Goal: Task Accomplishment & Management: Complete application form

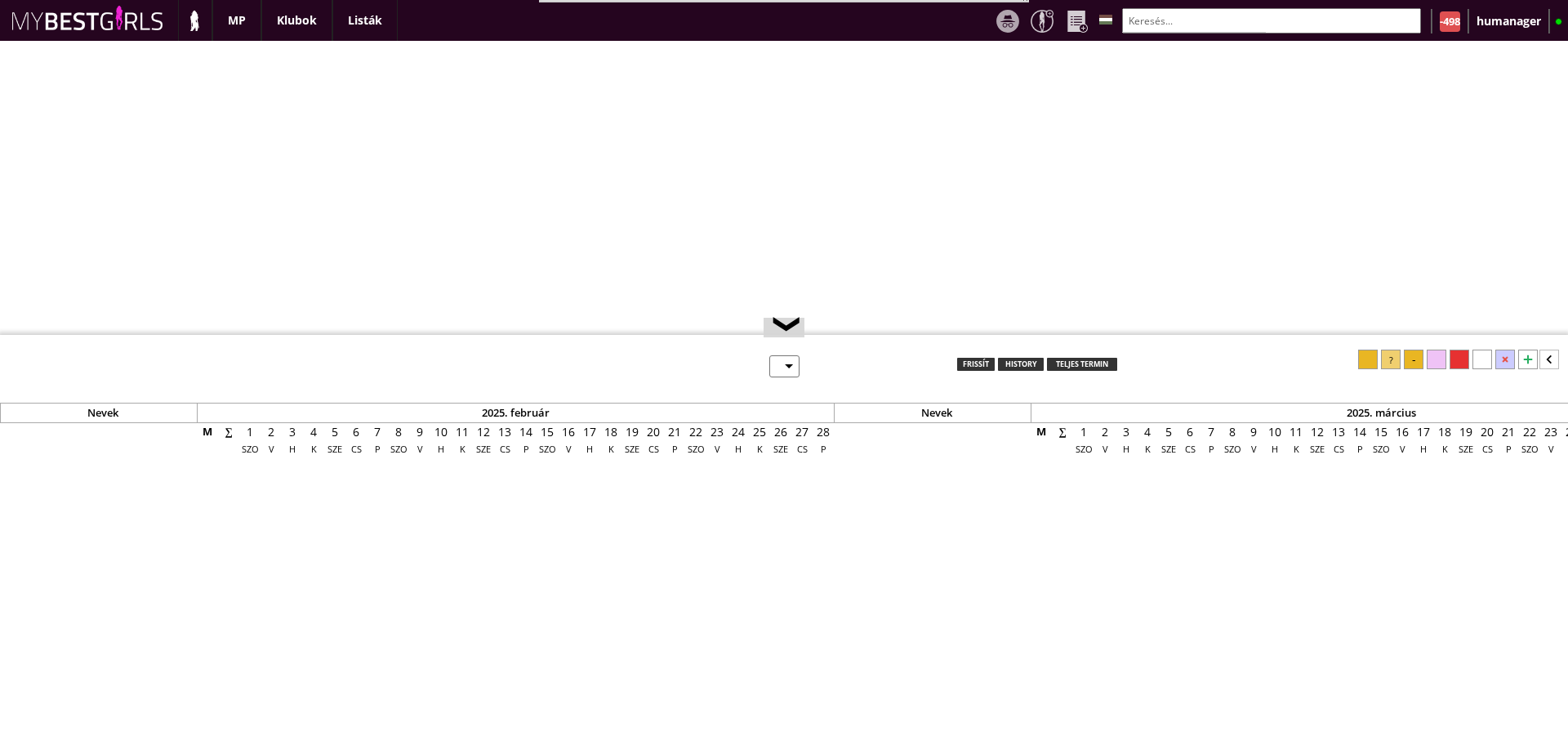
select select "0"
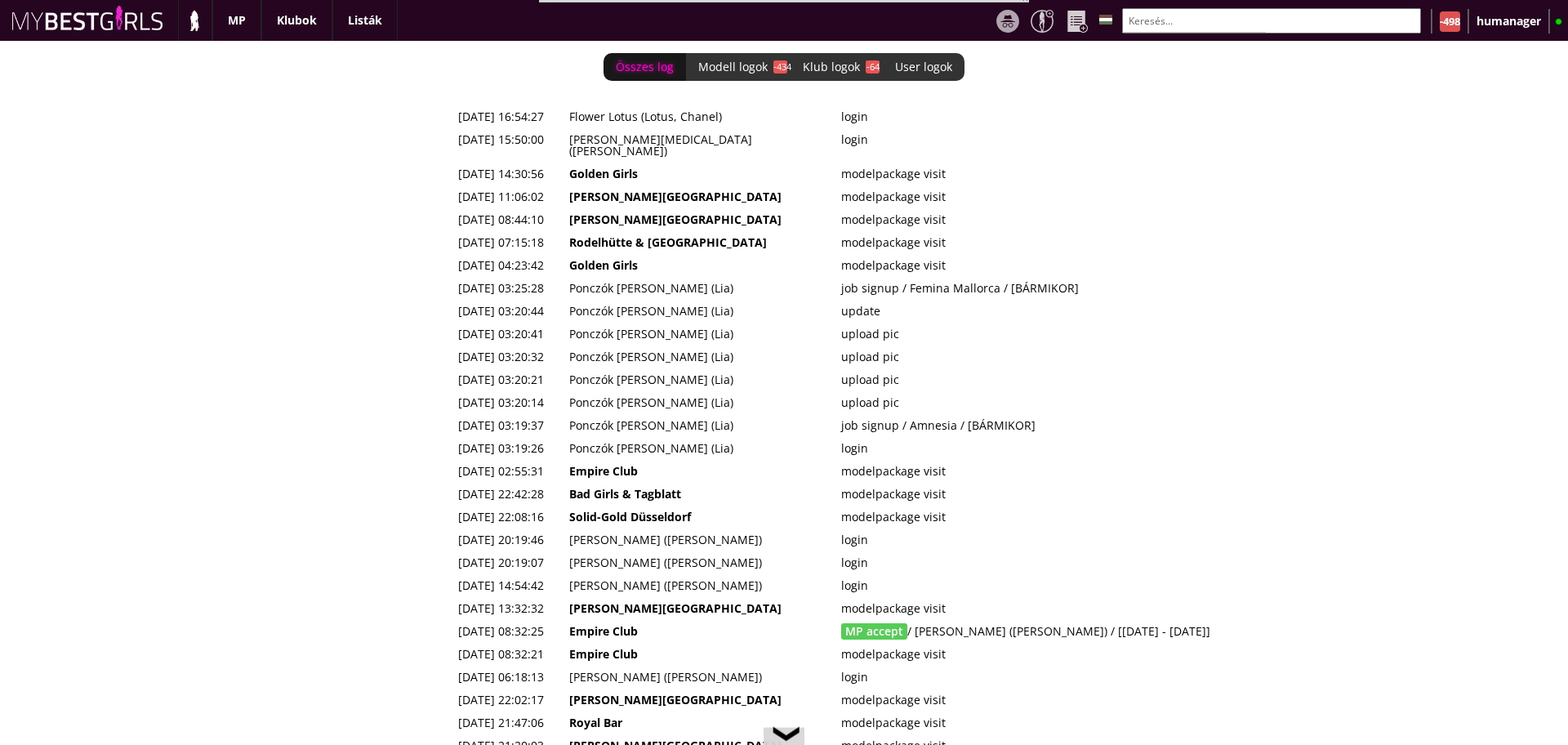
scroll to position [0, 6626]
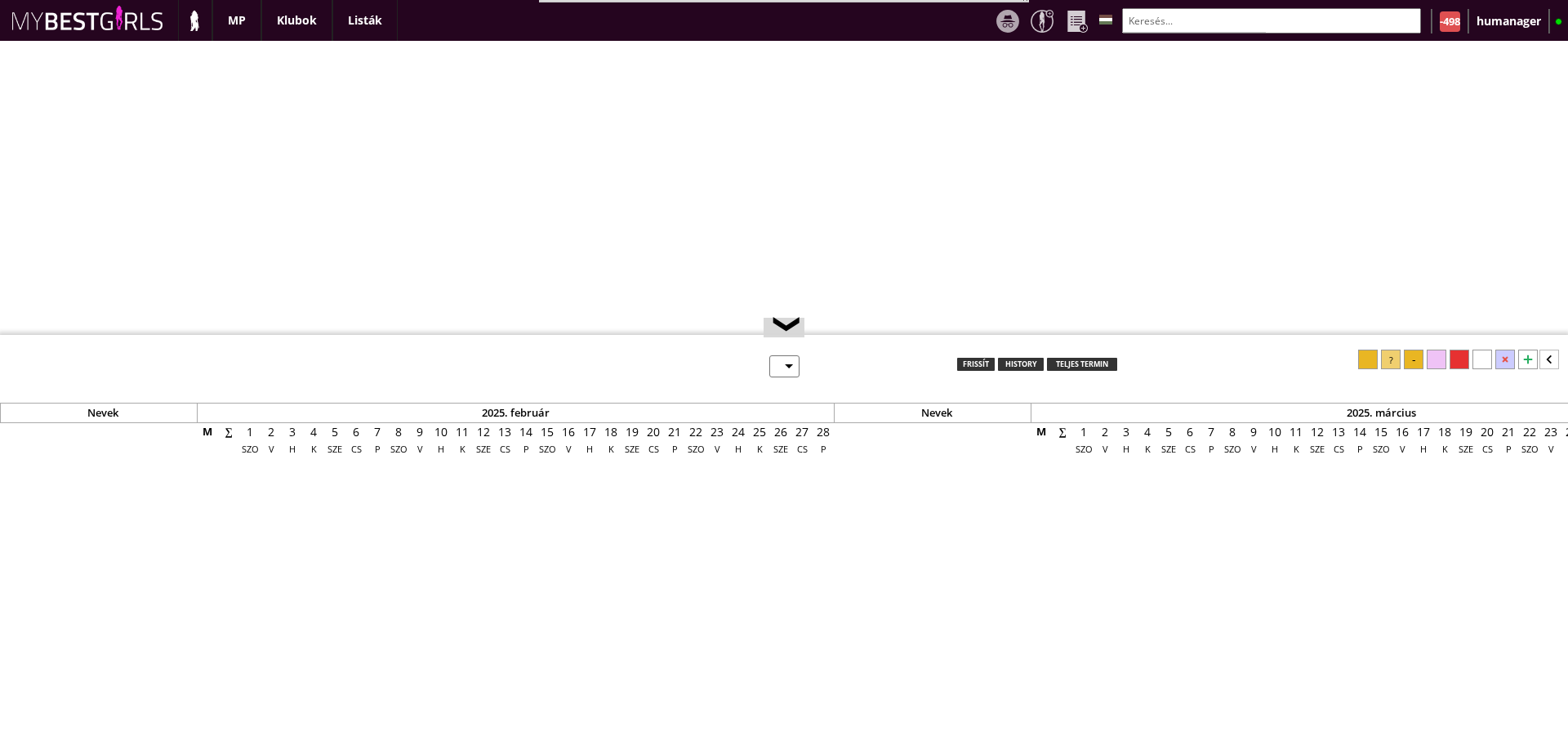
select select "0"
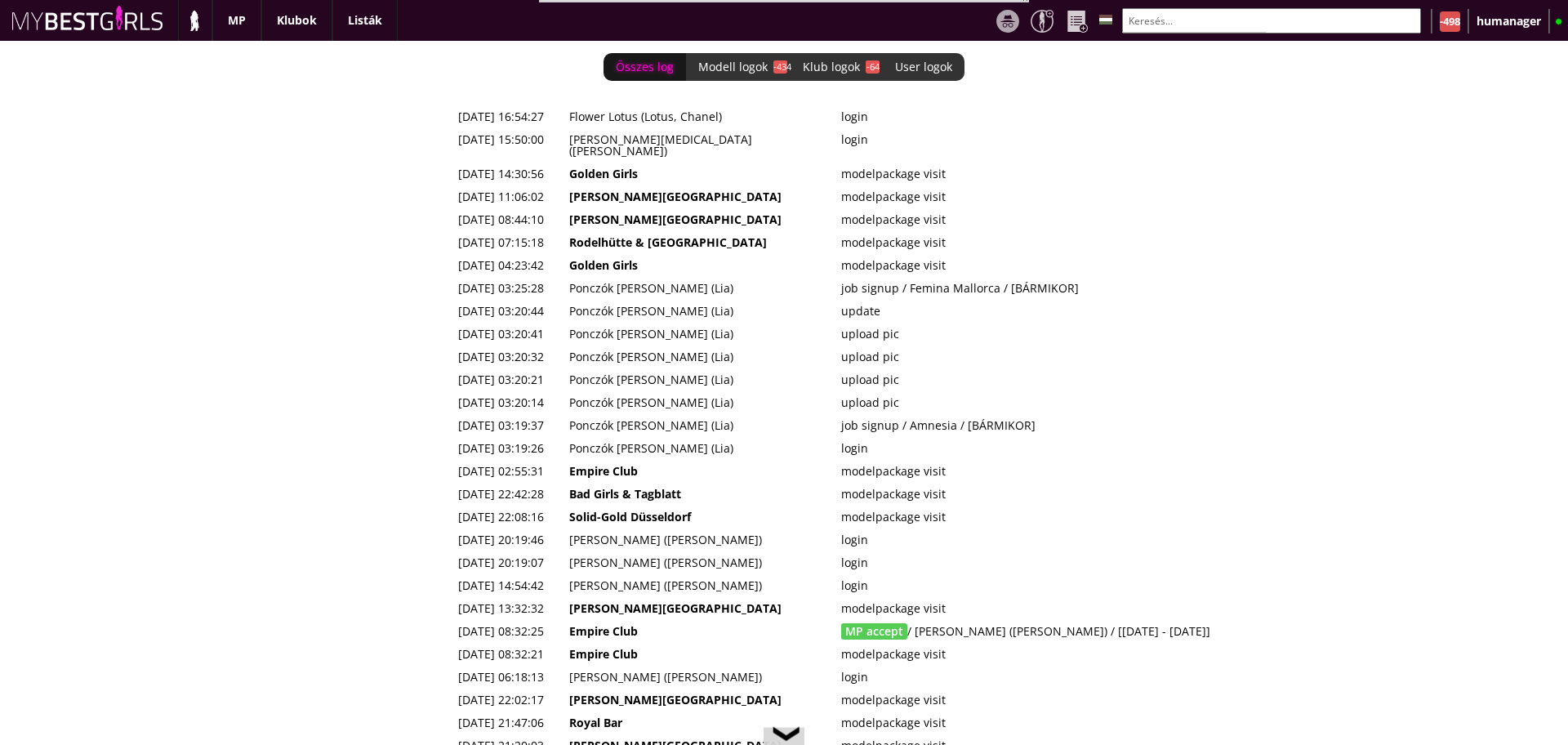
scroll to position [0, 6626]
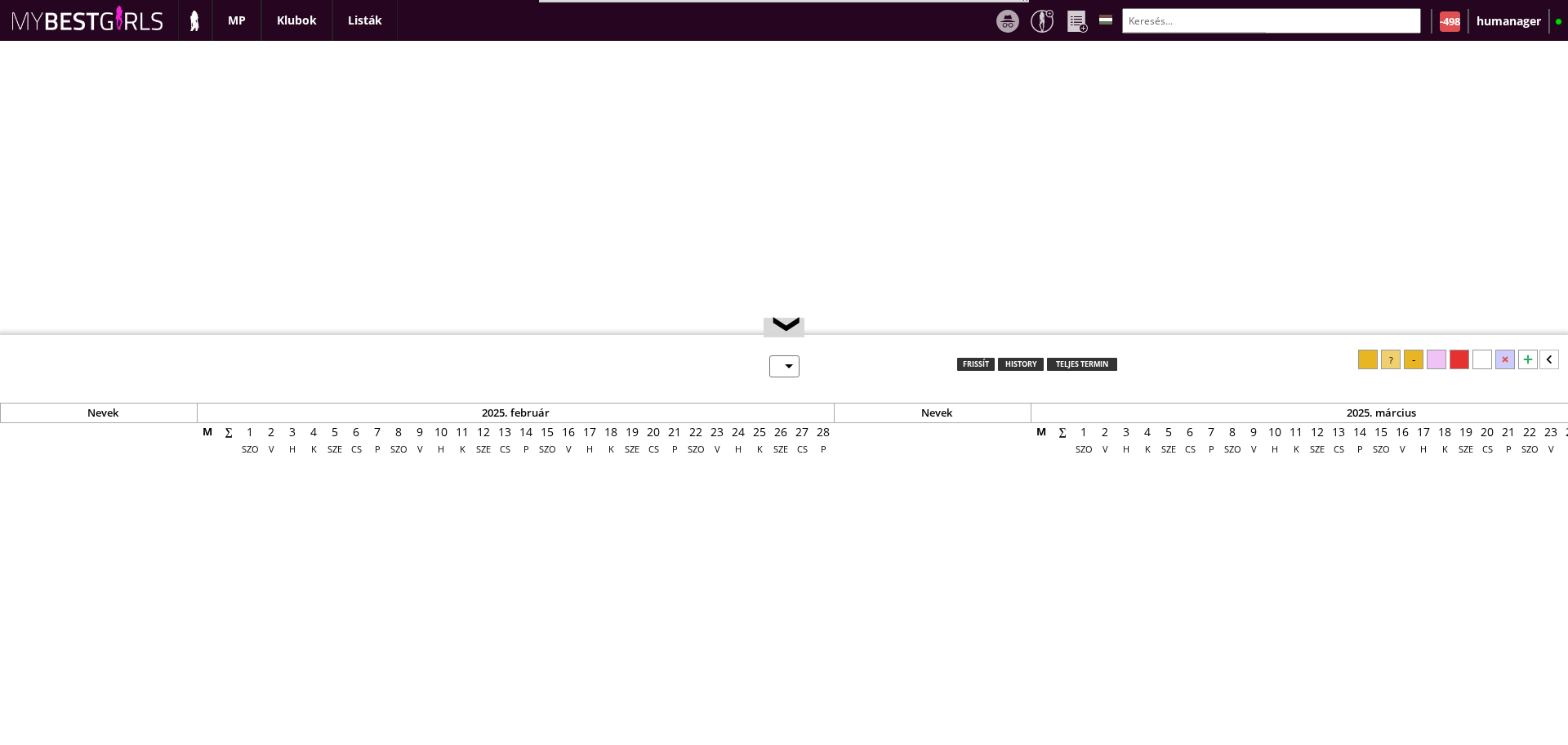
select select "0"
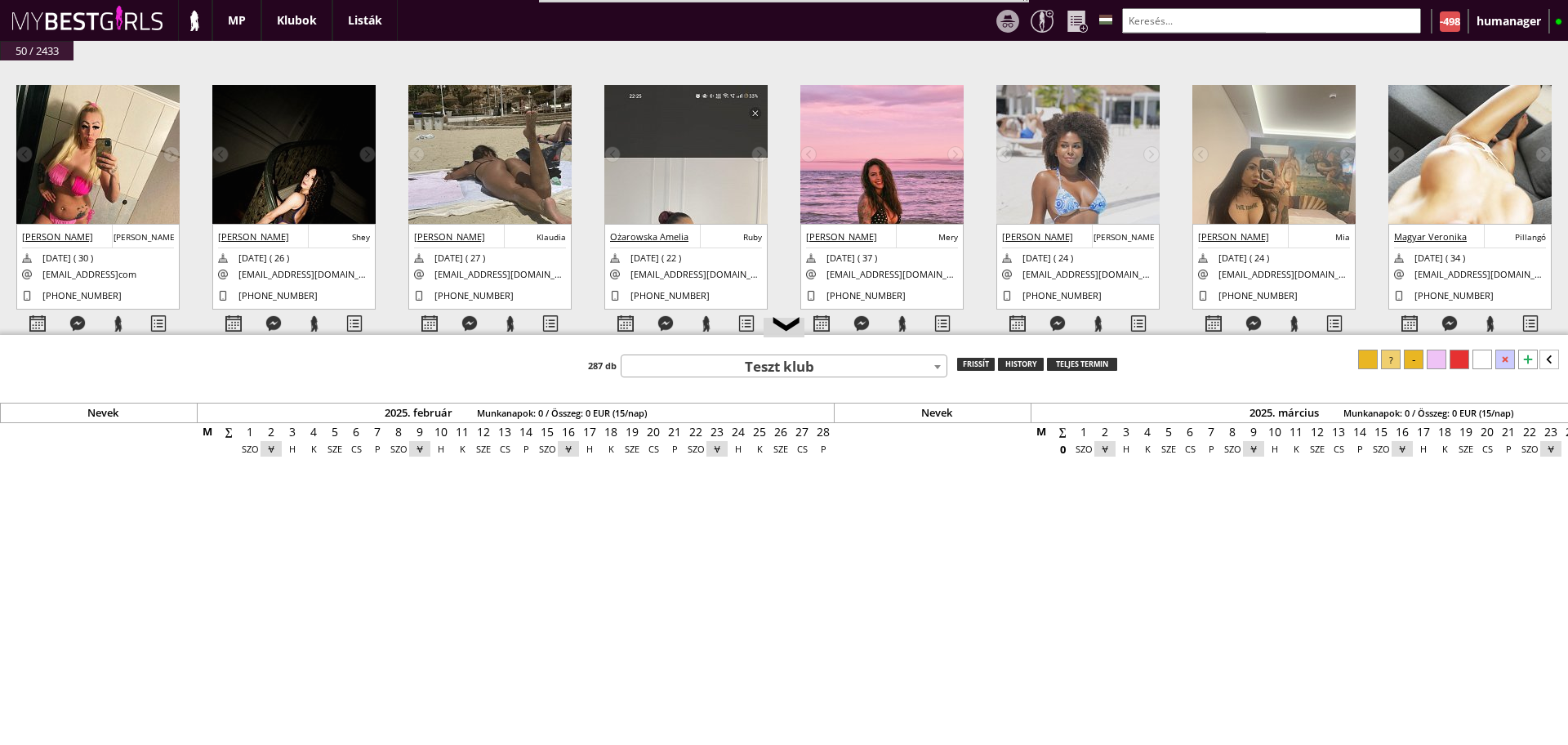
scroll to position [0, 6626]
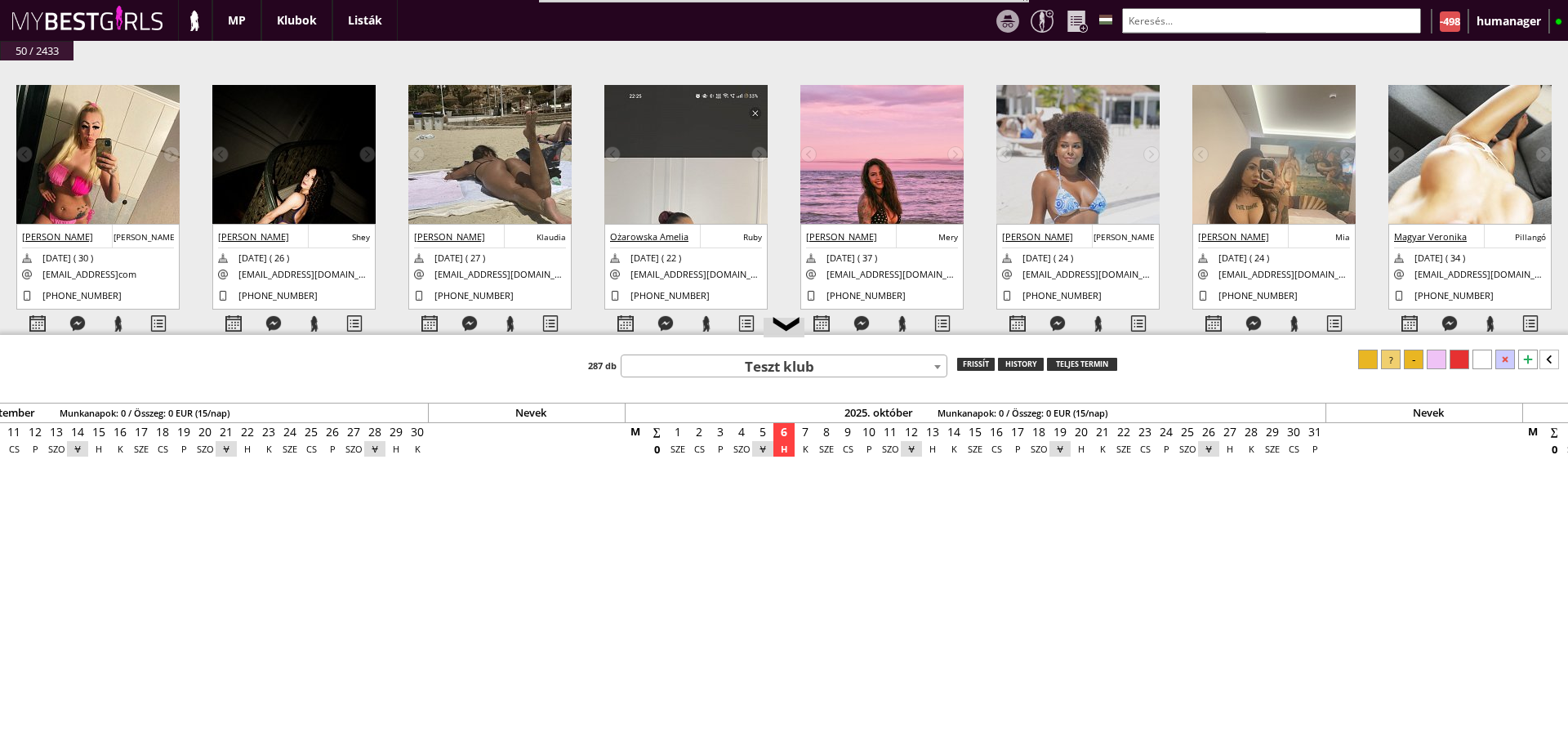
click at [762, 356] on span "Teszt klub" at bounding box center [784, 367] width 327 height 23
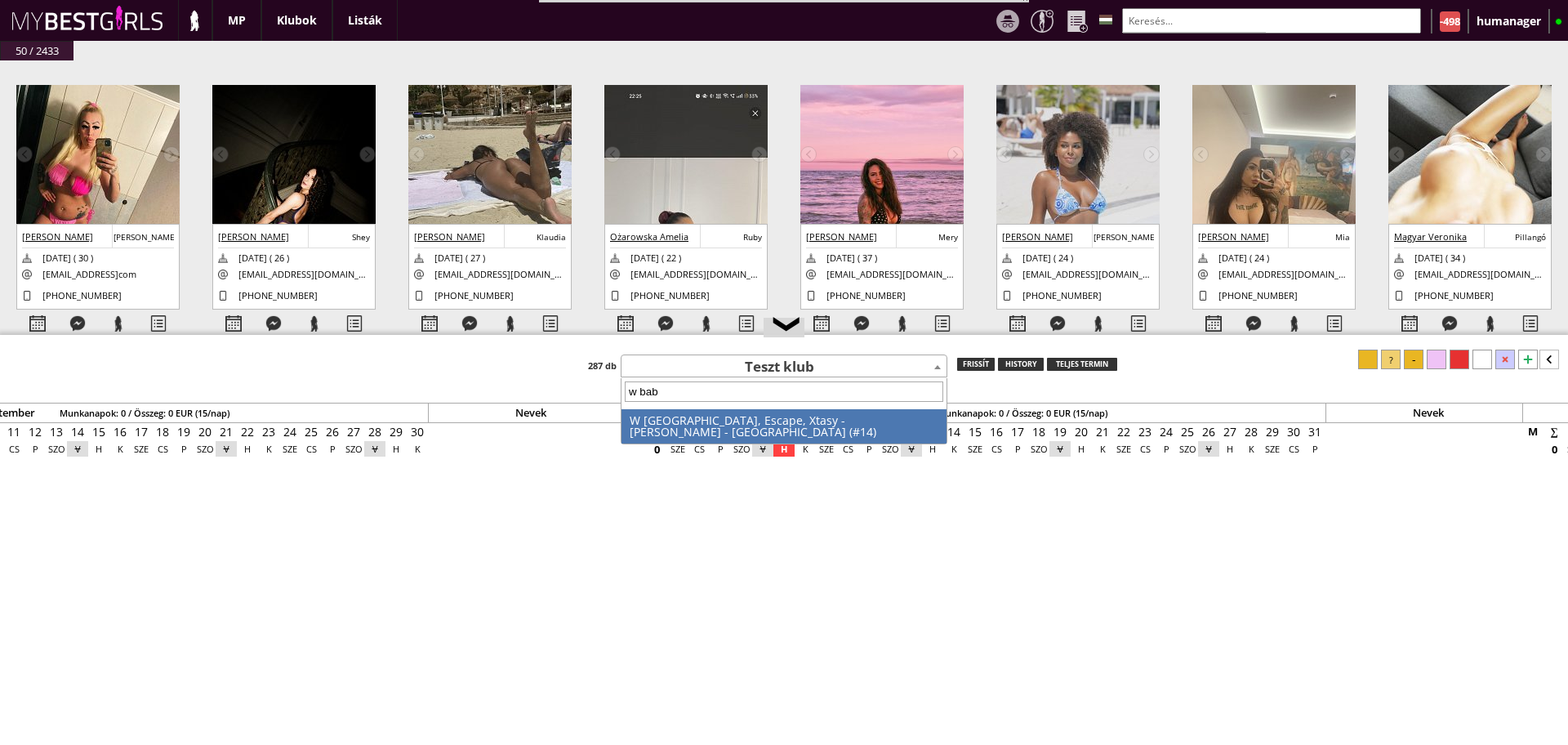
type input "w baby"
select select "14"
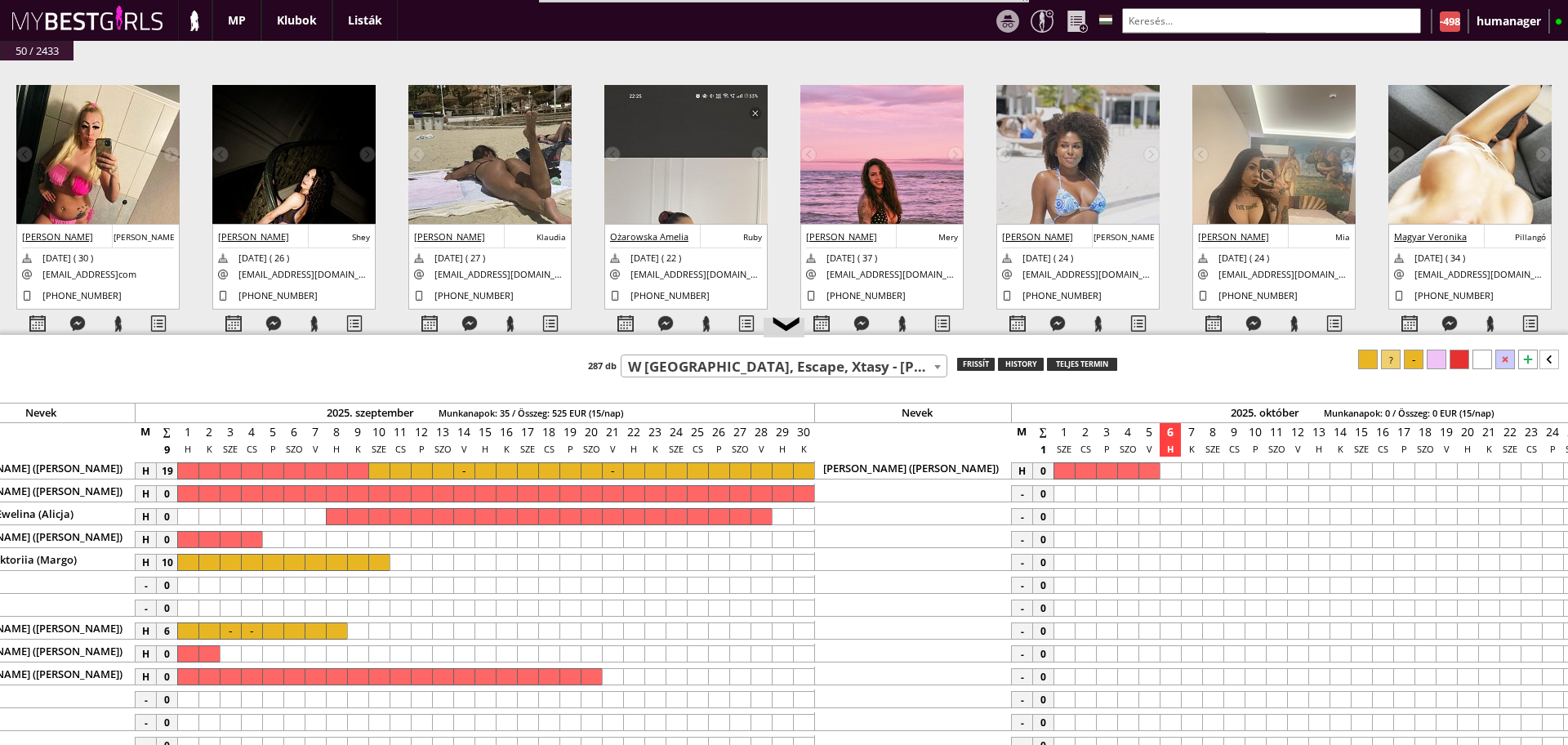
scroll to position [0, 5883]
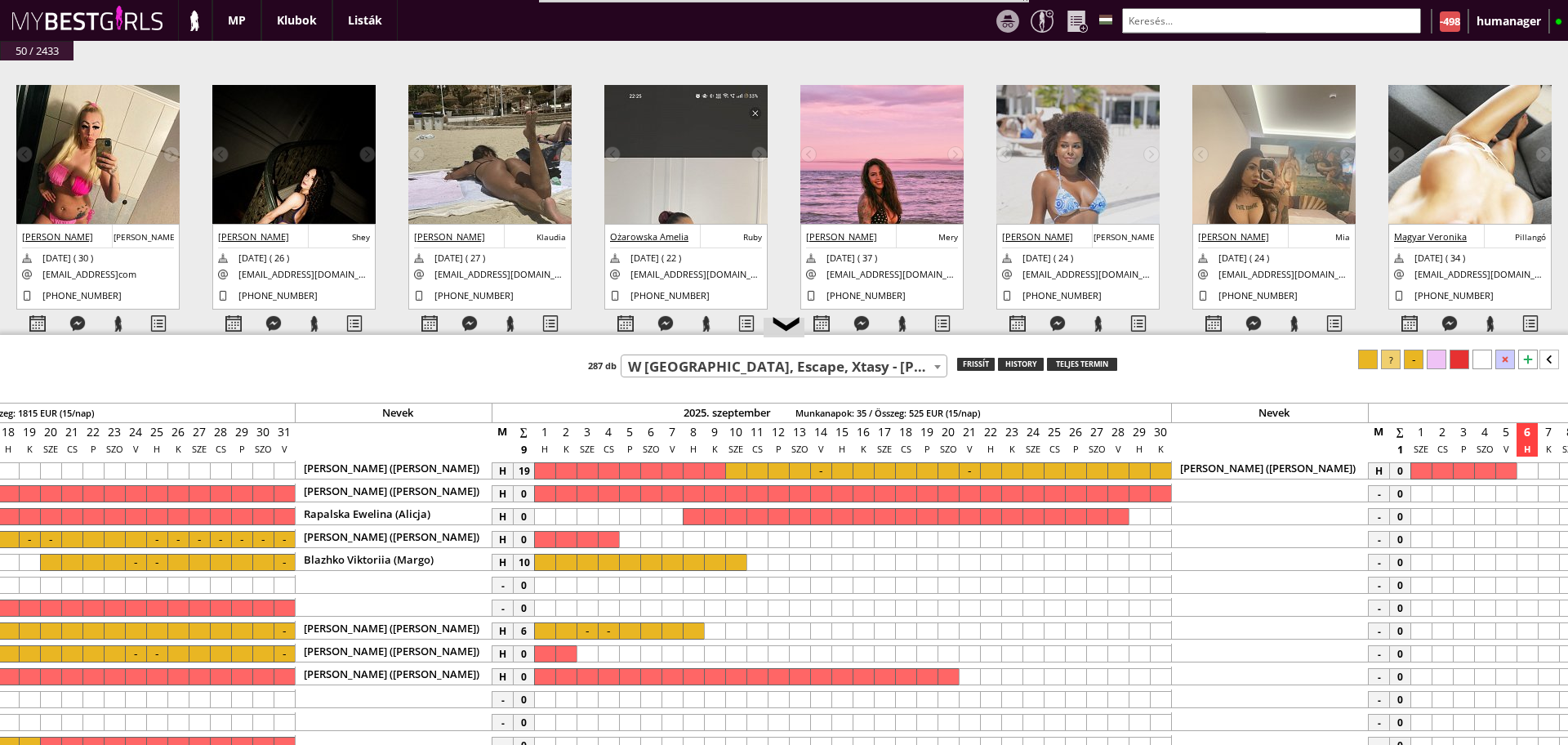
drag, startPoint x: 1174, startPoint y: 334, endPoint x: 1163, endPoint y: 217, distance: 117.5
click at [1163, 334] on div at bounding box center [784, 335] width 1568 height 3
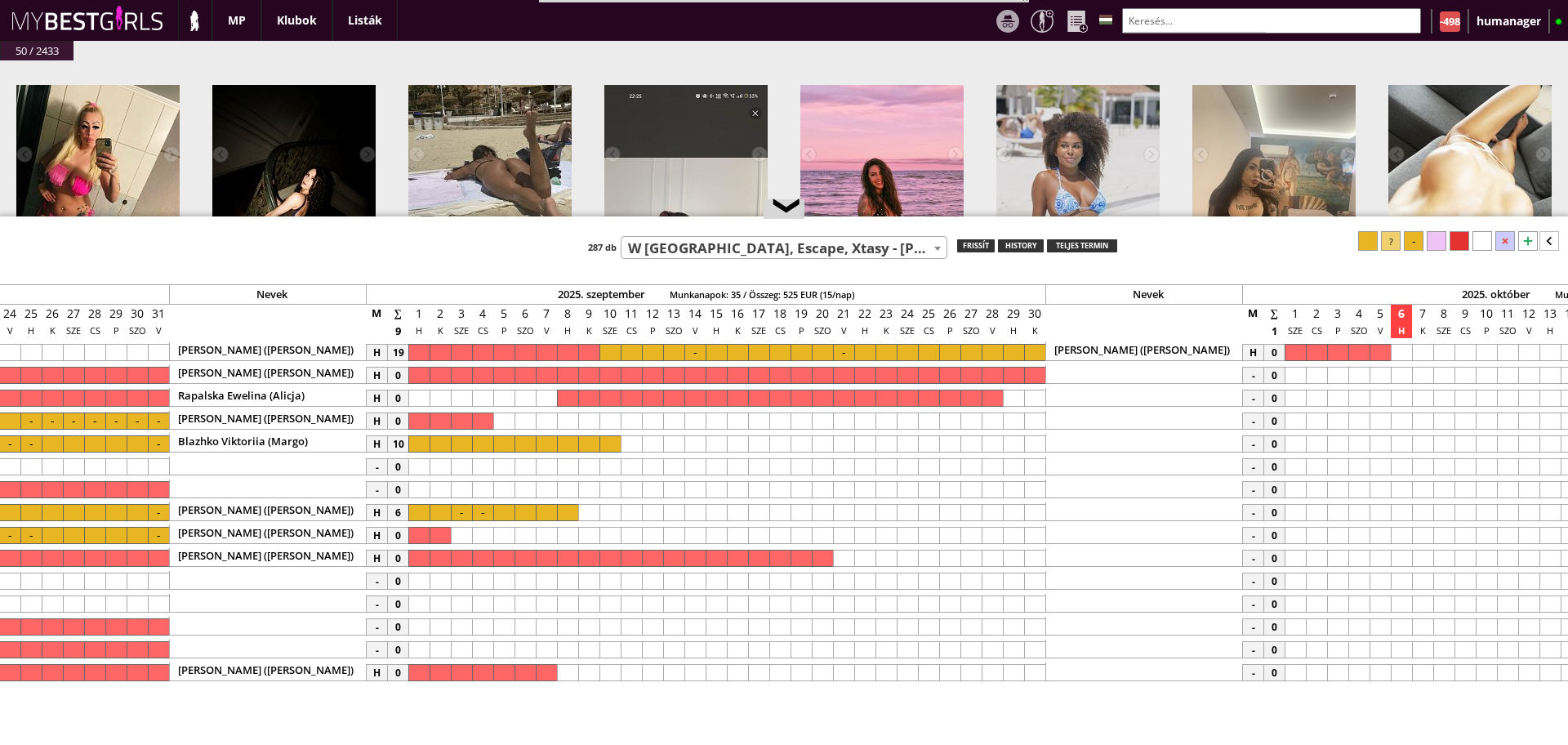
scroll to position [0, 5979]
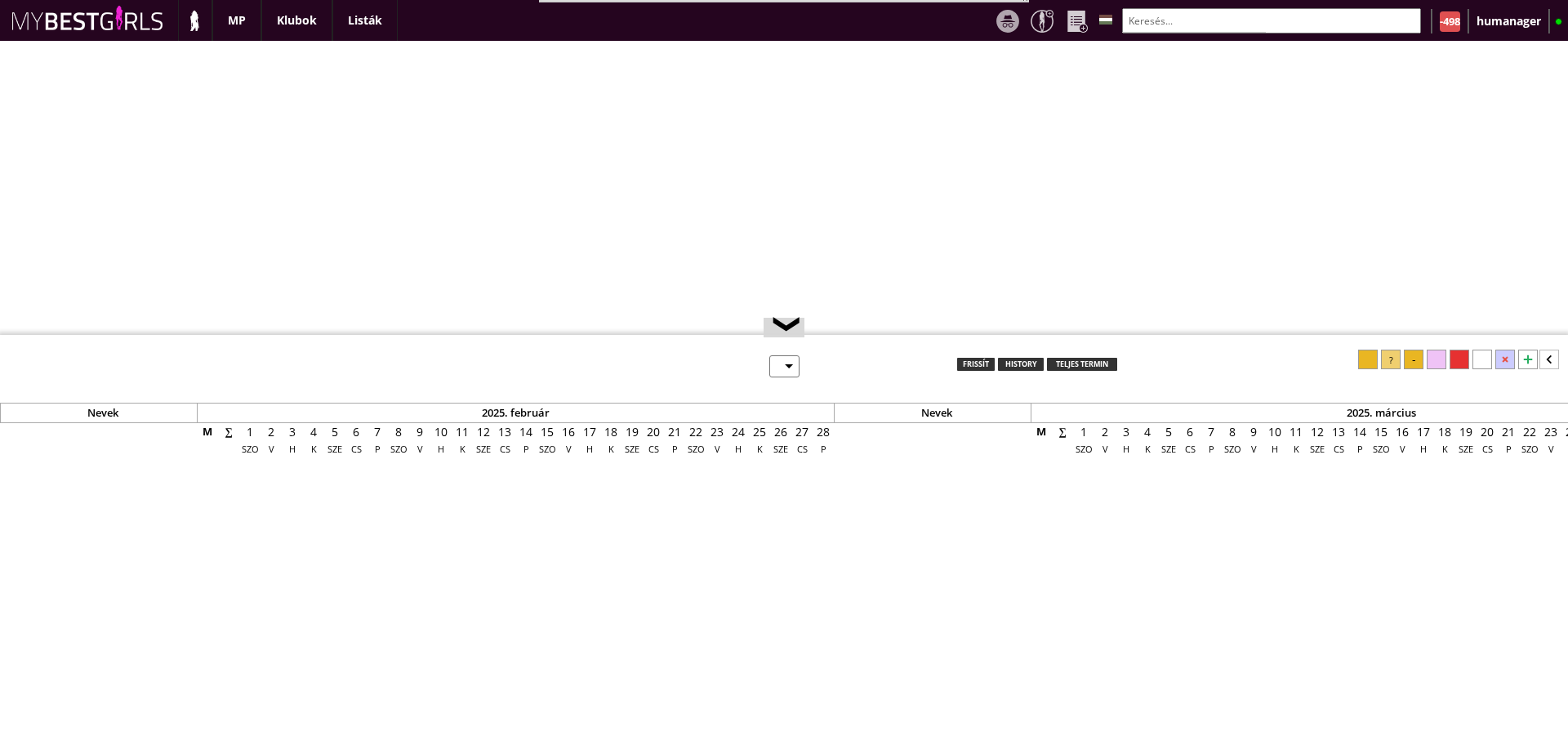
select select "0"
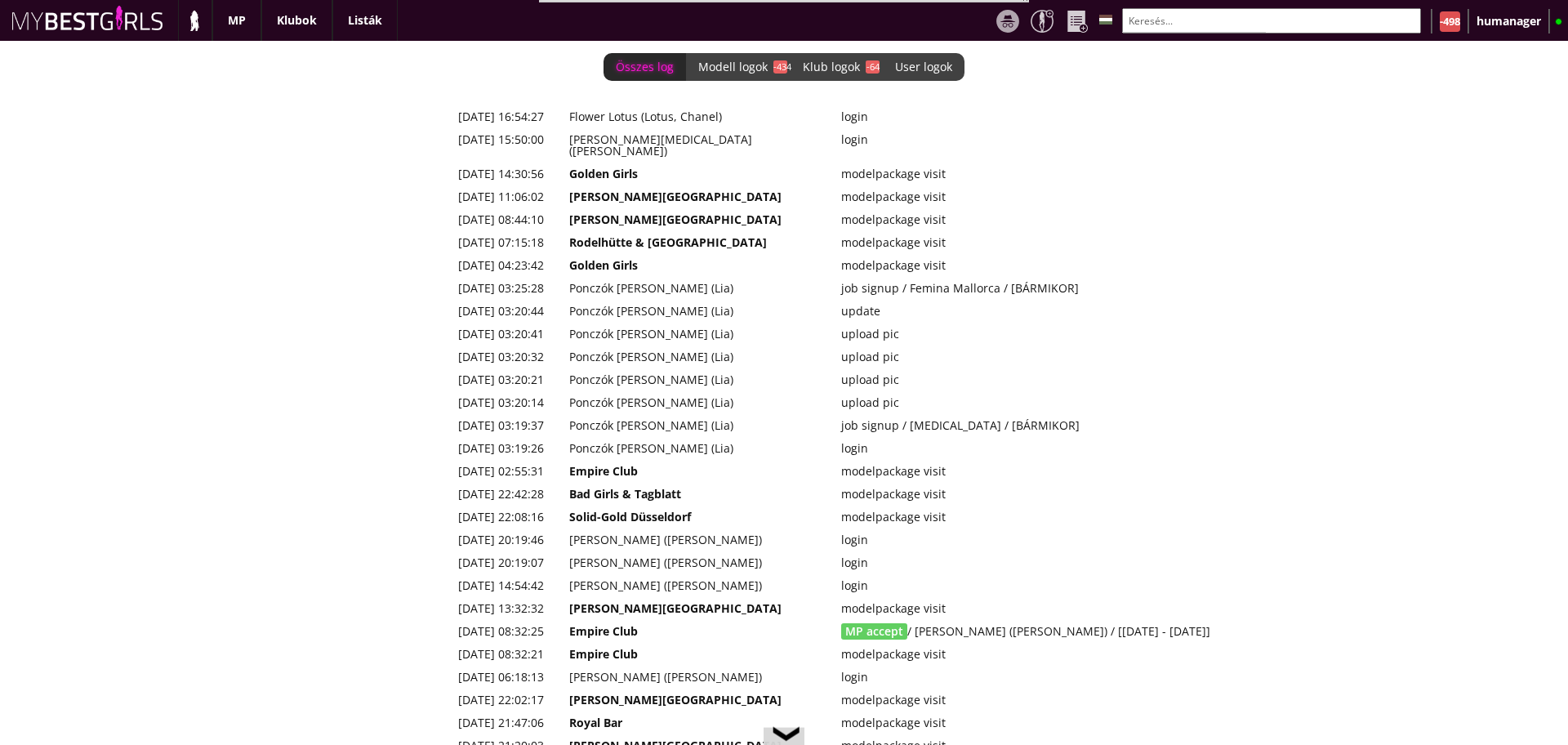
scroll to position [0, 6626]
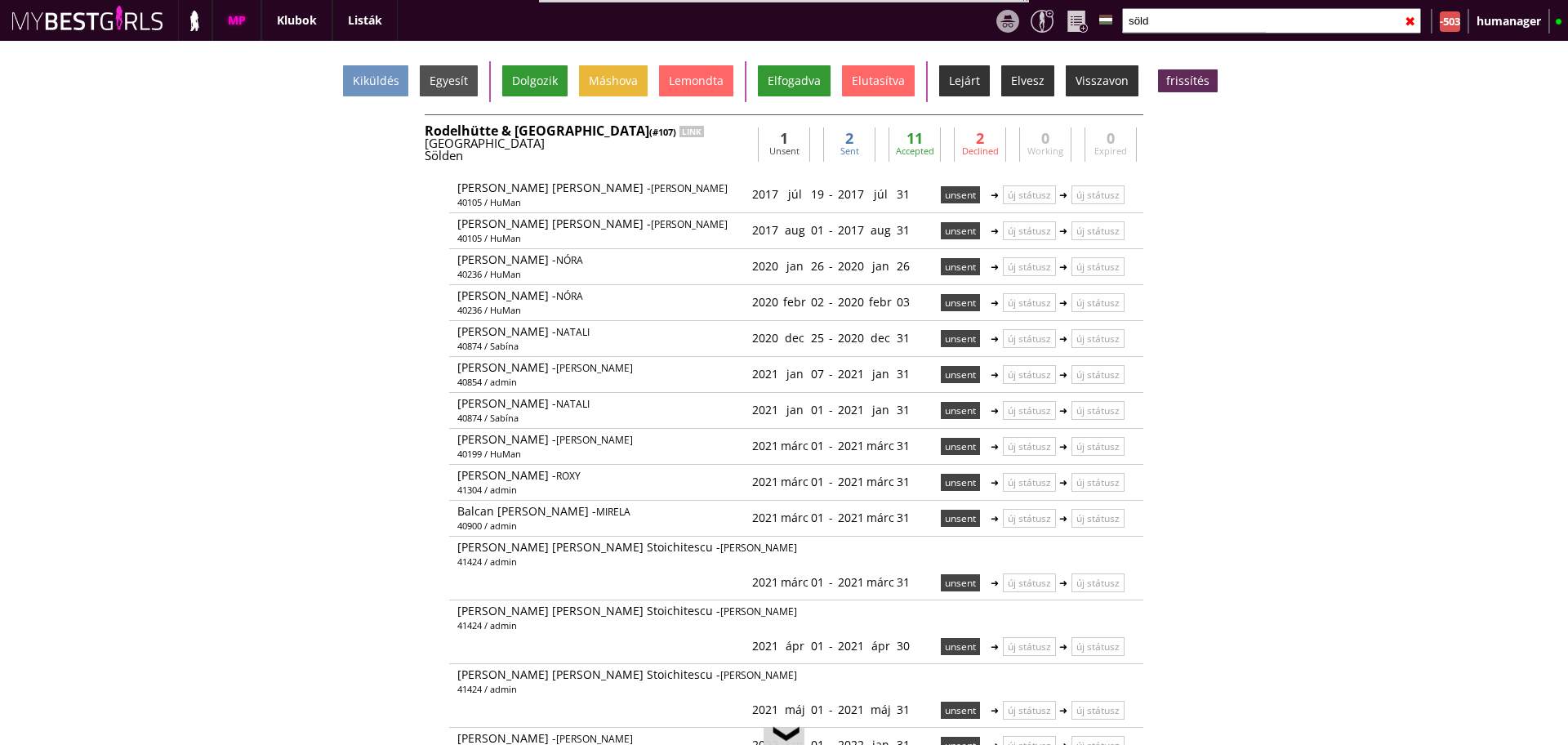
click at [1164, 22] on input "söld" at bounding box center [1272, 20] width 299 height 26
click at [649, 140] on div "Austria" at bounding box center [588, 143] width 327 height 12
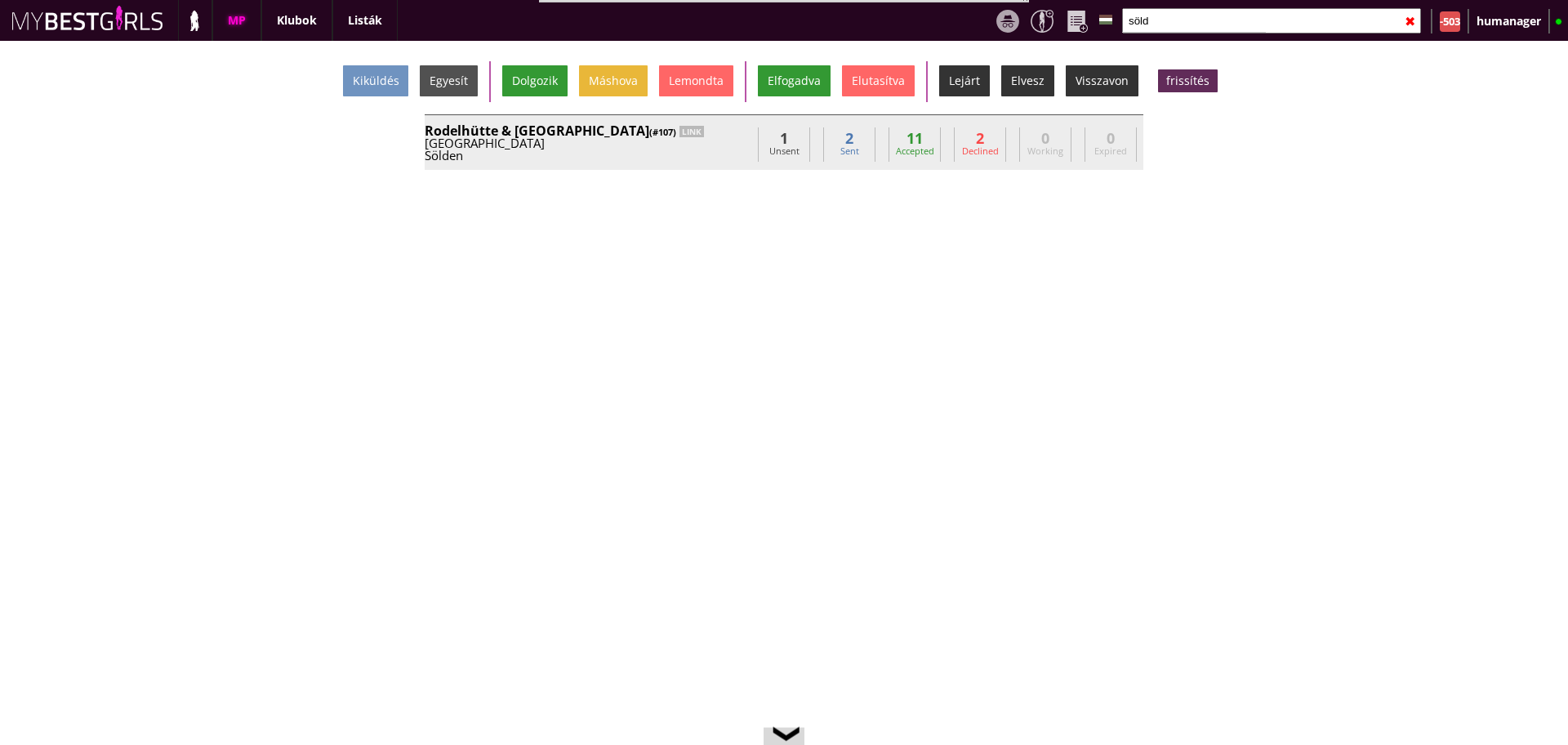
click at [649, 140] on div "Austria" at bounding box center [588, 143] width 327 height 12
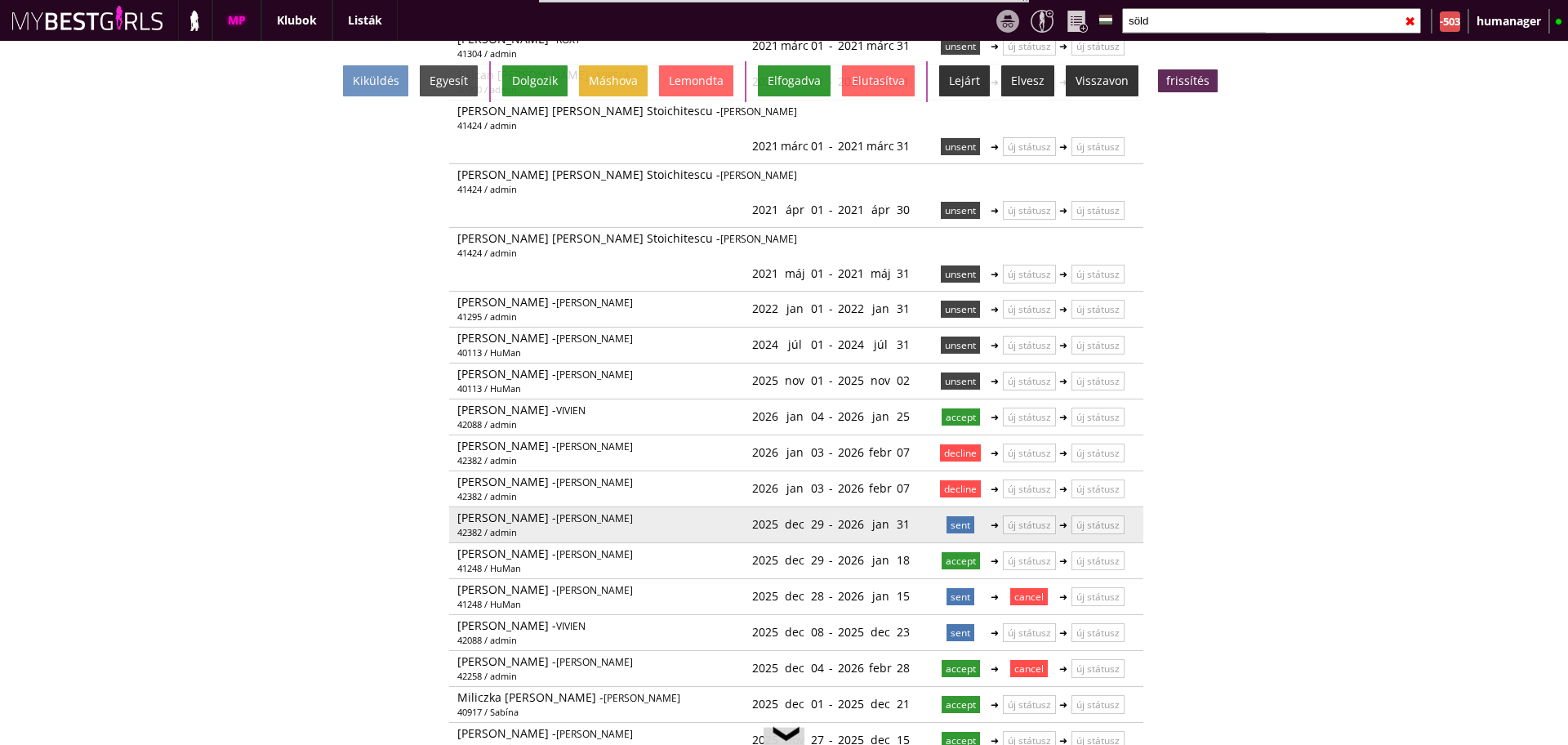
scroll to position [0, 0]
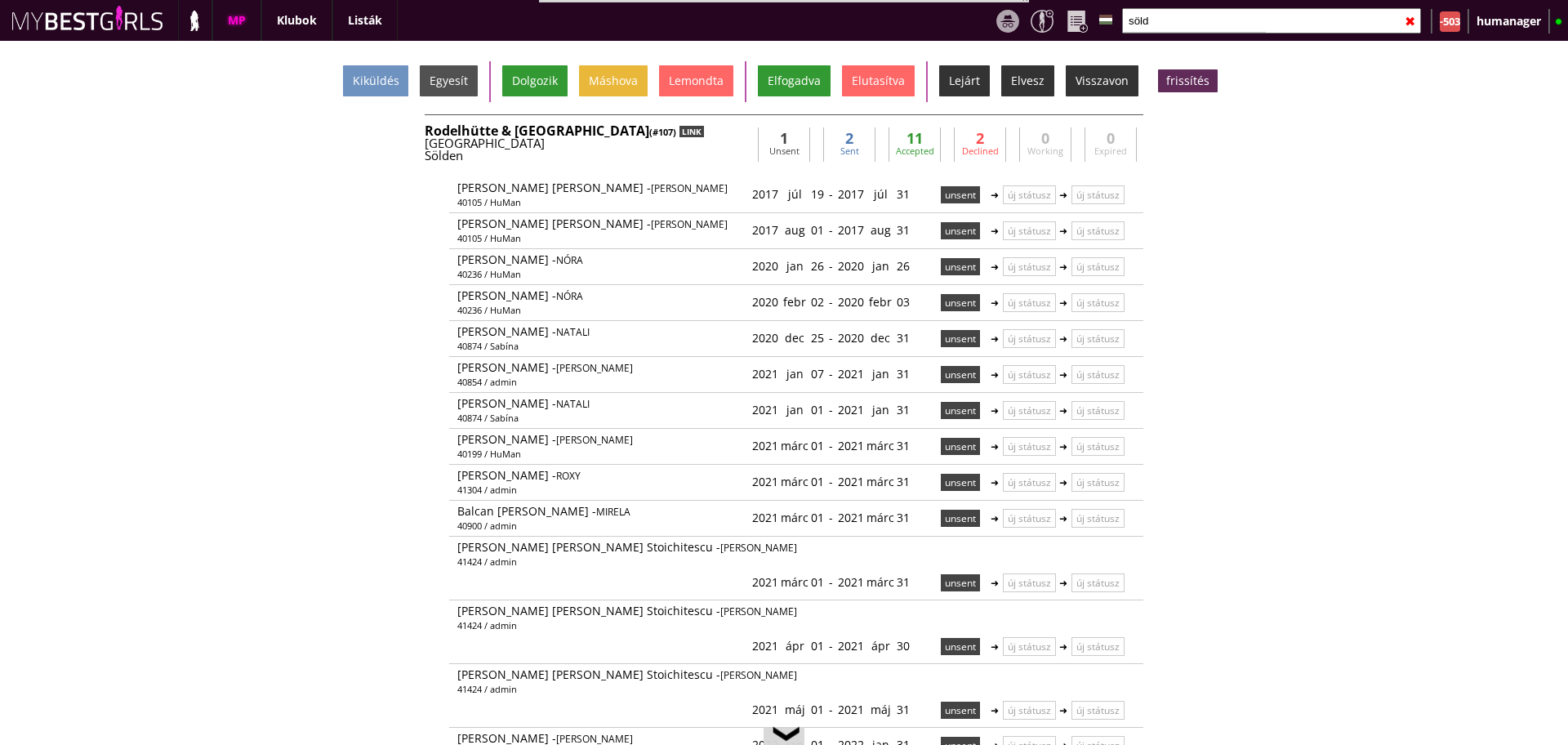
click at [680, 134] on div "LINK" at bounding box center [692, 131] width 25 height 12
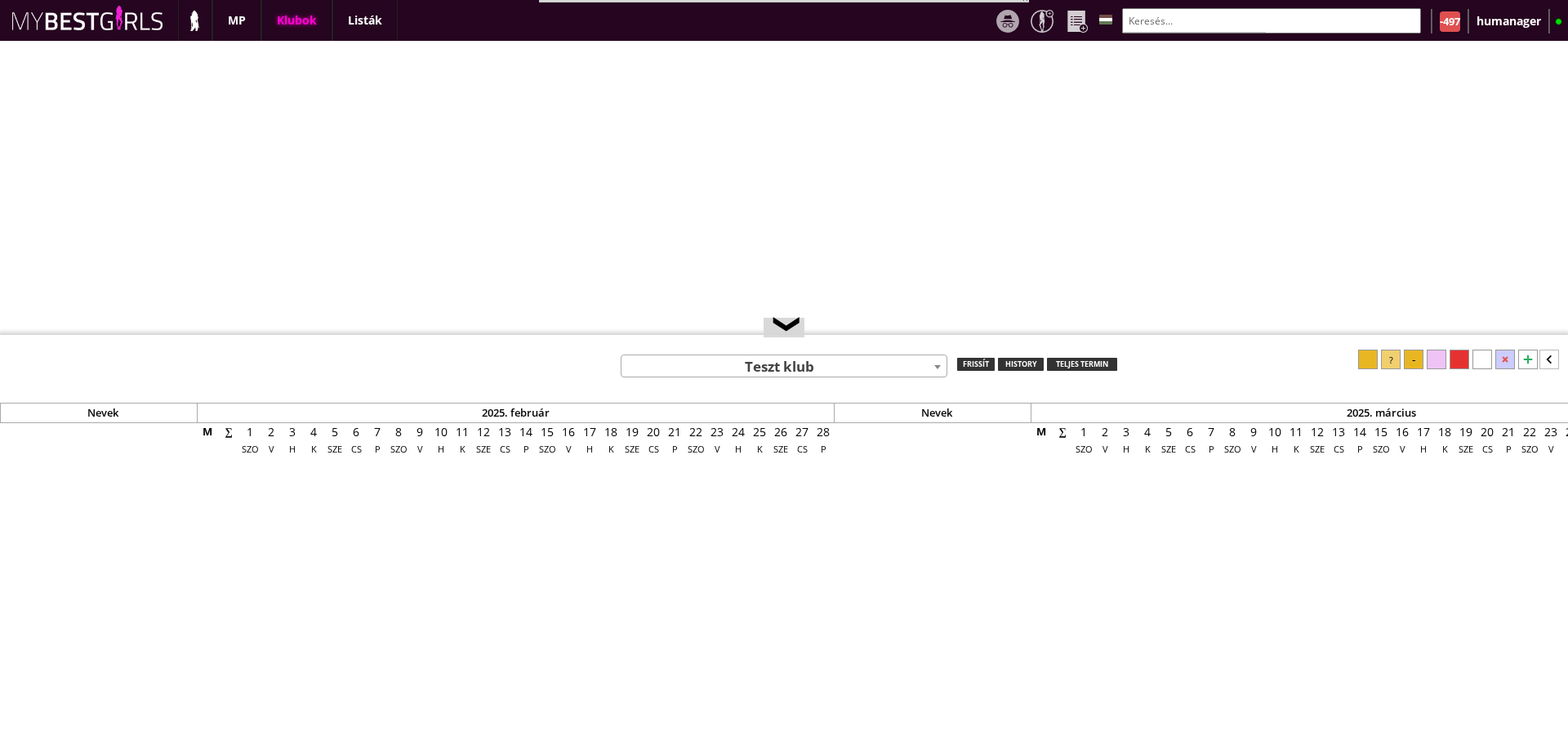
select select "0"
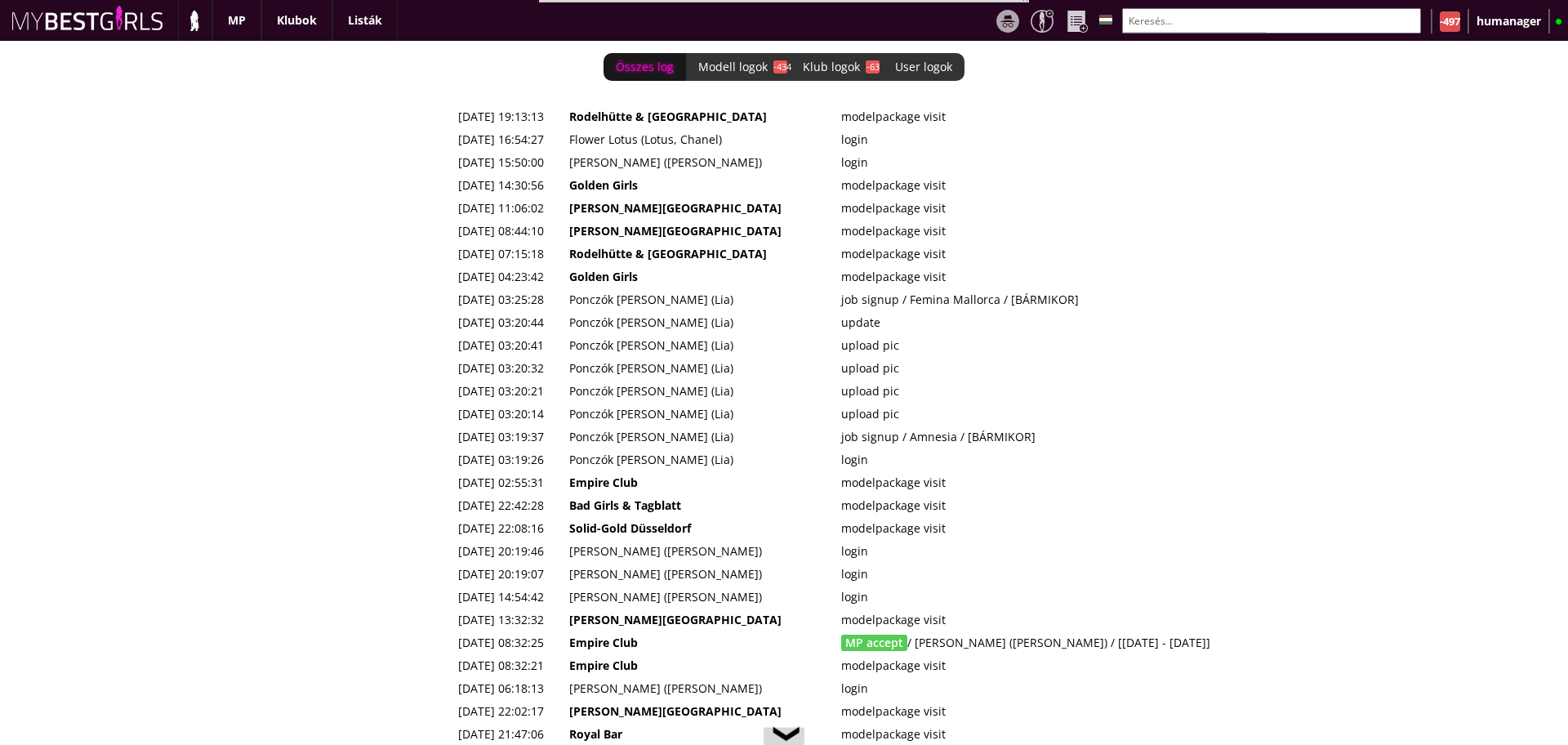
scroll to position [0, 6626]
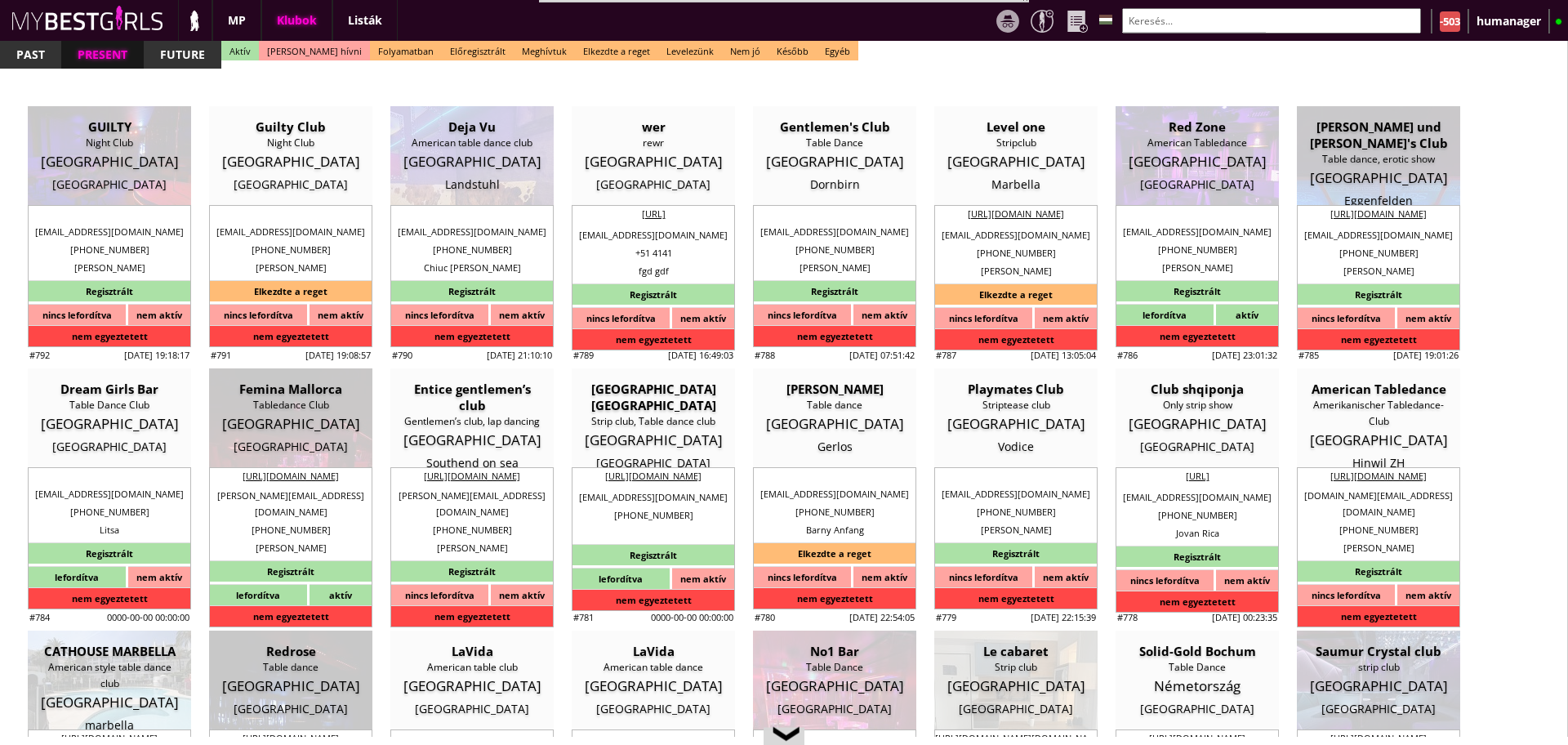
select select "reg"
select select "months"
select select "weeks"
select select "0"
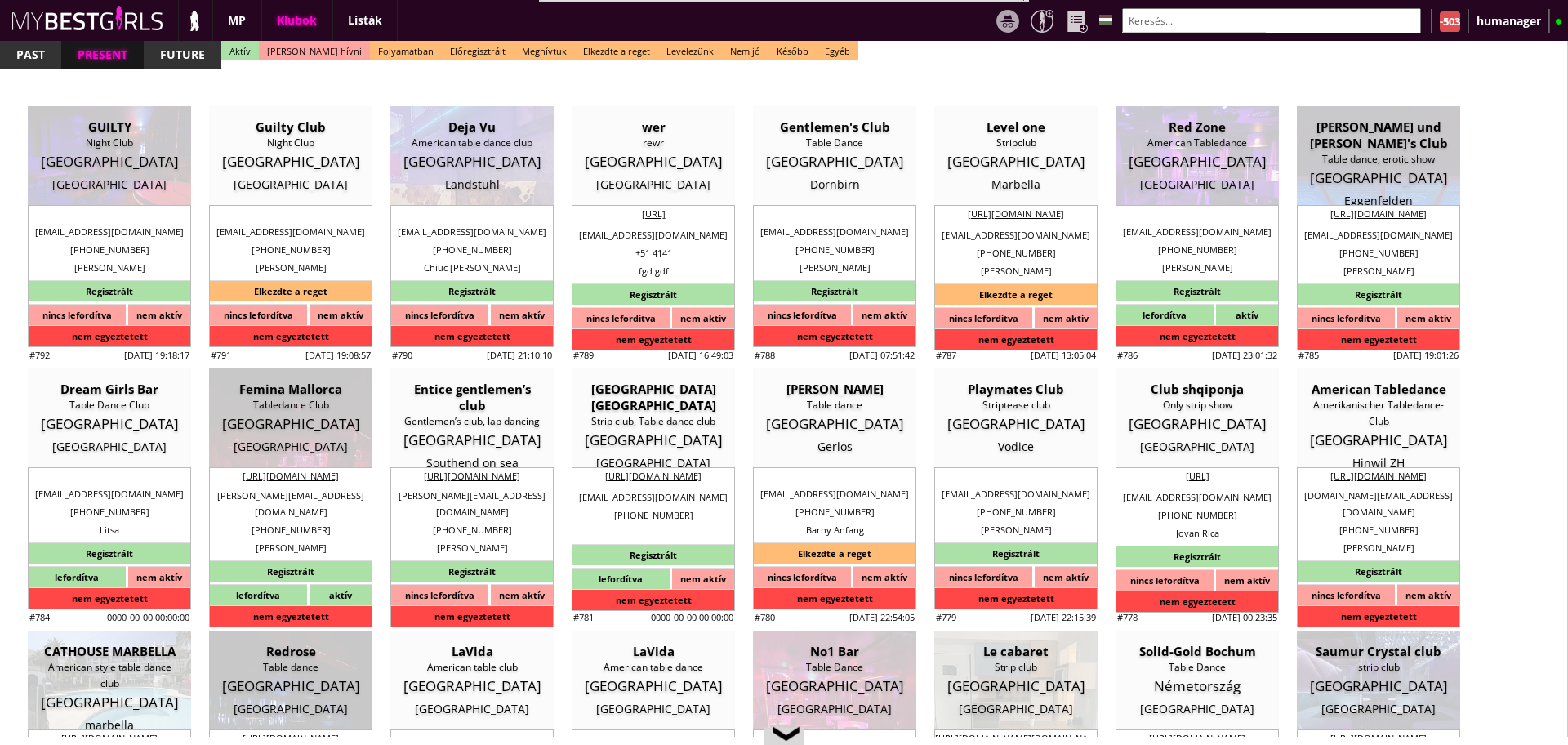
select select "0"
select select "last day"
drag, startPoint x: 0, startPoint y: 0, endPoint x: 1186, endPoint y: 27, distance: 1186.3
click at [1165, 38] on div "MP Klubok Listák Logok ✖ -503 humanager Kiküldés Egyesít Dolgozik Máshova Lemon…" at bounding box center [784, 372] width 1568 height 745
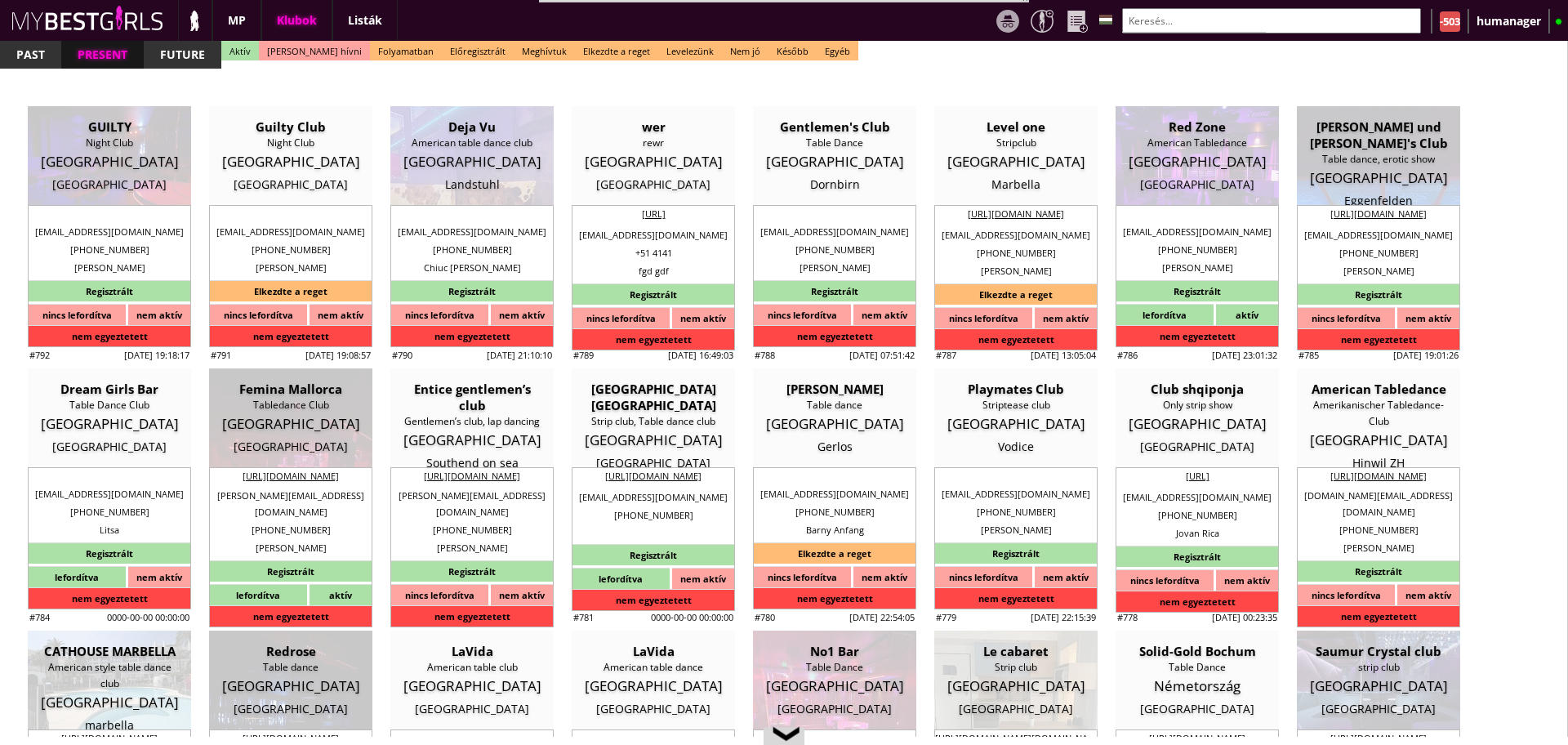
click at [1187, 27] on input "text" at bounding box center [1272, 20] width 299 height 26
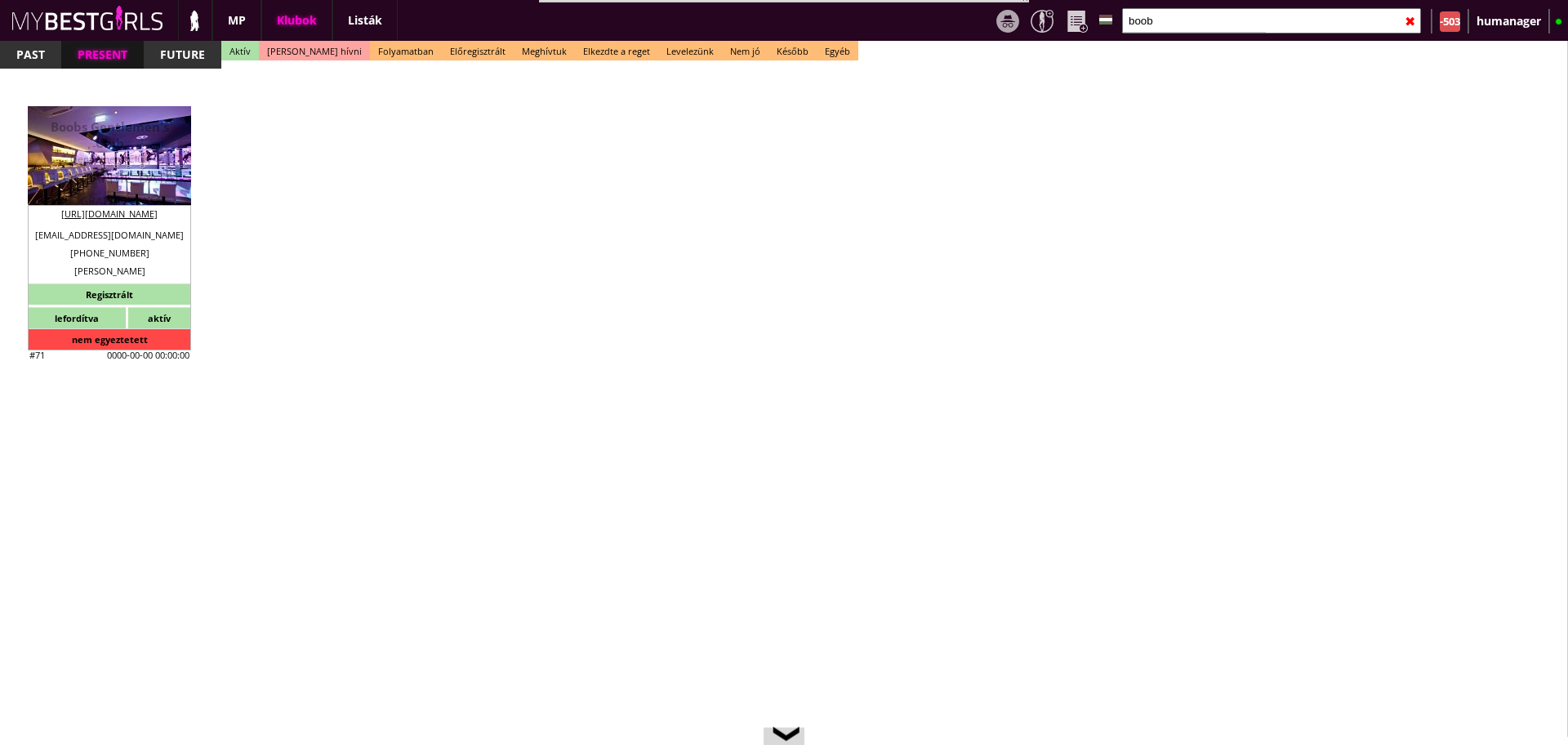
type input "boob"
click at [125, 166] on div "Gentlemens Club" at bounding box center [109, 159] width 139 height 16
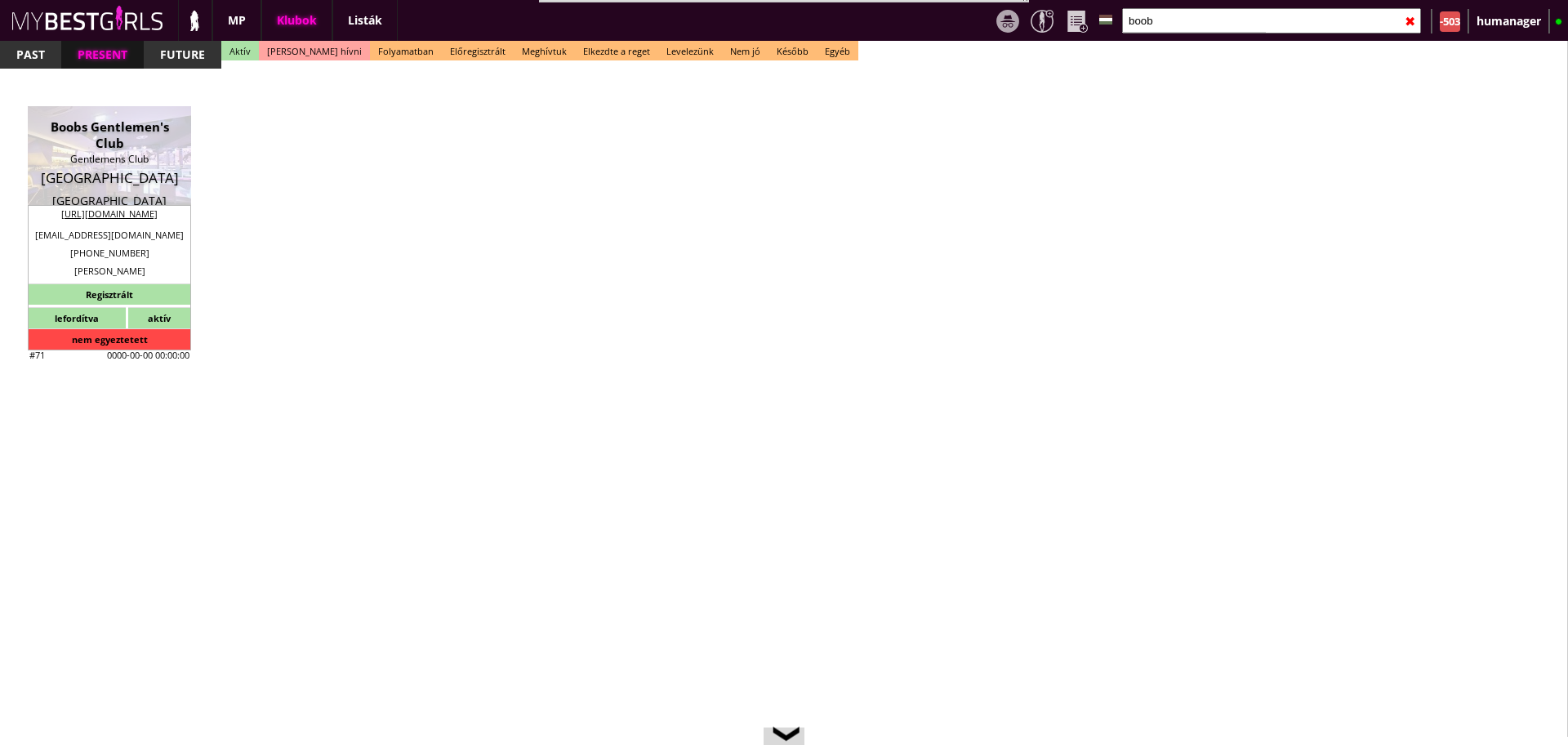
type input "Munich"
checkbox input "false"
type textarea "Domenico válasza a prosti papírokra Hi, these working papers have nothing to do…"
type textarea "Fax: +498959918572 | Szilágyi Szilvi mondta, hogy "eszméletlenül" jól lehet ker…"
type input "15.00"
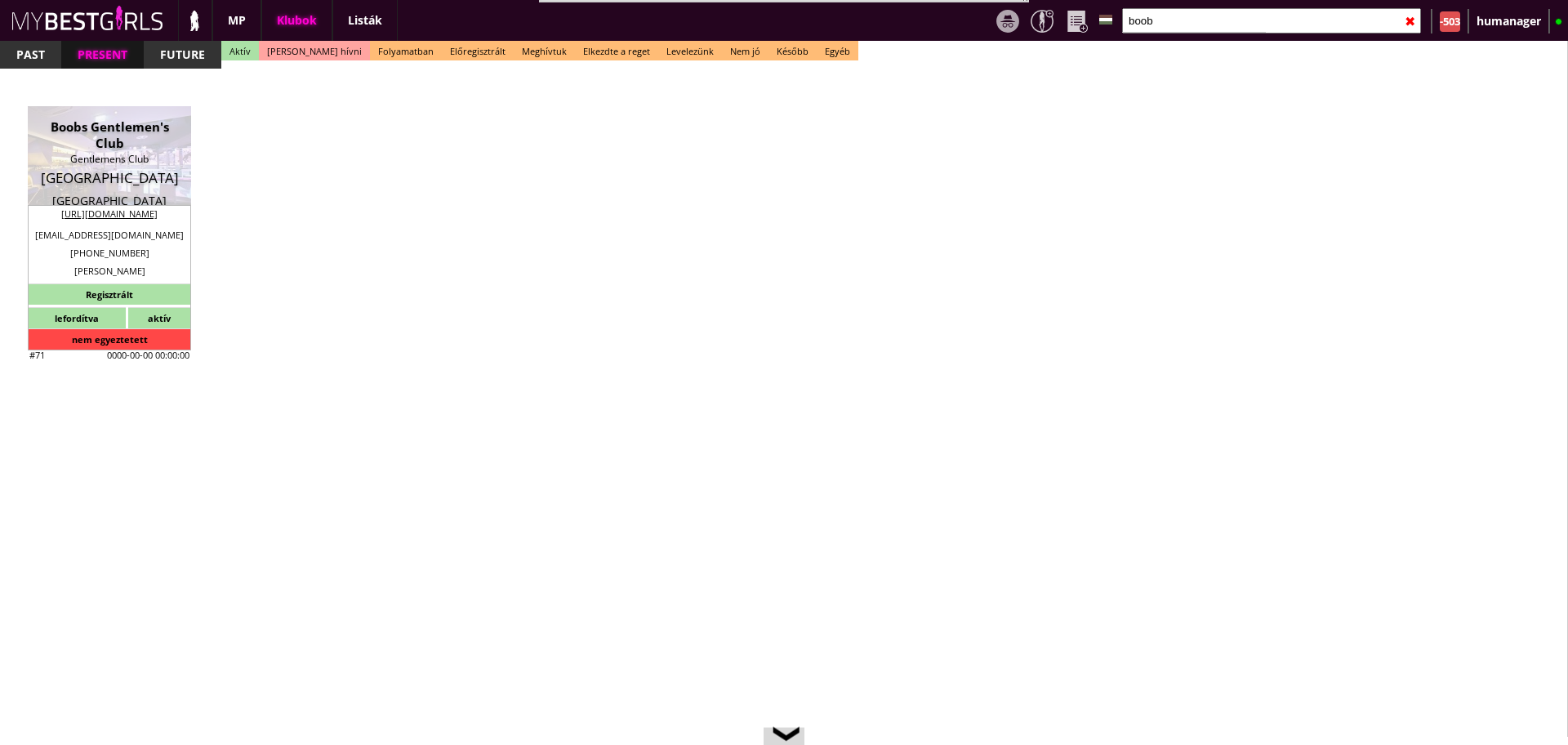
type input "EUR"
type input "Boobs Gentlemen's Club"
type input "Gentlemens Club"
type input "80335"
type input "Dachauer Str. 17"
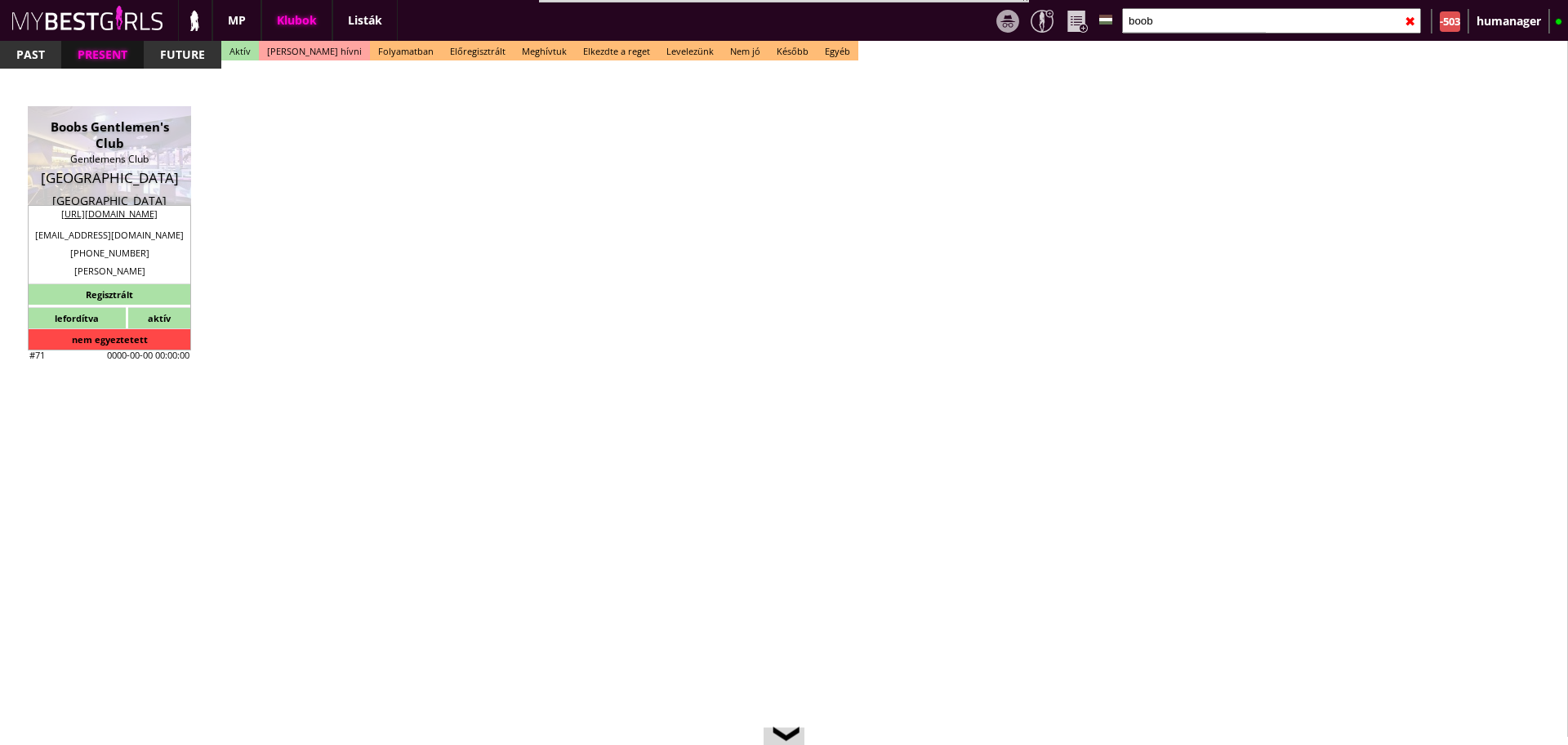
type input "+49"
type input "89 59918495"
type input "+498959918495"
type input "contact@tabledanceboobs.de"
type input "https://boobs-tabledance.com/datenschutz/"
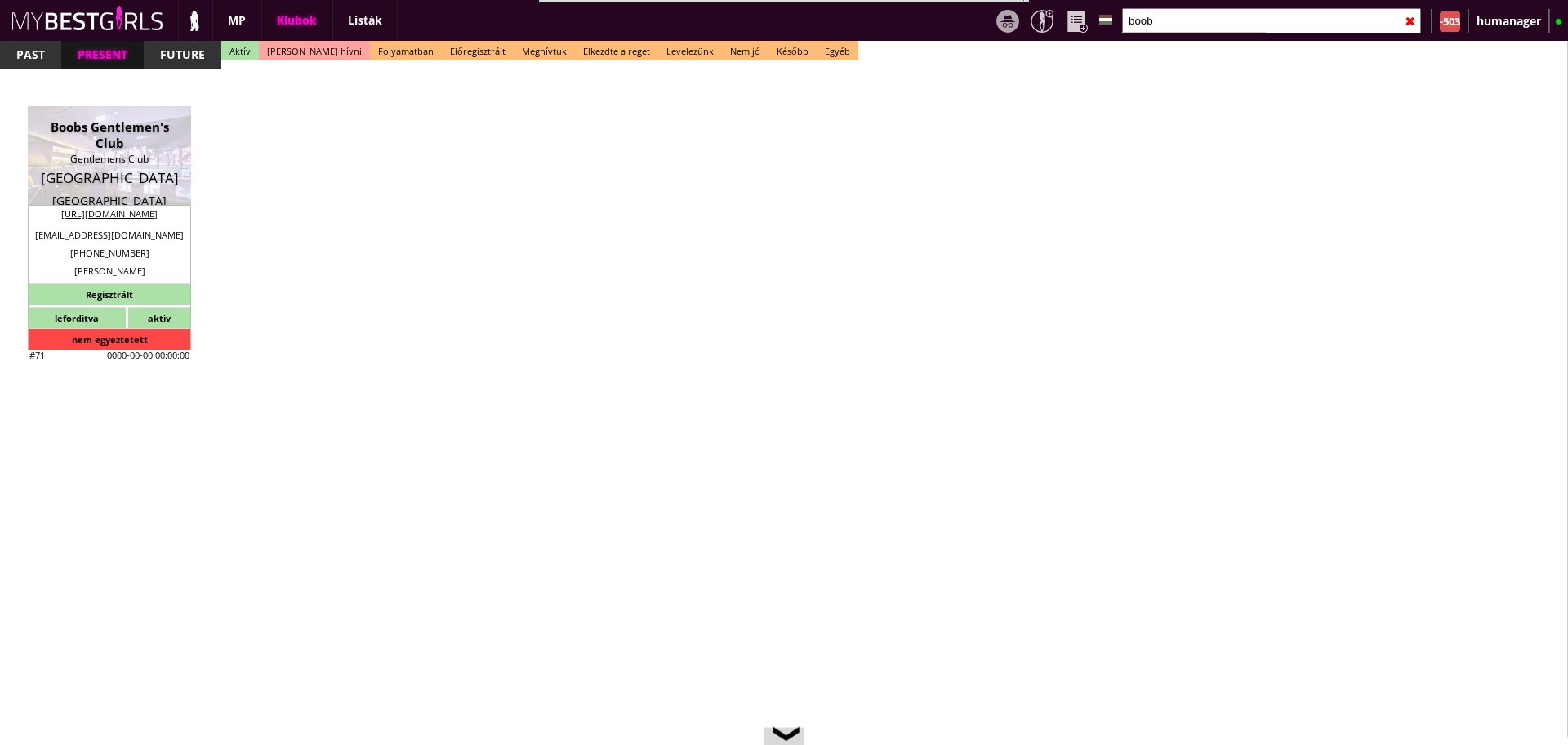
type textarea "A&R Handels GmbH DE170538935 80335 Munich Dachauerstr.17"
type input "A&R Handels GmbH"
type input "DE170538935"
type input "80335"
type input "Munich"
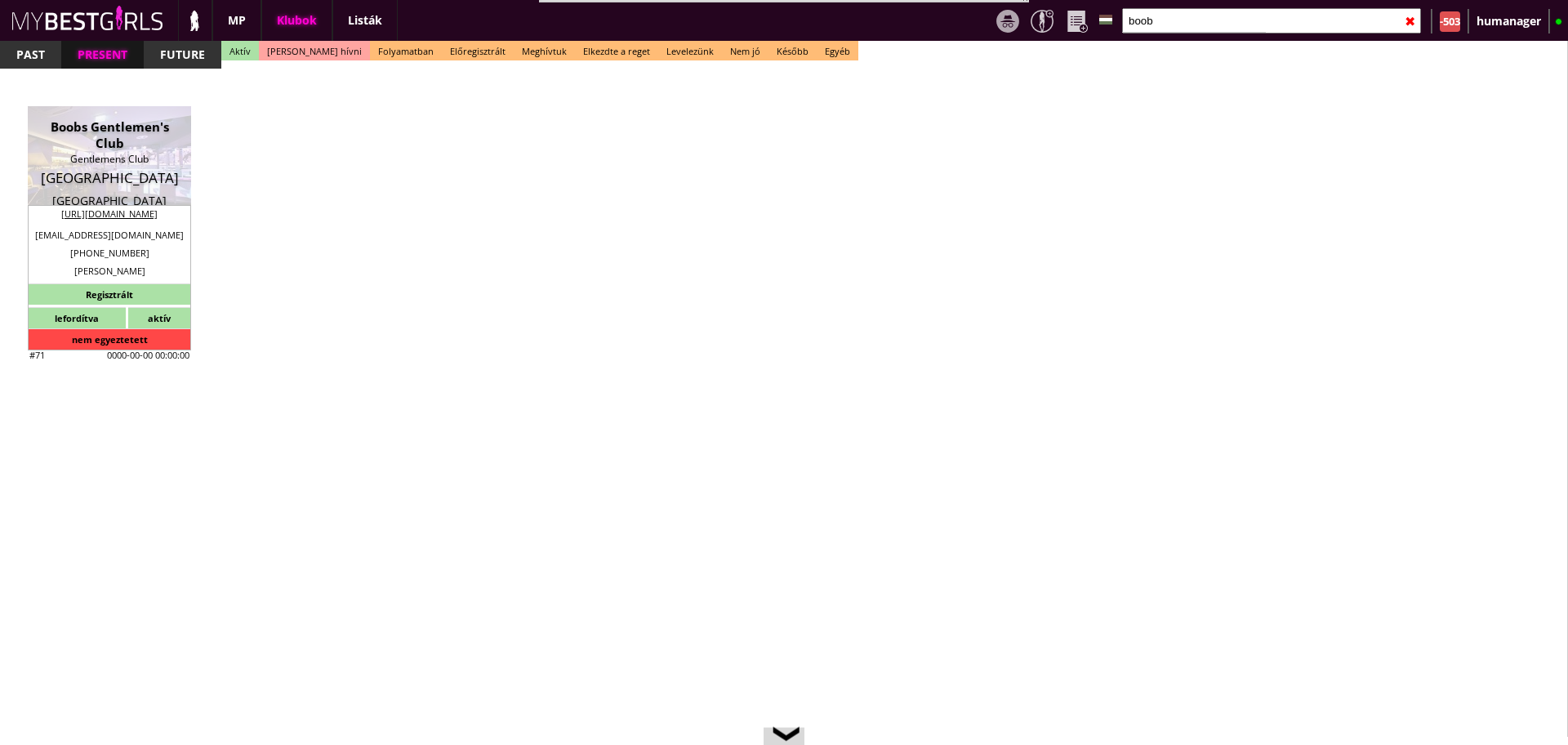
type input "Dachauerstr.17"
type input "Domenico"
type input "Albenzio"
type input "49"
type input "172 8953528"
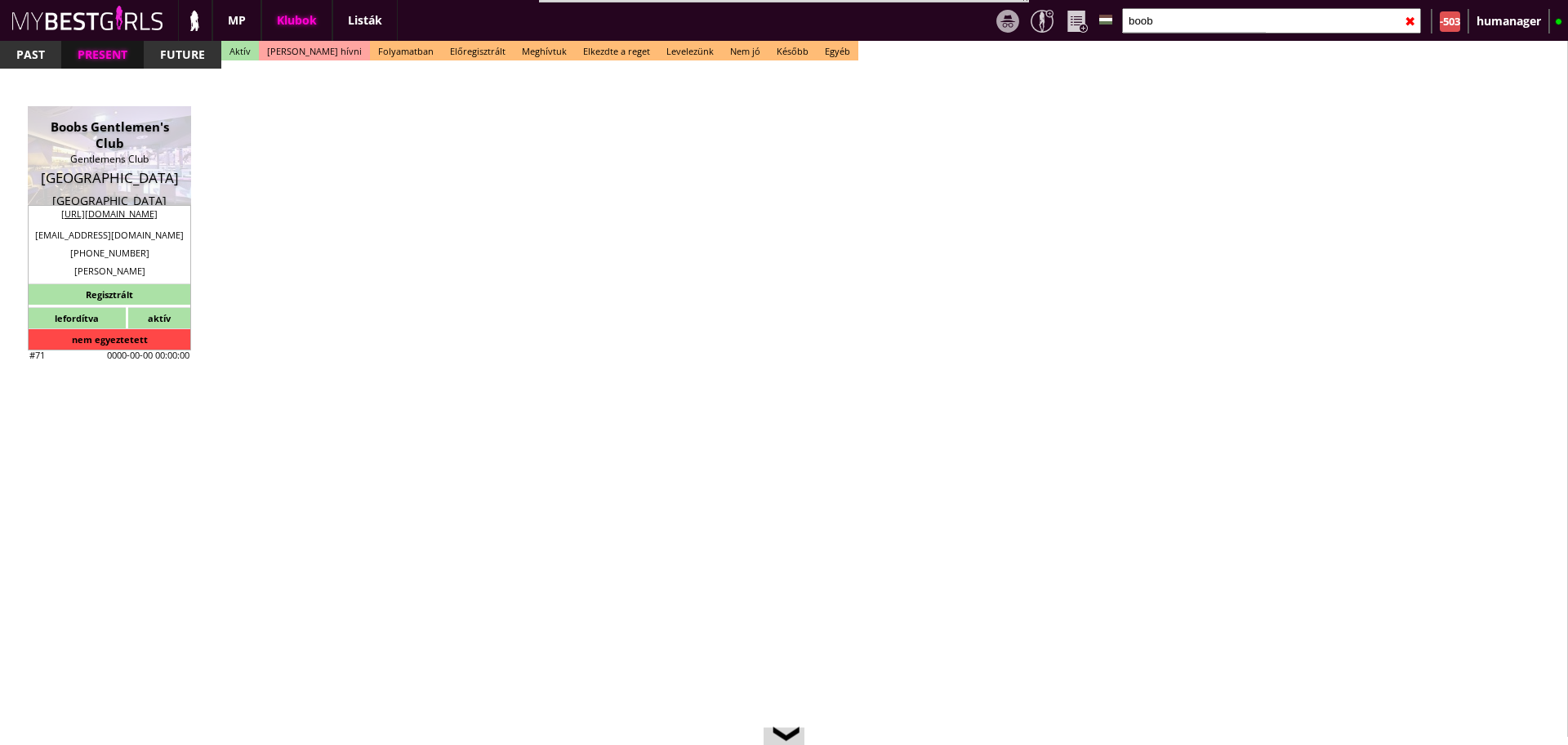
type input "info@boobs-tabledance.com"
type input "Frank"
type input "49"
type input "1517 0470420"
type input "reservierung@boobs-tabledance.com"
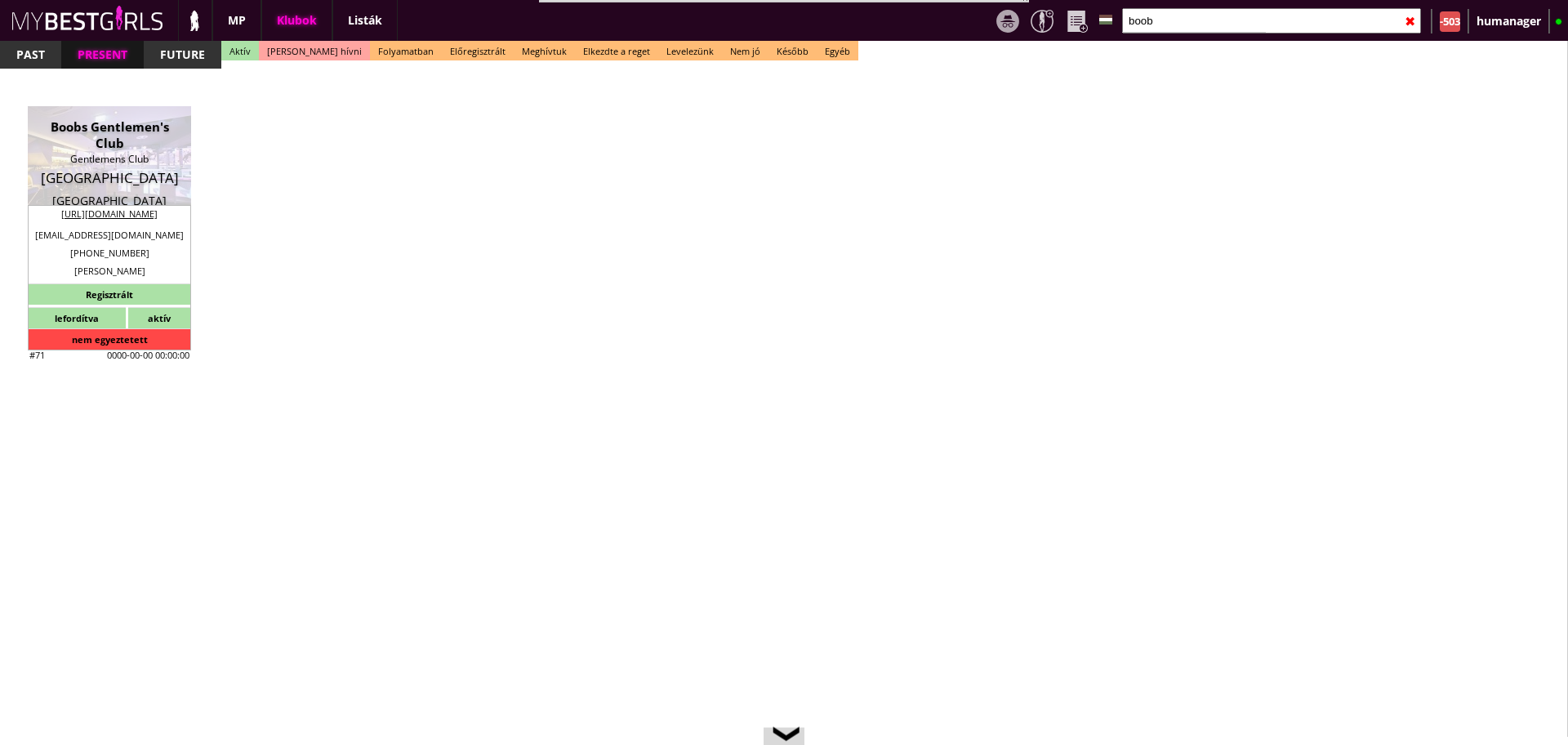
type textarea "application@boobs-tabledance.com Régi cég cím: Goethestr. 3, 80336"
type input "20"
type input "2"
type input "1"
type input "2"
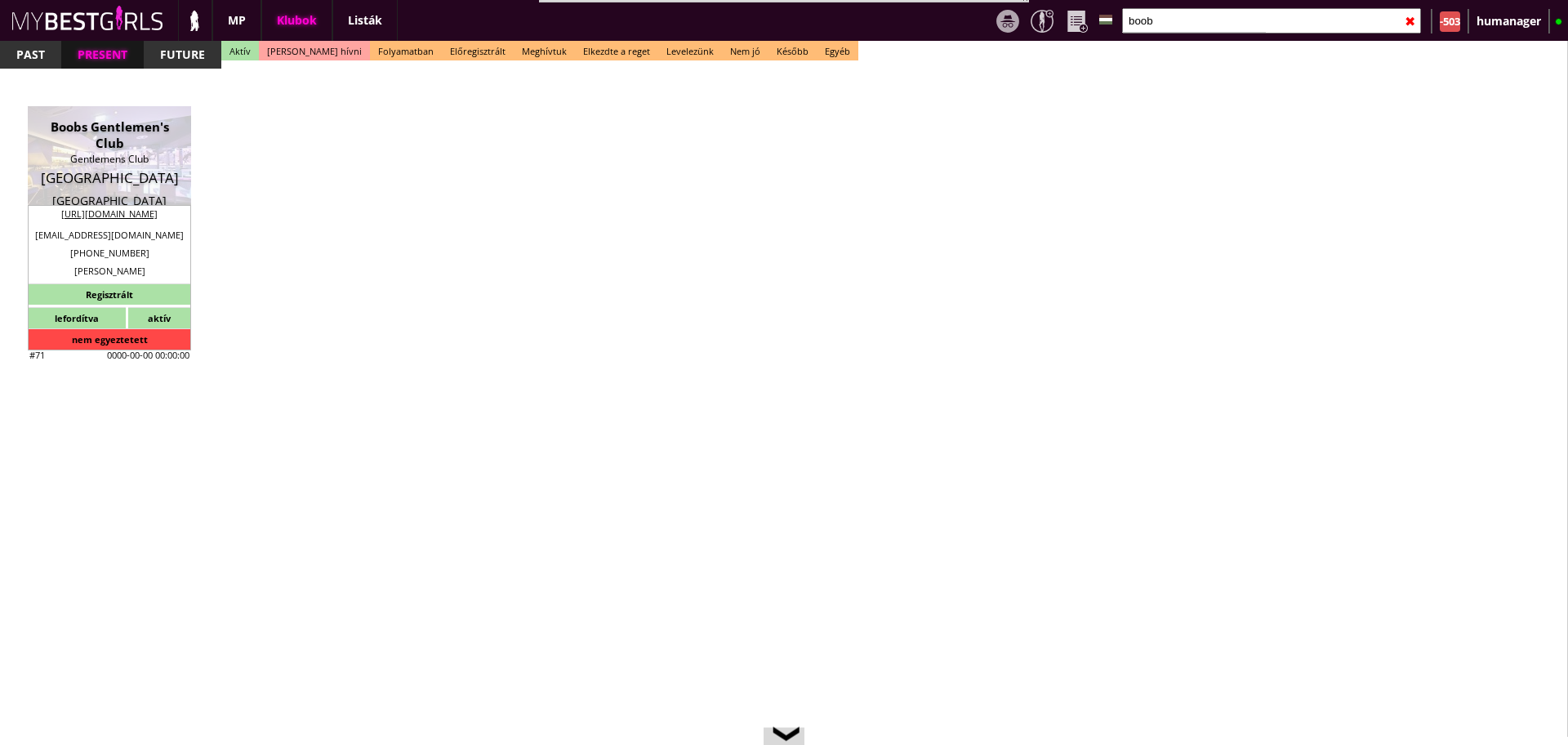
select select "room"
select select "1"
type input "0.00"
type input "2-4"
checkbox input "true"
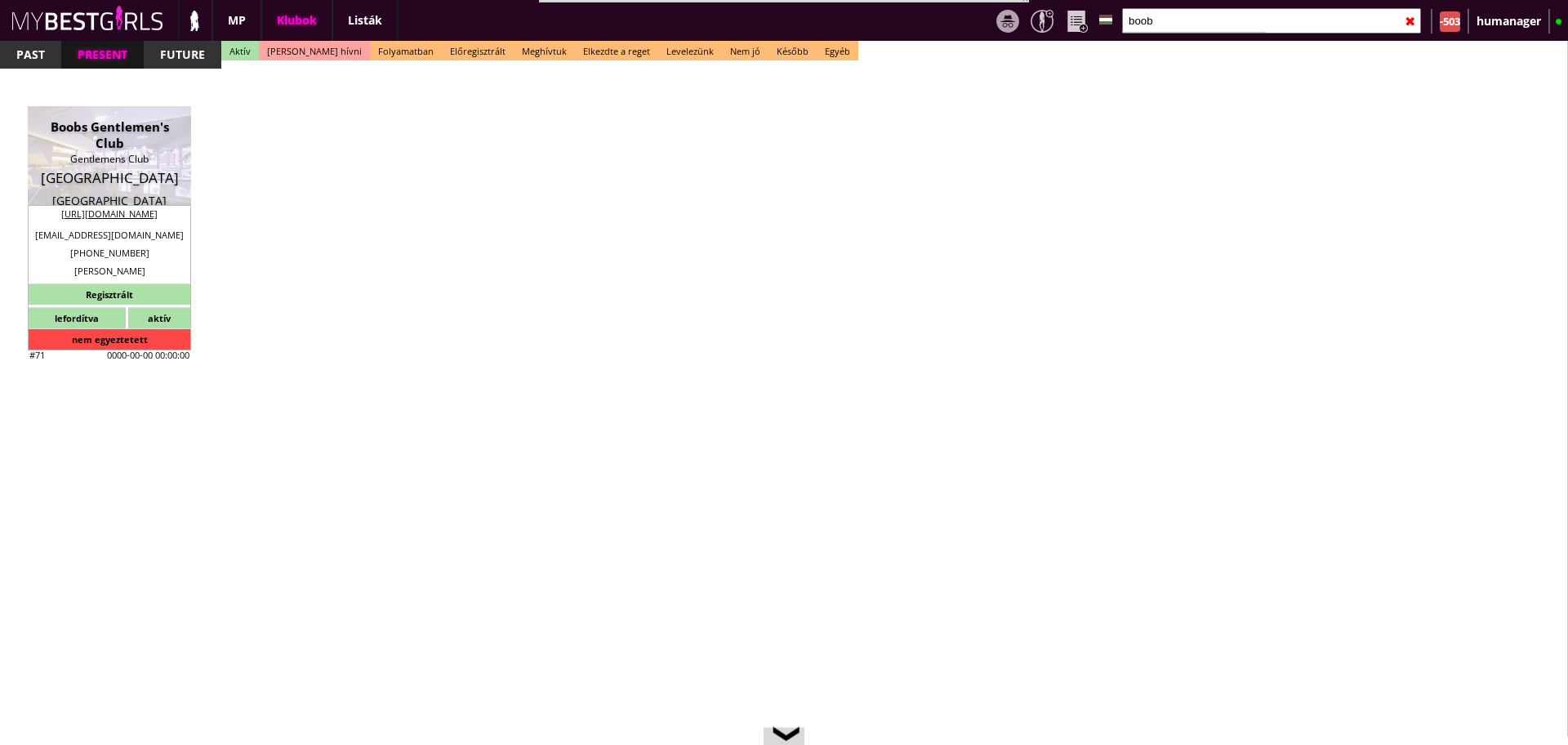
checkbox input "true"
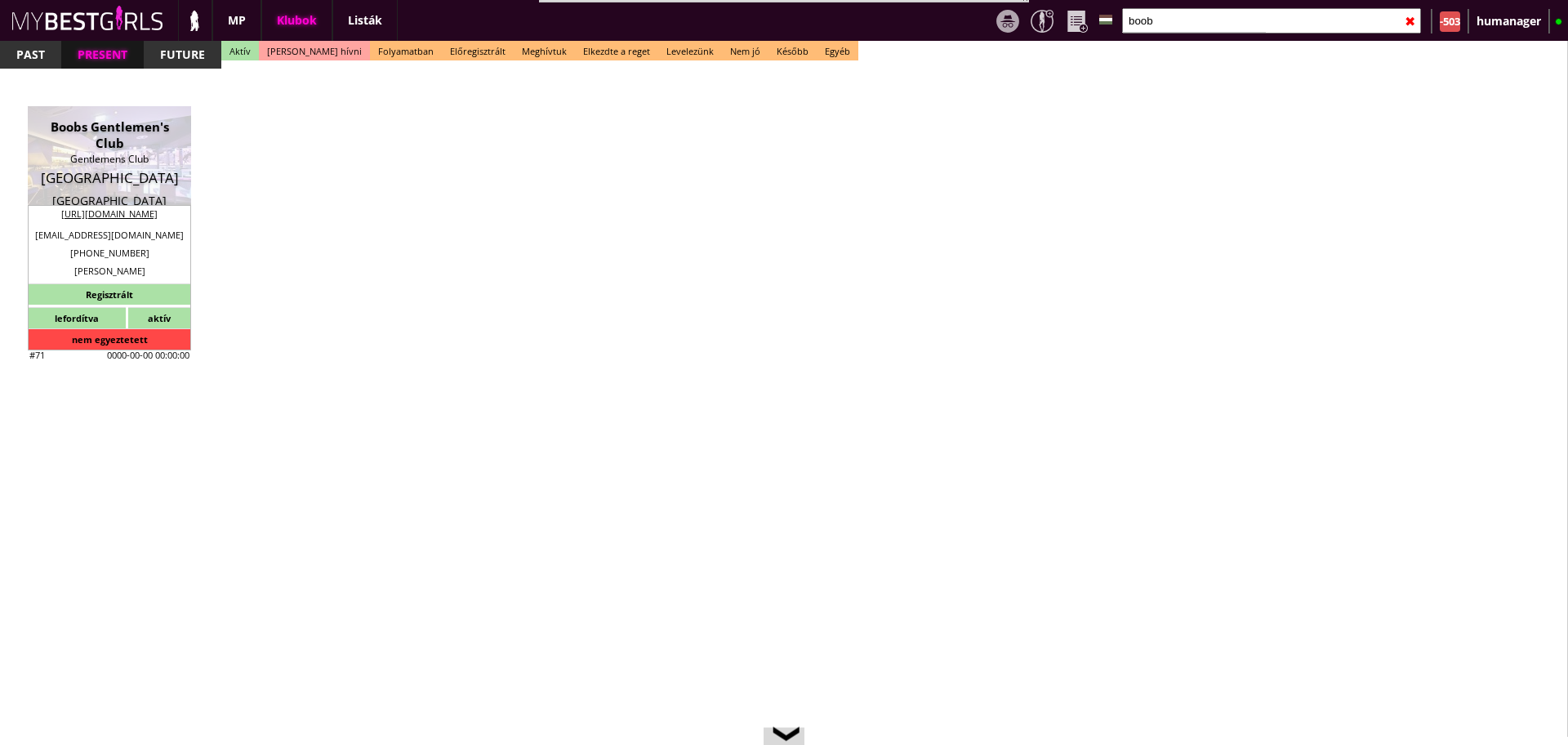
checkbox input "true"
type input "5"
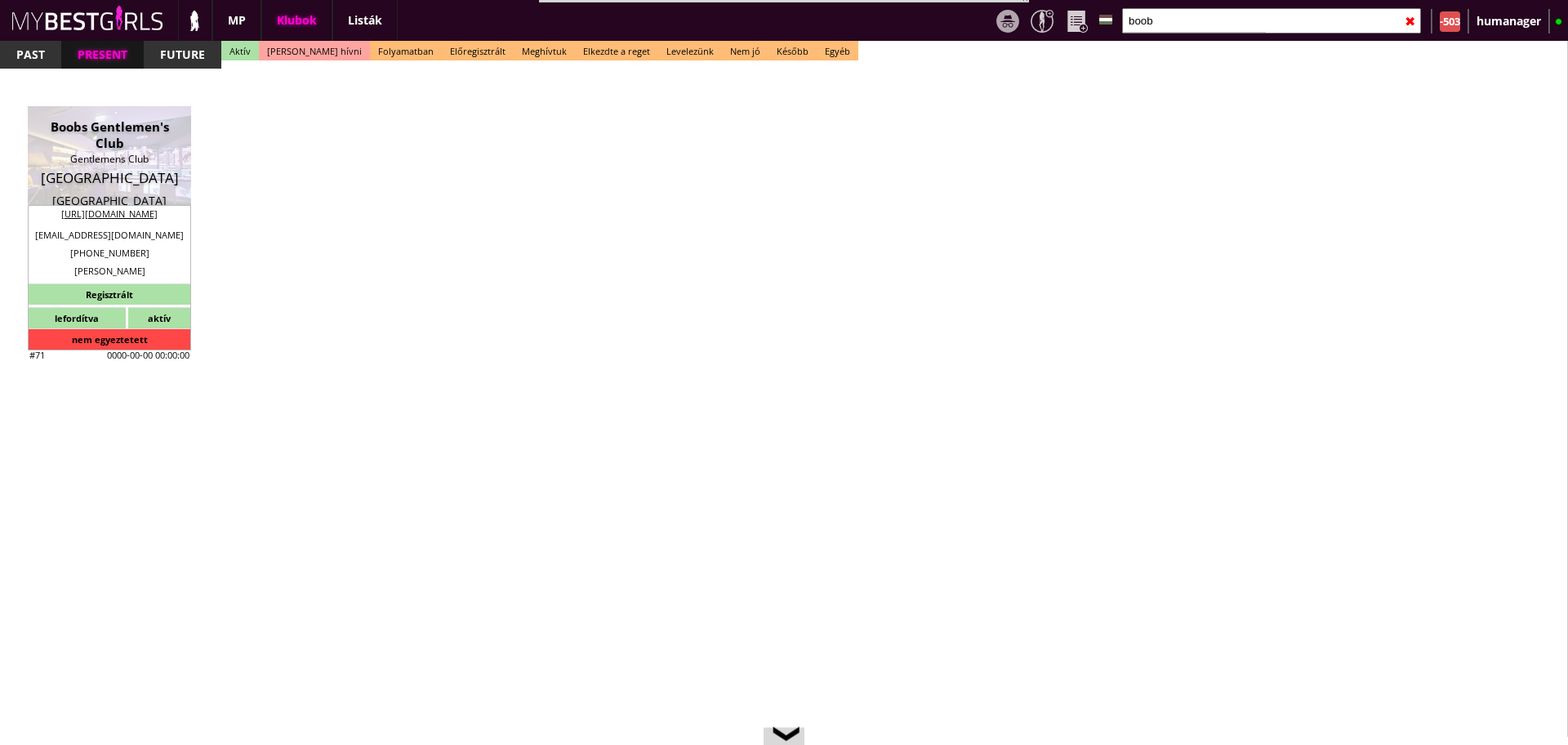
checkbox input "true"
type input "5"
type input "2"
type input "1000"
type input "60.00"
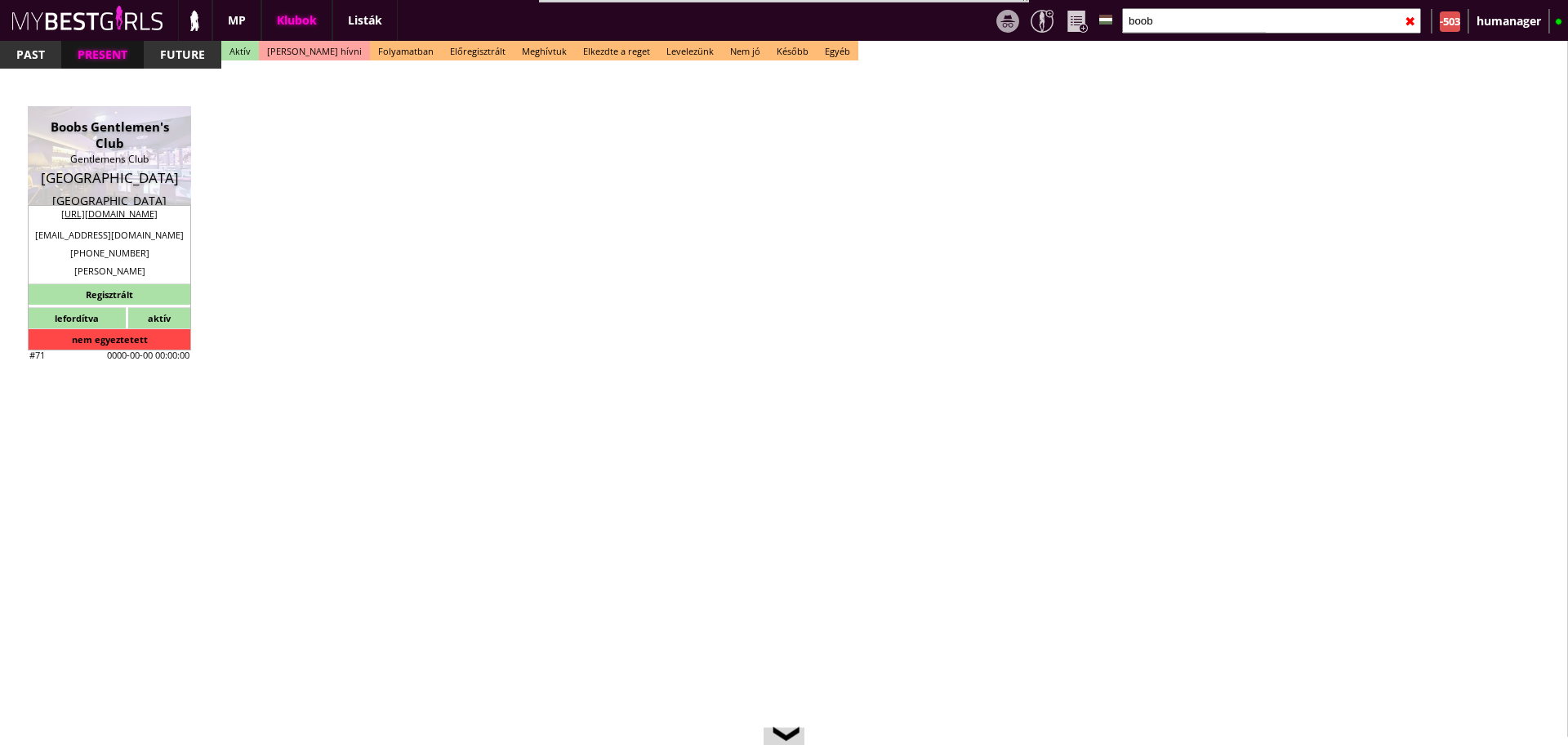
type input "0.00"
checkbox input "true"
type input "50%"
checkbox input "true"
type input "50"
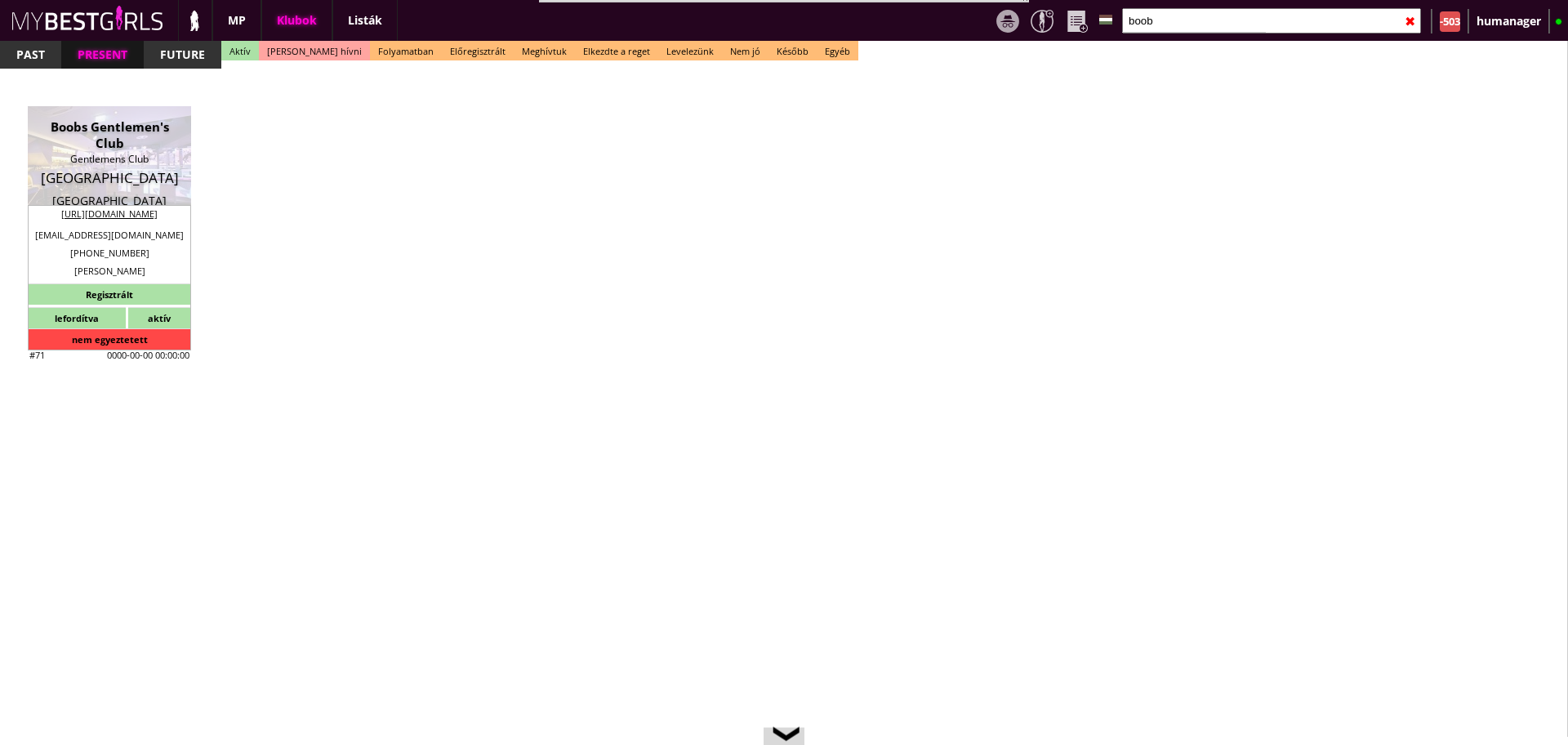
type input "25"
checkbox input "false"
checkbox input "true"
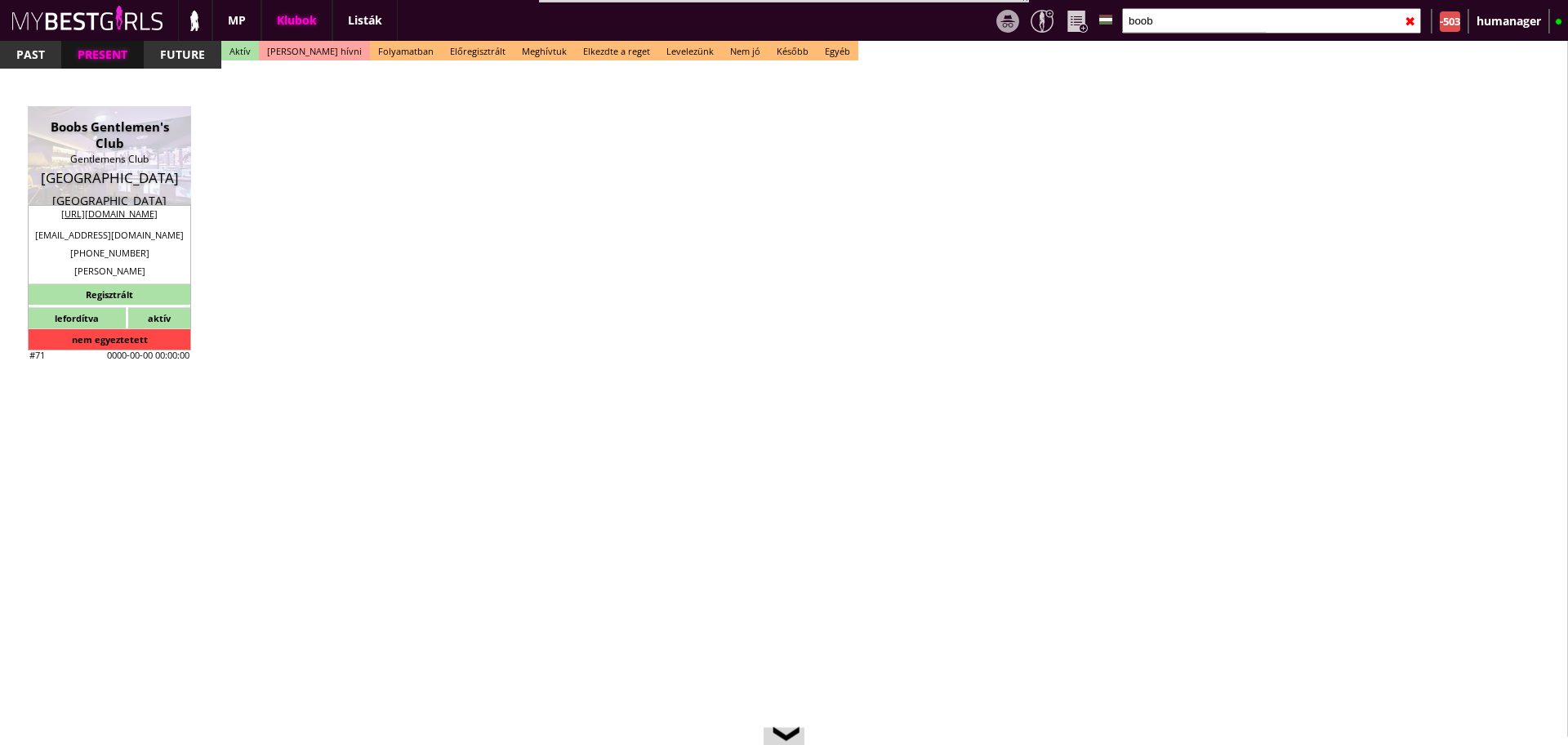
type input "100"
type input "7400"
type input "30"
select select "info@boobs-tabledance.com"
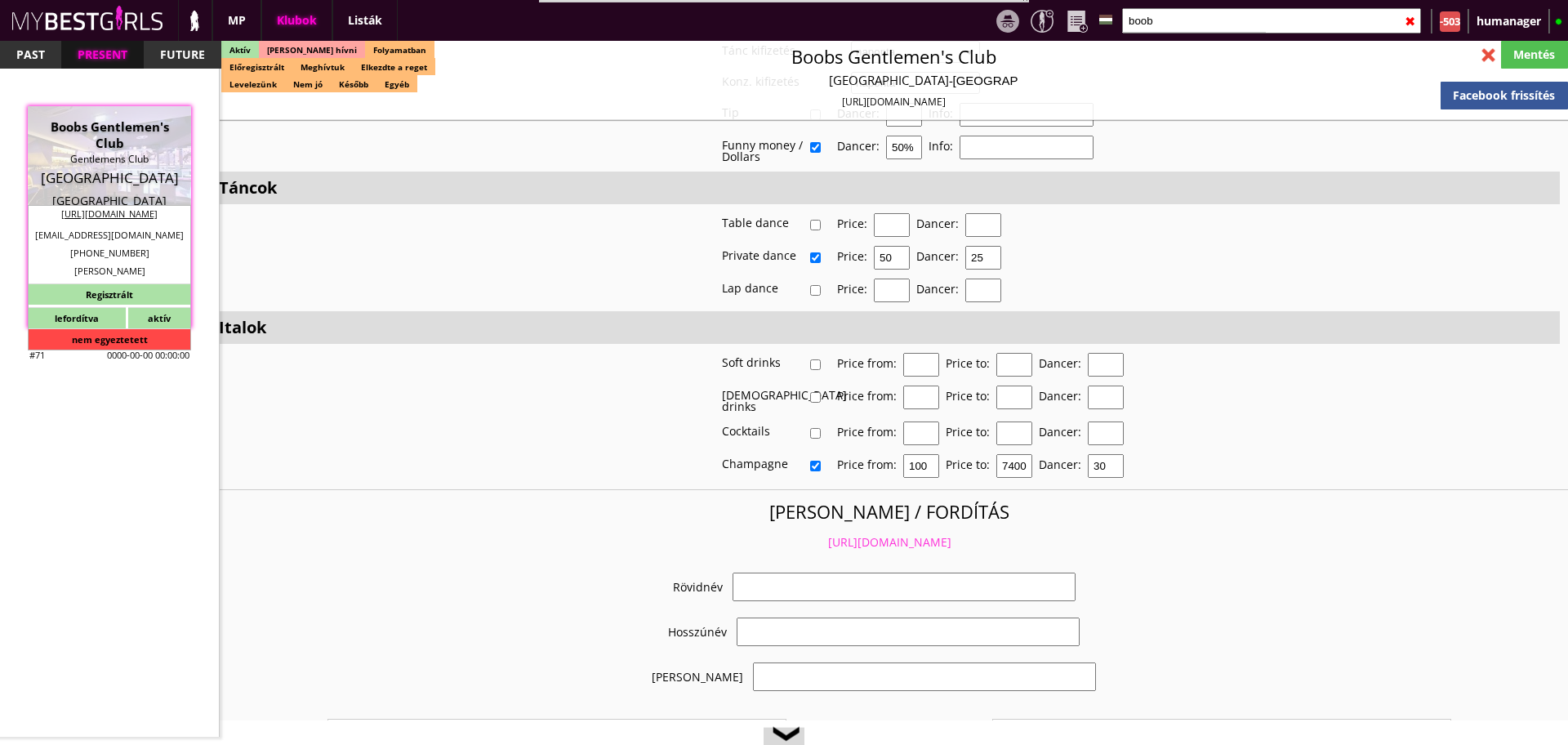
checkbox input "true"
type input "Németország München egyik presztízs klubja"
type input "München egyik legforgalmasabb klubja - 60 EUR FIX/nap"
type input "Stage dance, private dance, italkonzumálás"
type textarea "Country: Germany City: Munich Travel: Self-financing with airplane, bus or trai…"
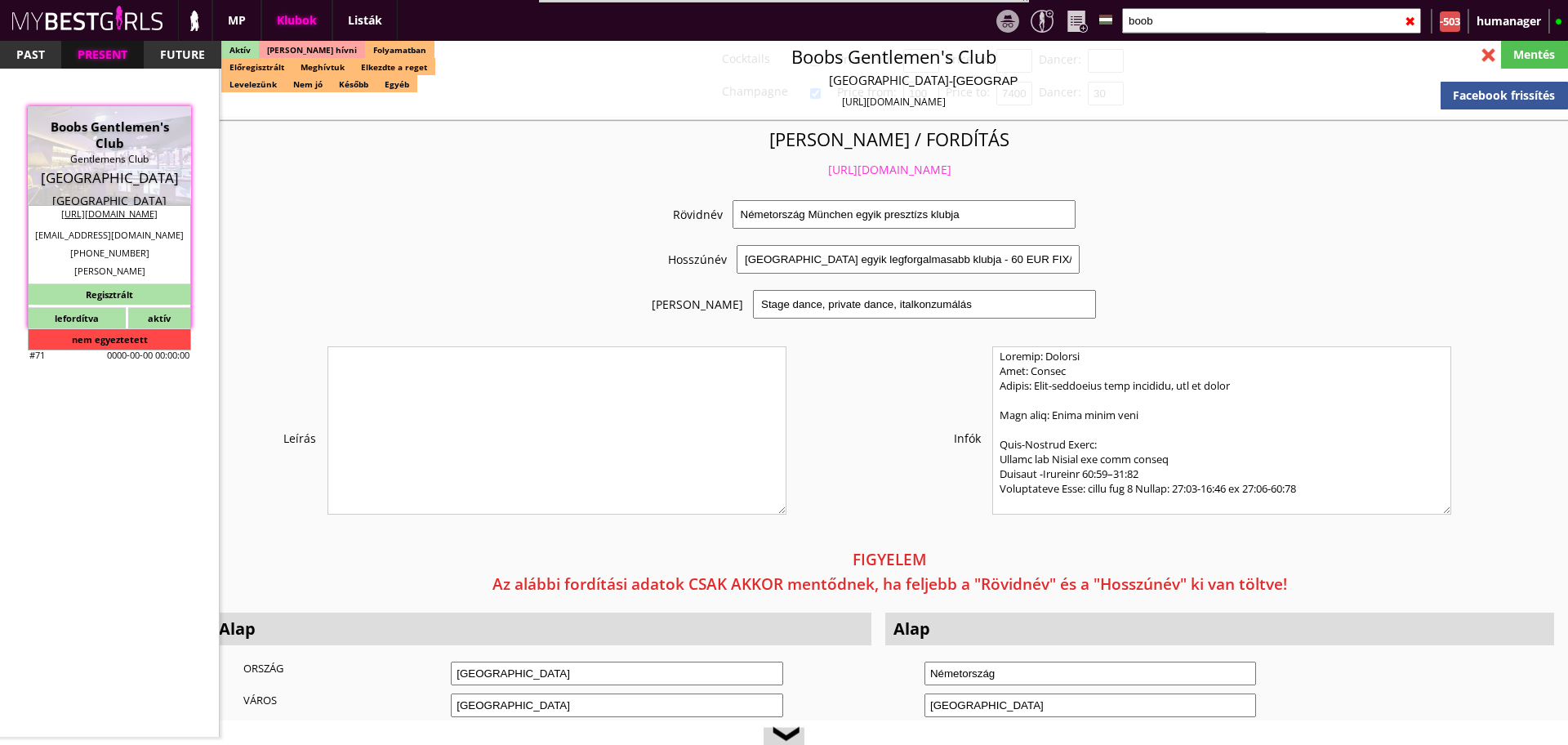
scroll to position [3298, 0]
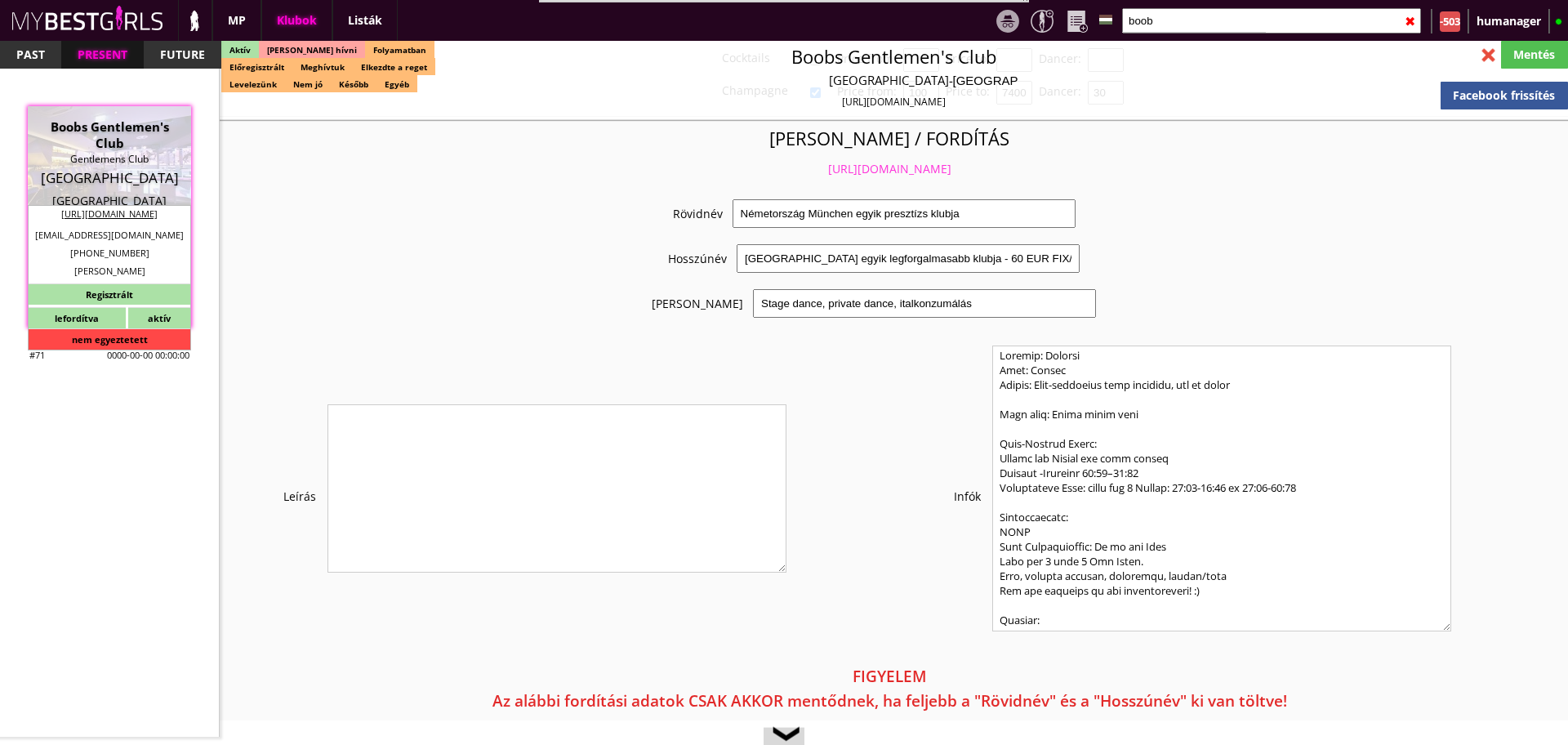
drag, startPoint x: 1441, startPoint y: 499, endPoint x: 1449, endPoint y: 712, distance: 213.2
click at [1449, 632] on textarea at bounding box center [1222, 488] width 459 height 286
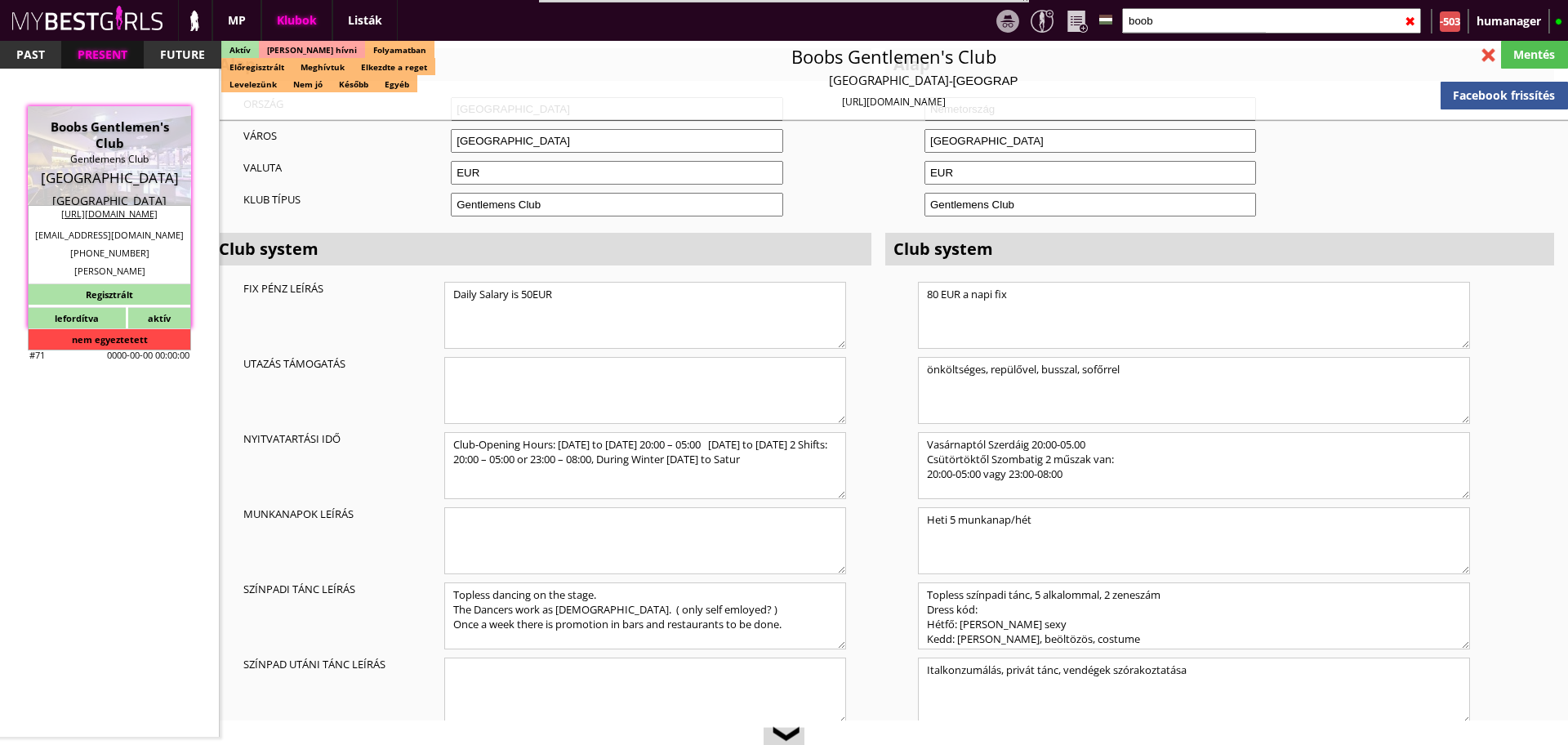
scroll to position [4073, 0]
click at [934, 282] on textarea "80 EUR a napi fix" at bounding box center [1195, 316] width 552 height 67
type textarea "60 EUR a napi fix"
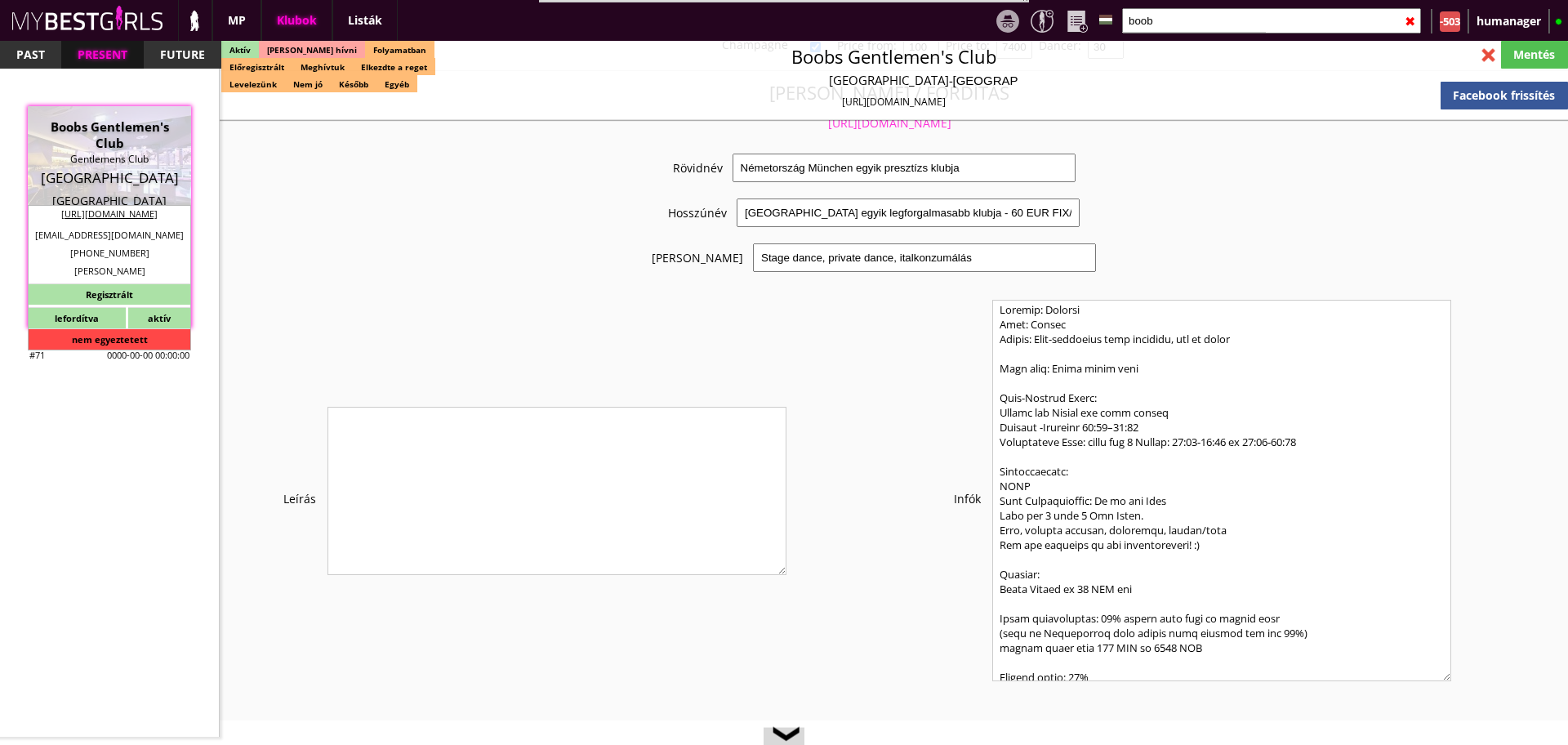
scroll to position [3368, 0]
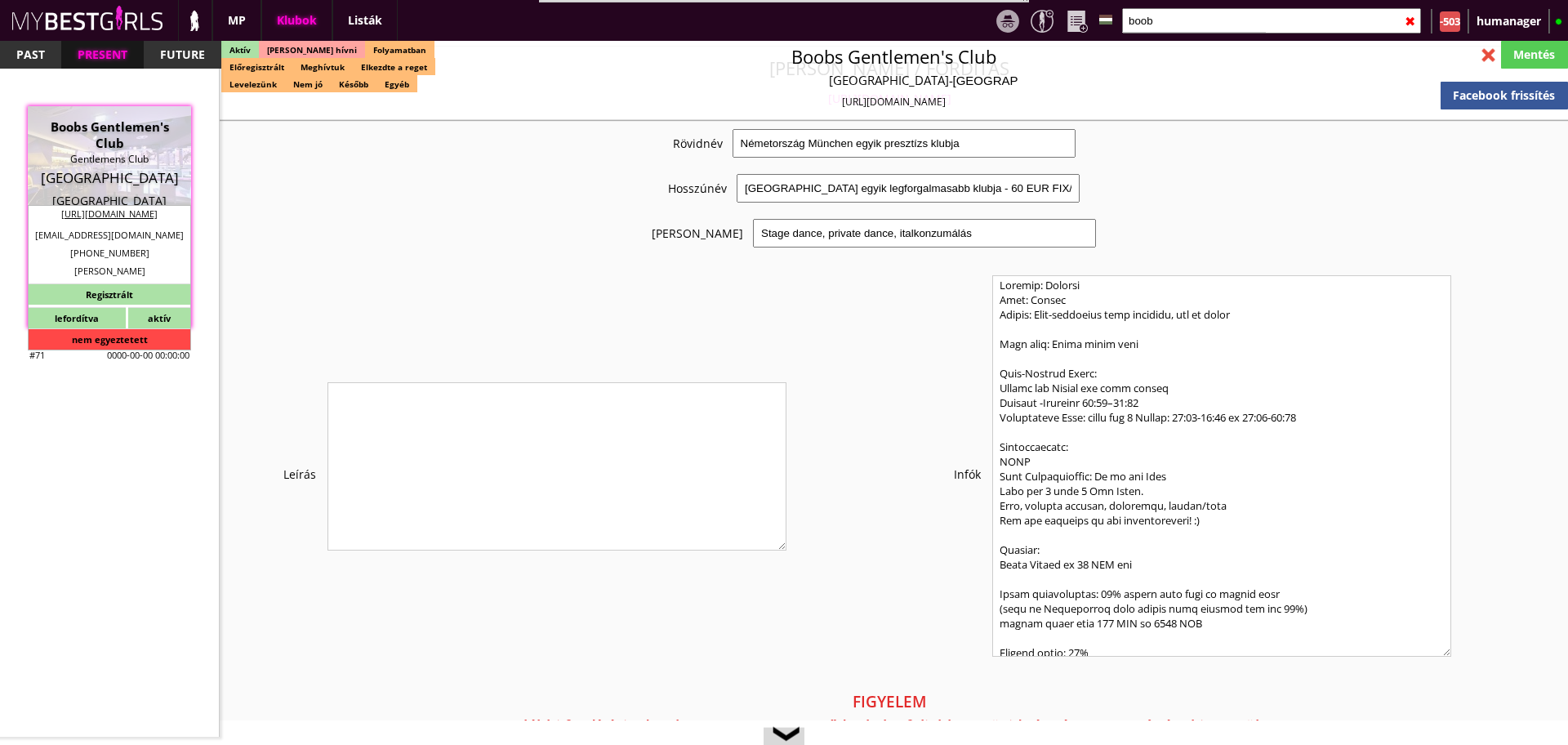
click at [1538, 56] on div "Mentés" at bounding box center [1535, 54] width 67 height 27
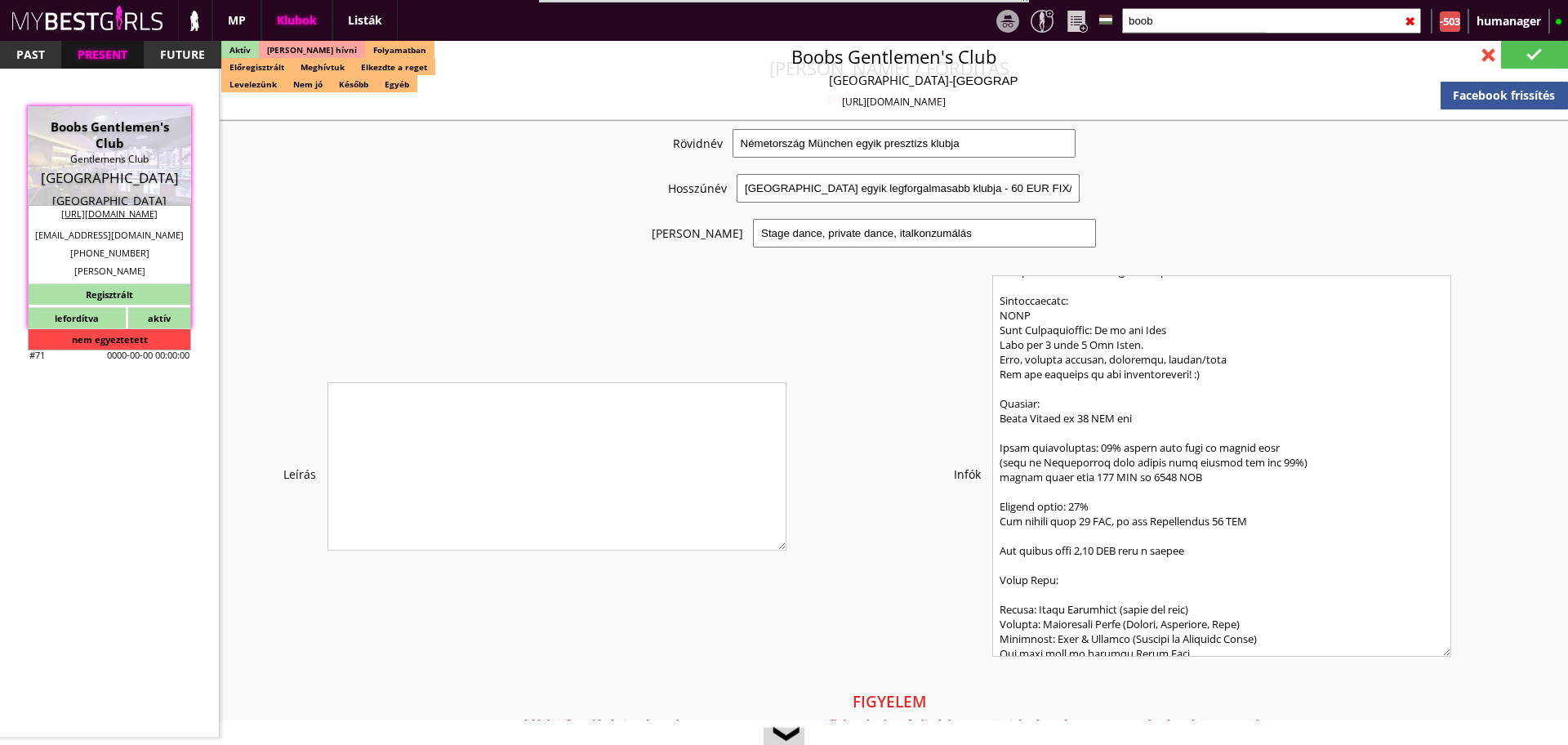
type input "Munich"
checkbox input "false"
type textarea "Domenico válasza a prosti papírokra Hi, these working papers have nothing to do…"
type textarea "Fax: +498959918572 | Szilágyi Szilvi mondta, hogy "eszméletlenül" jól lehet ker…"
type input "15.00"
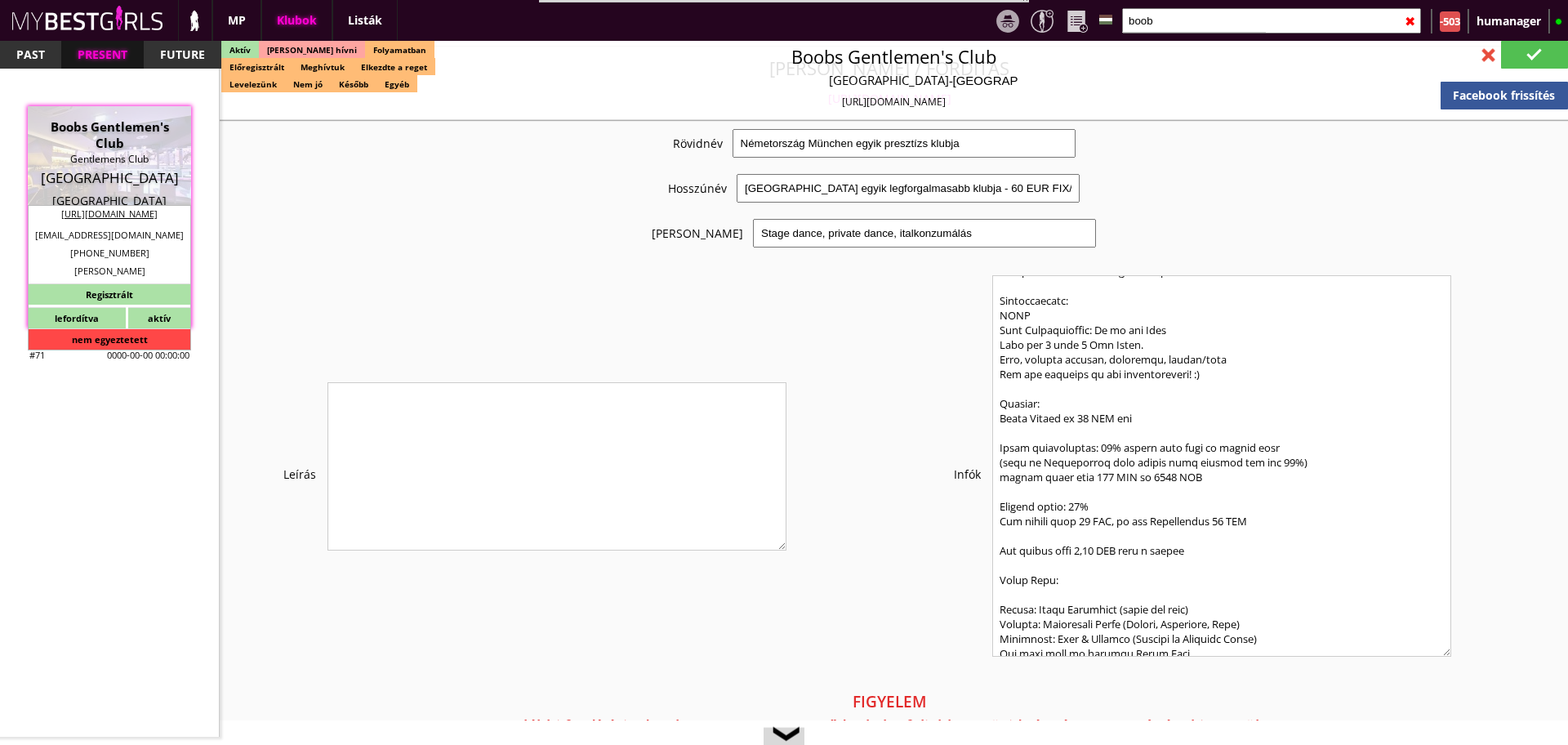
type input "EUR"
type input "Boobs Gentlemen's Club"
type input "Gentlemens Club"
type input "80335"
type input "Dachauer Str. 17"
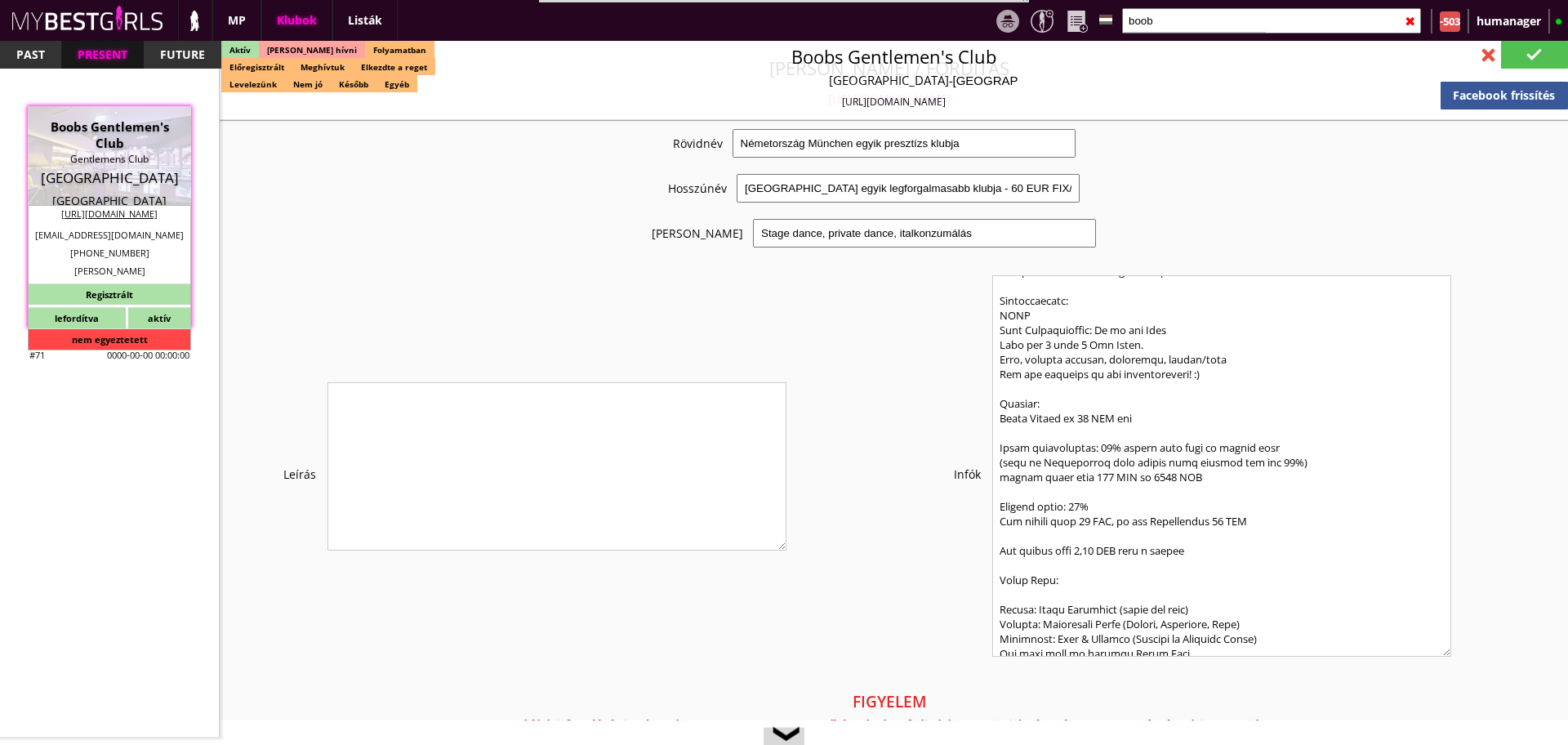
type input "+49"
type input "89 59918495"
type input "+498959918495"
type input "contact@tabledanceboobs.de"
type input "https://boobs-tabledance.com/datenschutz/"
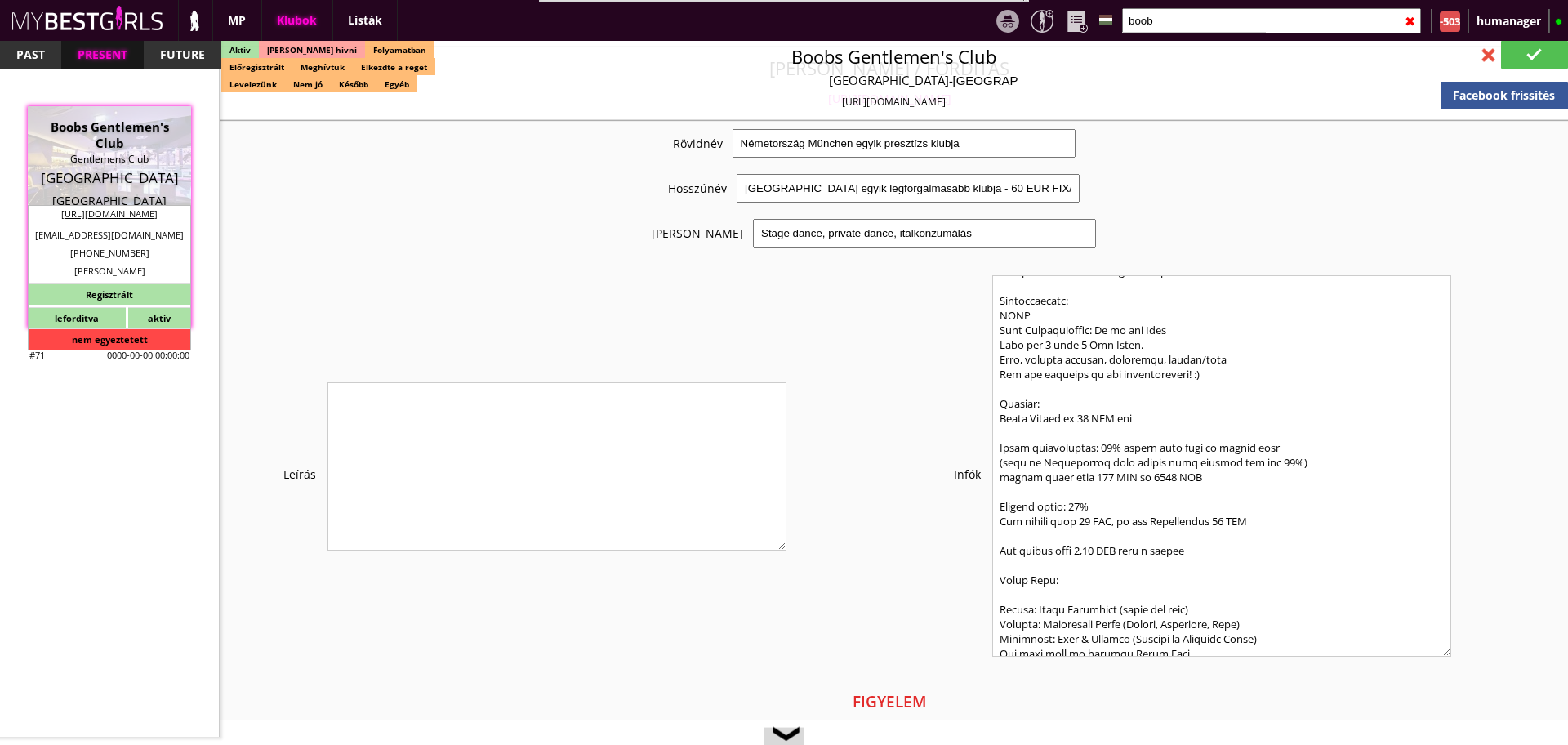
type textarea "A&R Handels GmbH DE170538935 80335 Munich Dachauerstr.17"
type input "A&R Handels GmbH"
type input "DE170538935"
type input "80335"
type input "Munich"
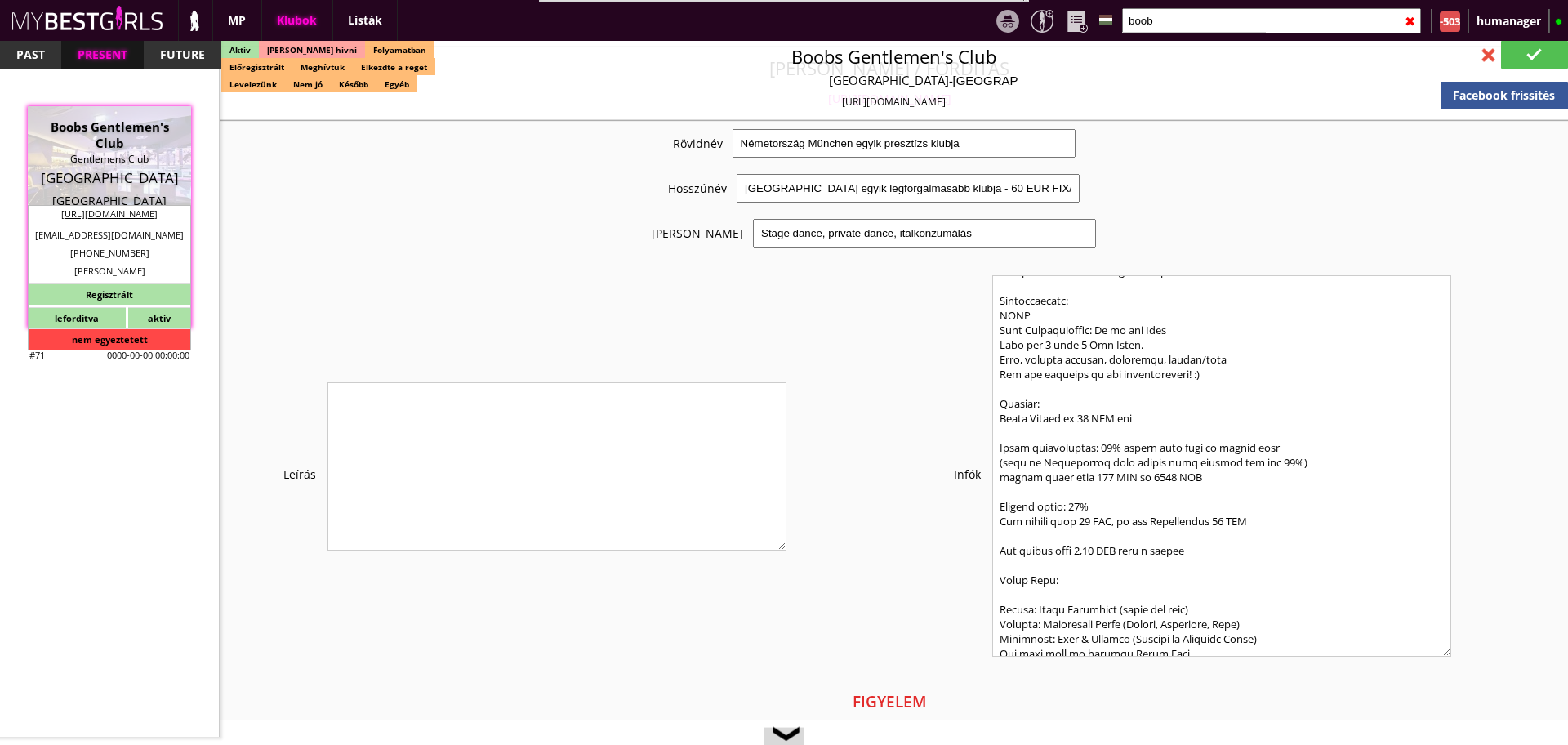
type input "Dachauerstr.17"
type input "Domenico"
type input "Albenzio"
type input "49"
type input "172 8953528"
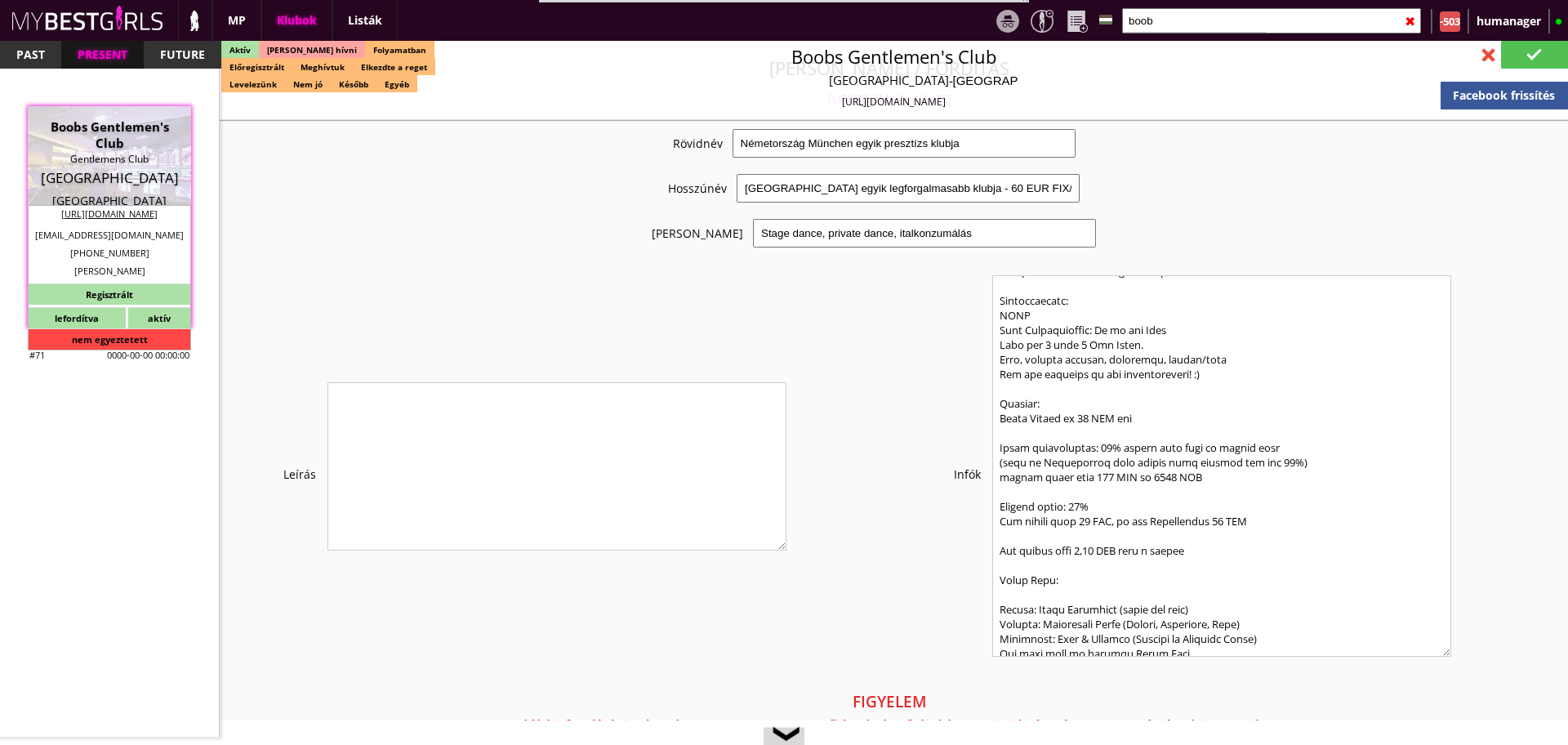
type input "info@boobs-tabledance.com"
type input "Frank"
type input "49"
type input "1517 0470420"
type input "reservierung@boobs-tabledance.com"
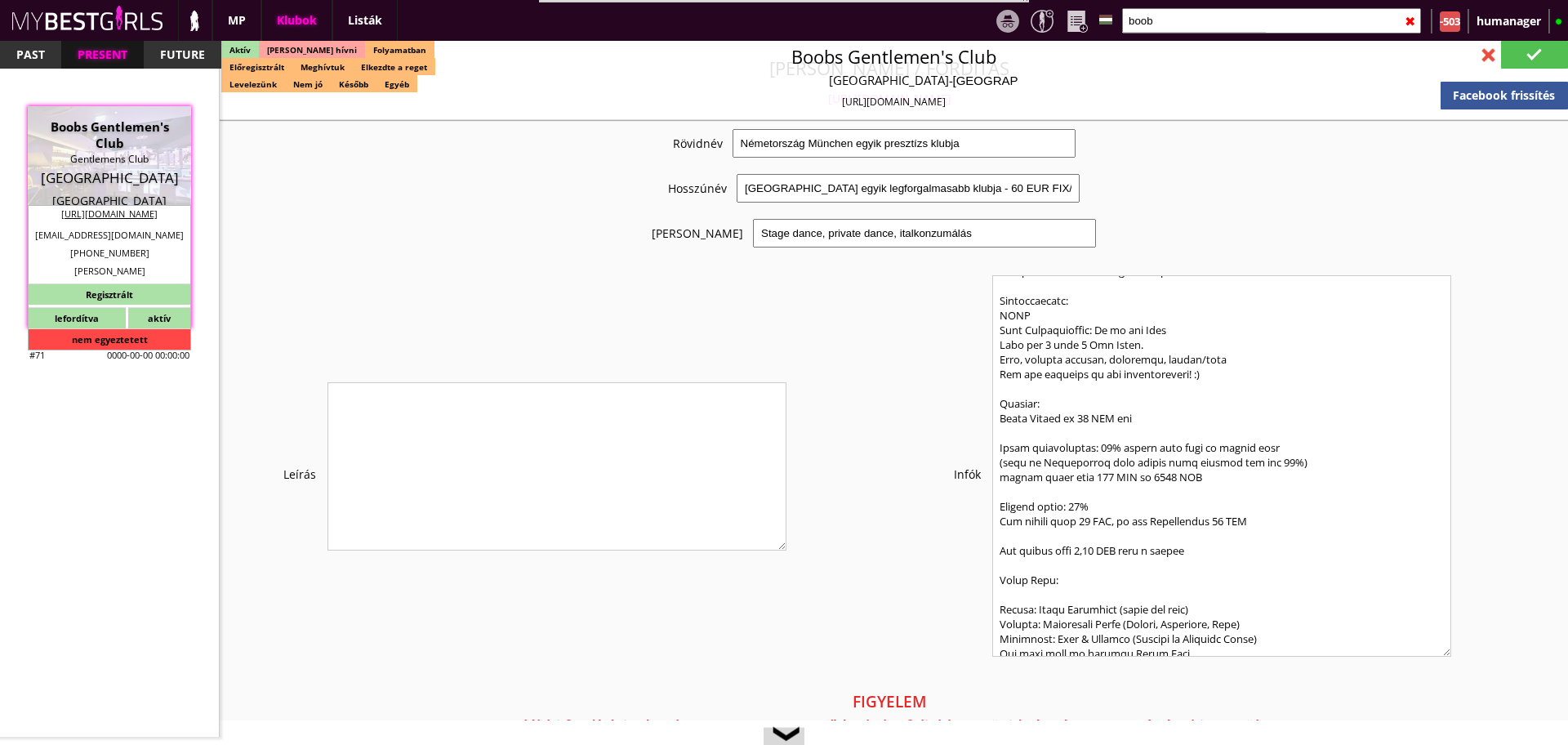
type textarea "application@boobs-tabledance.com Régi cég cím: Goethestr. 3, 80336"
type input "20"
type input "2"
type input "1"
type input "2"
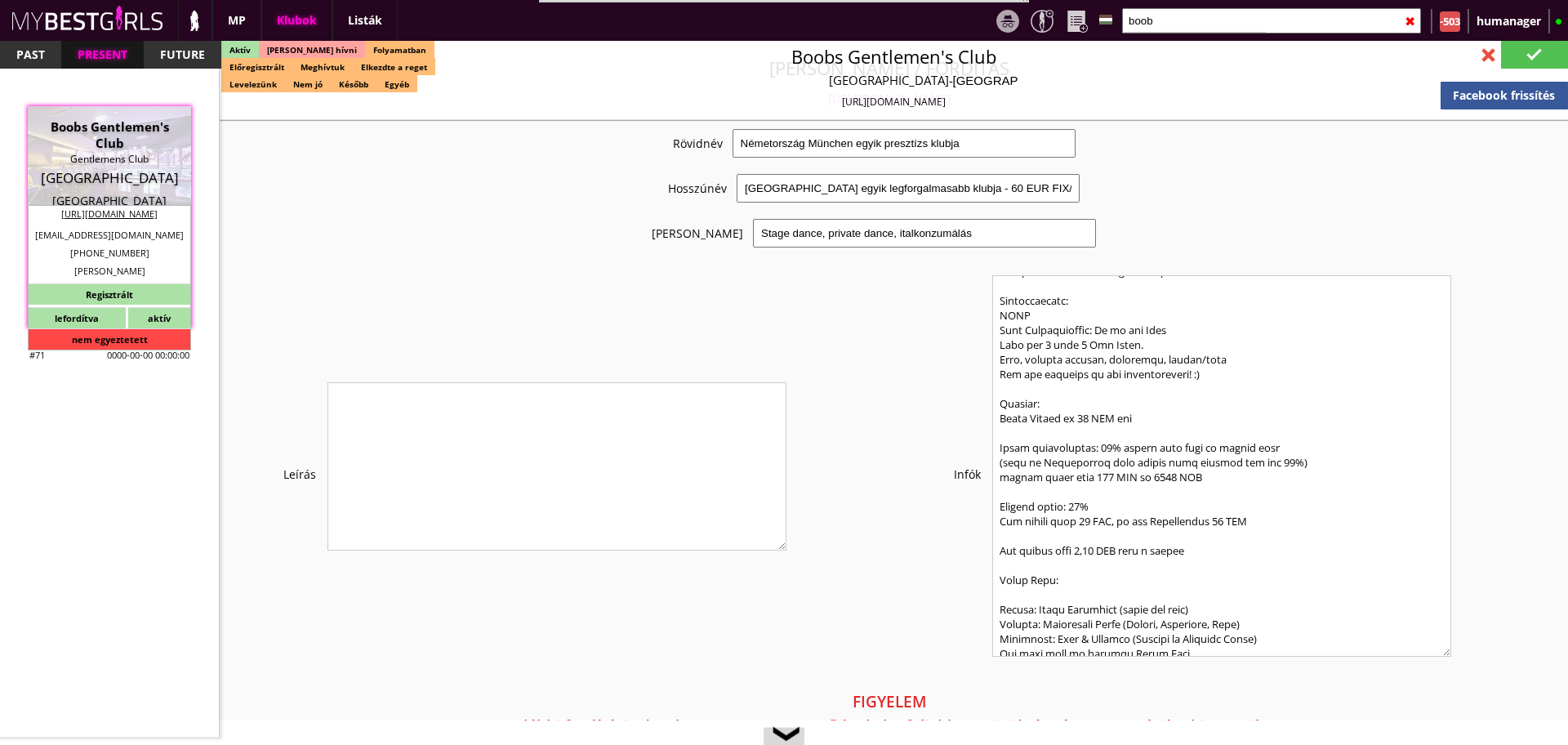
type input "0.00"
type input "2-4"
checkbox input "true"
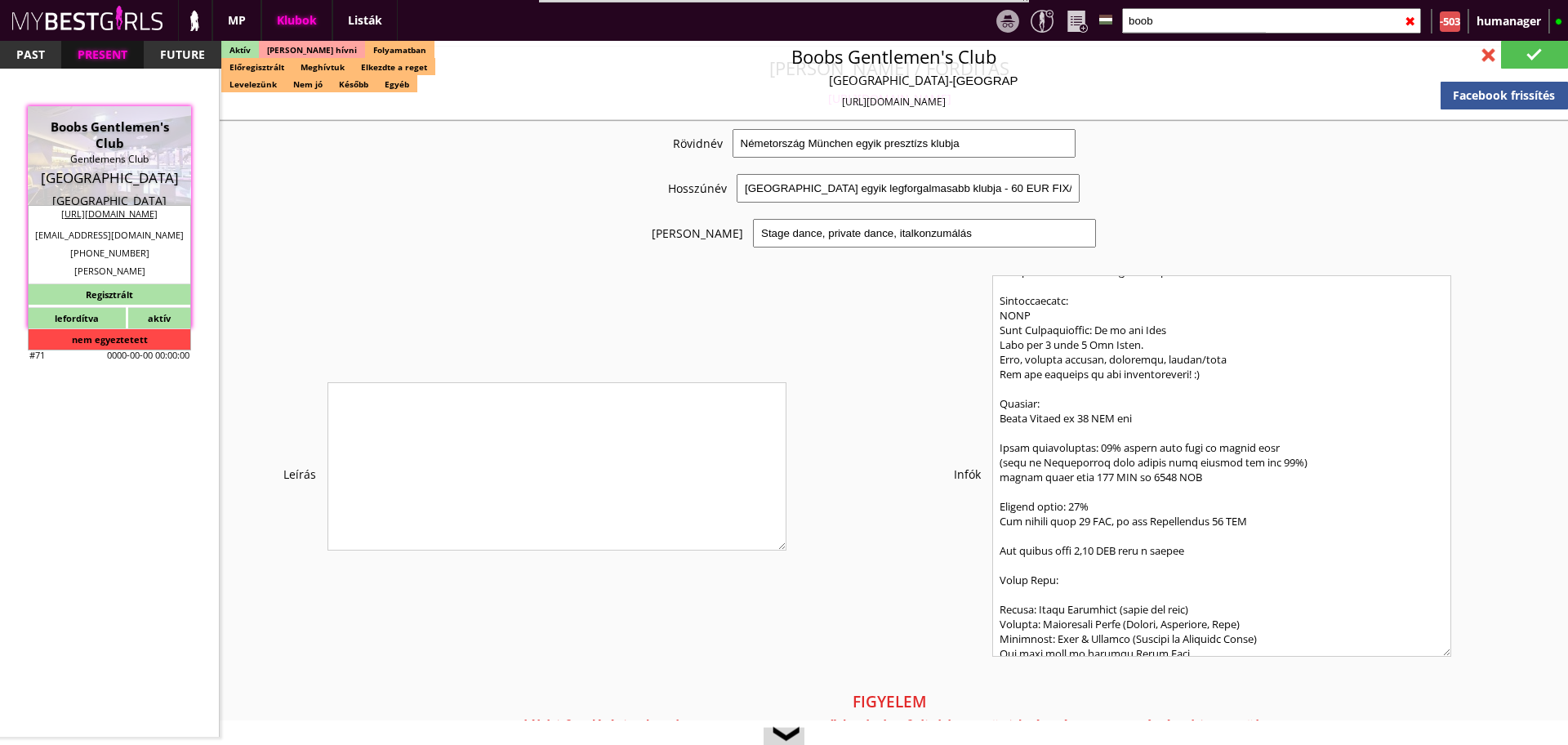
checkbox input "true"
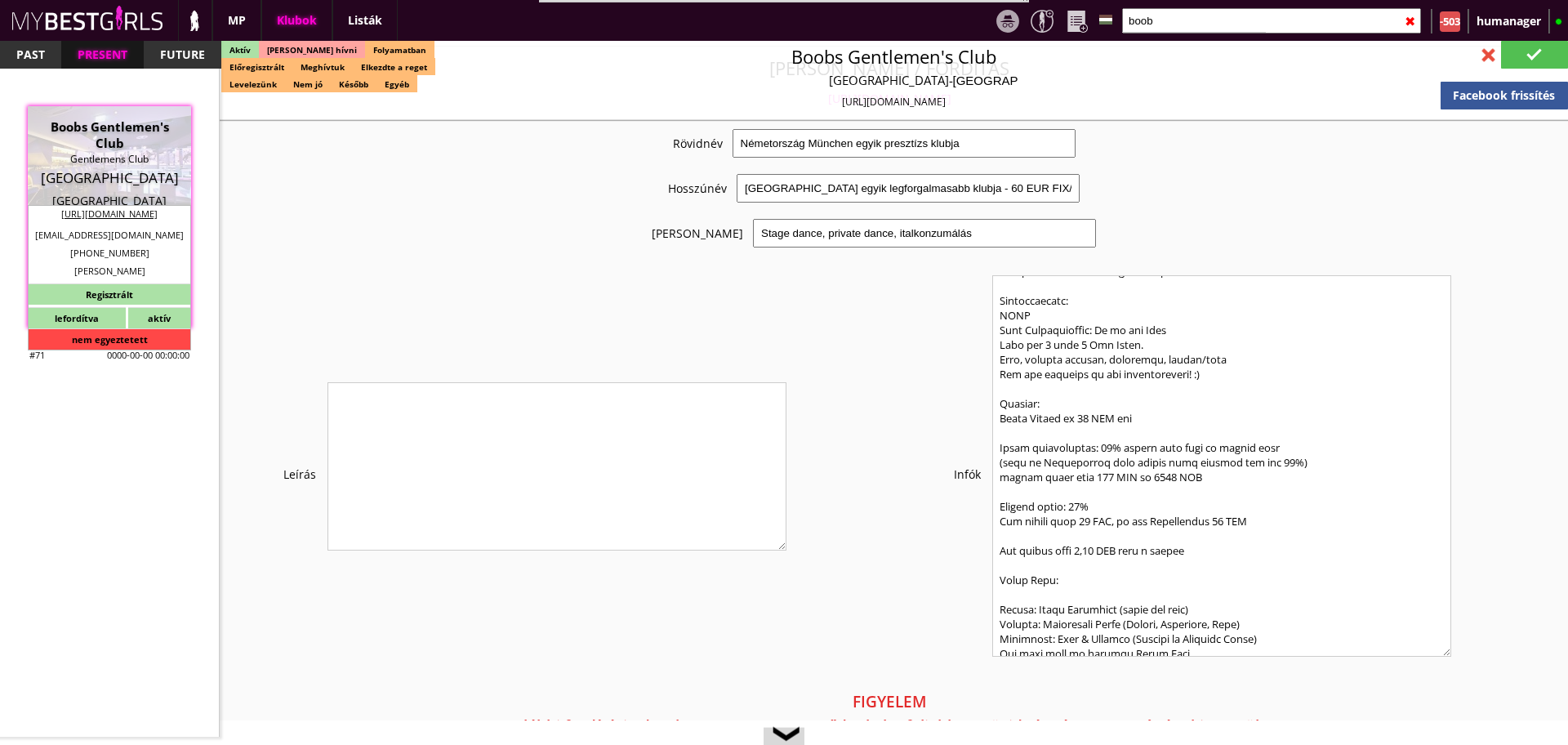
checkbox input "true"
type input "5"
checkbox input "true"
type input "5"
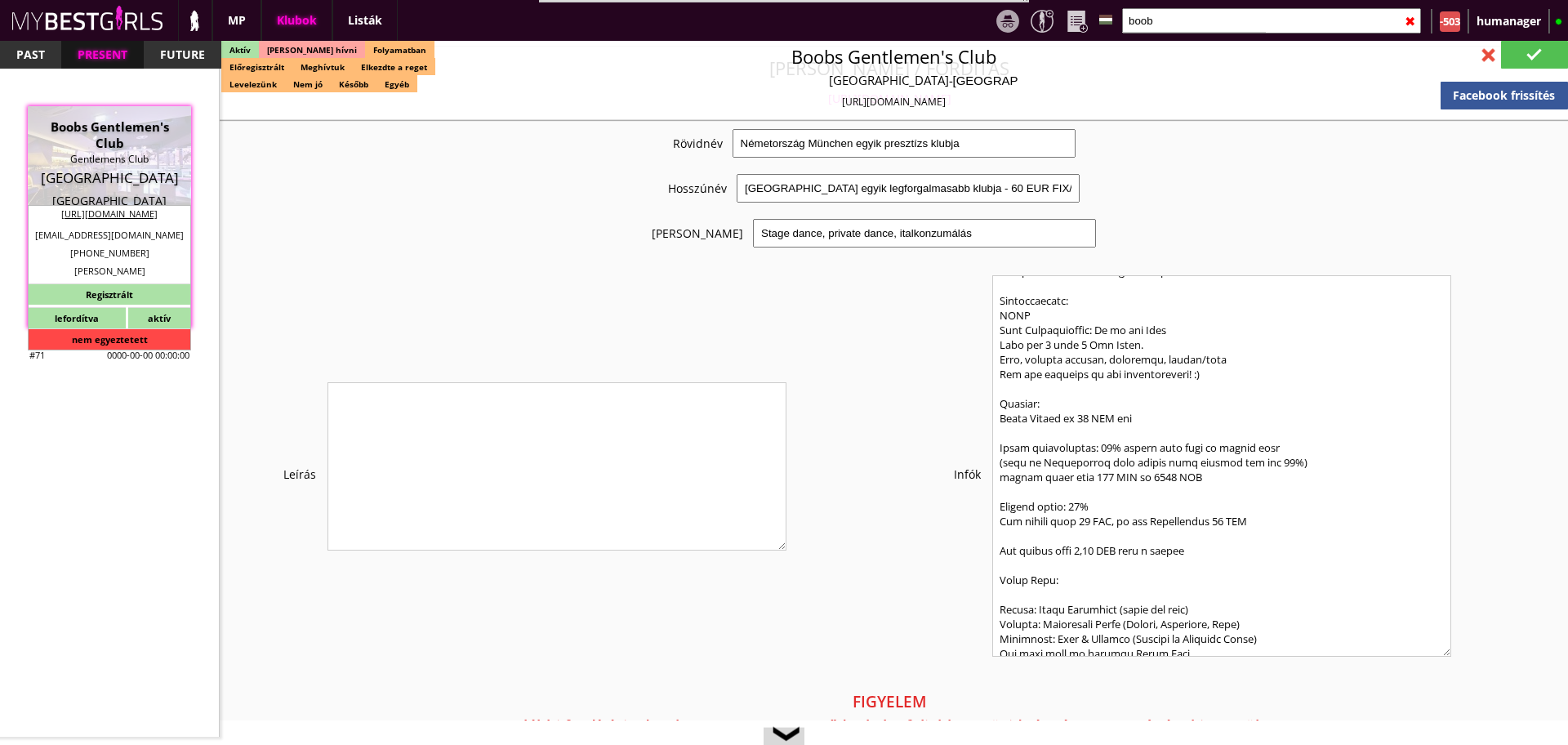
type input "2"
type input "1000"
type input "60.00"
type input "0.00"
checkbox input "true"
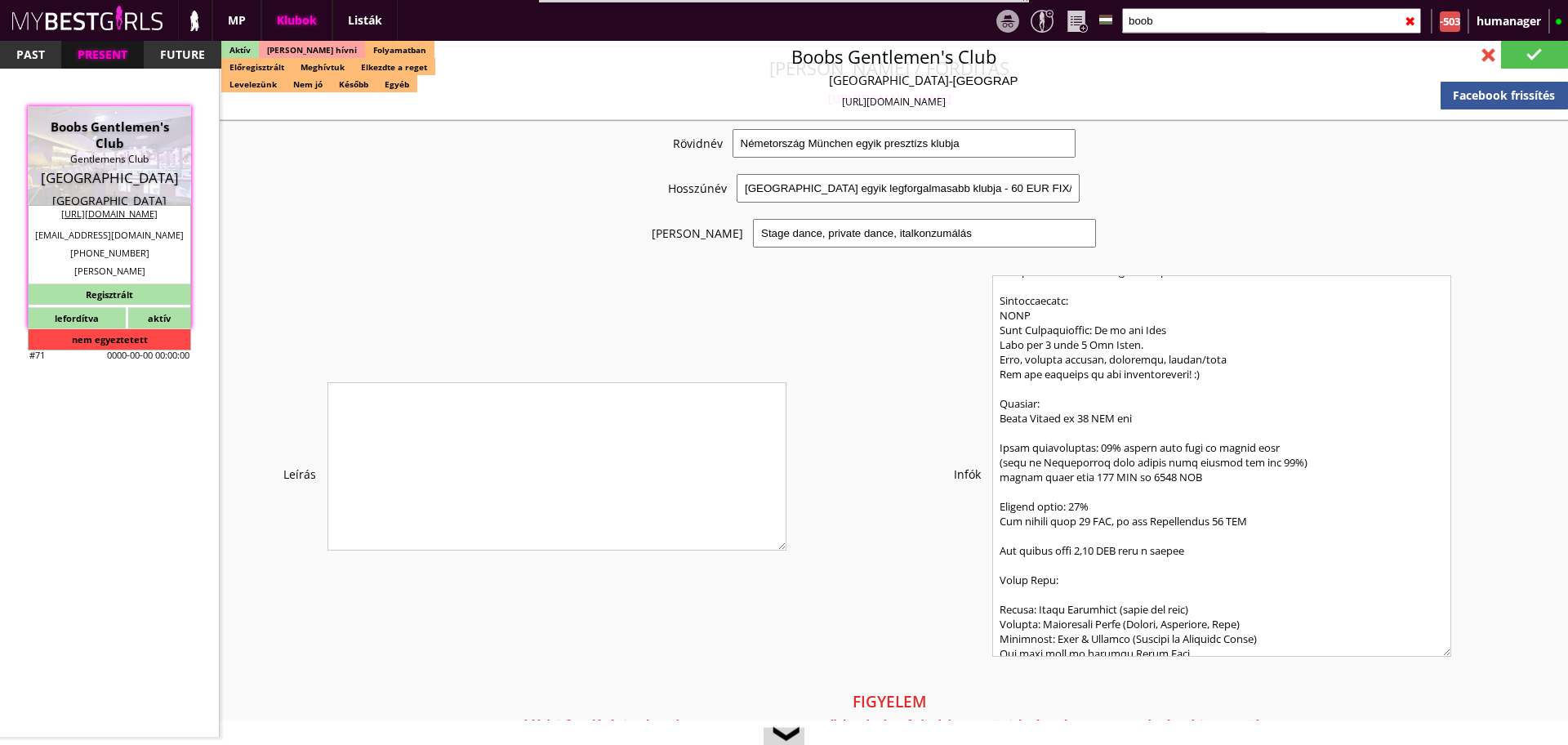
type input "50%"
checkbox input "true"
type input "50"
type input "25"
checkbox input "true"
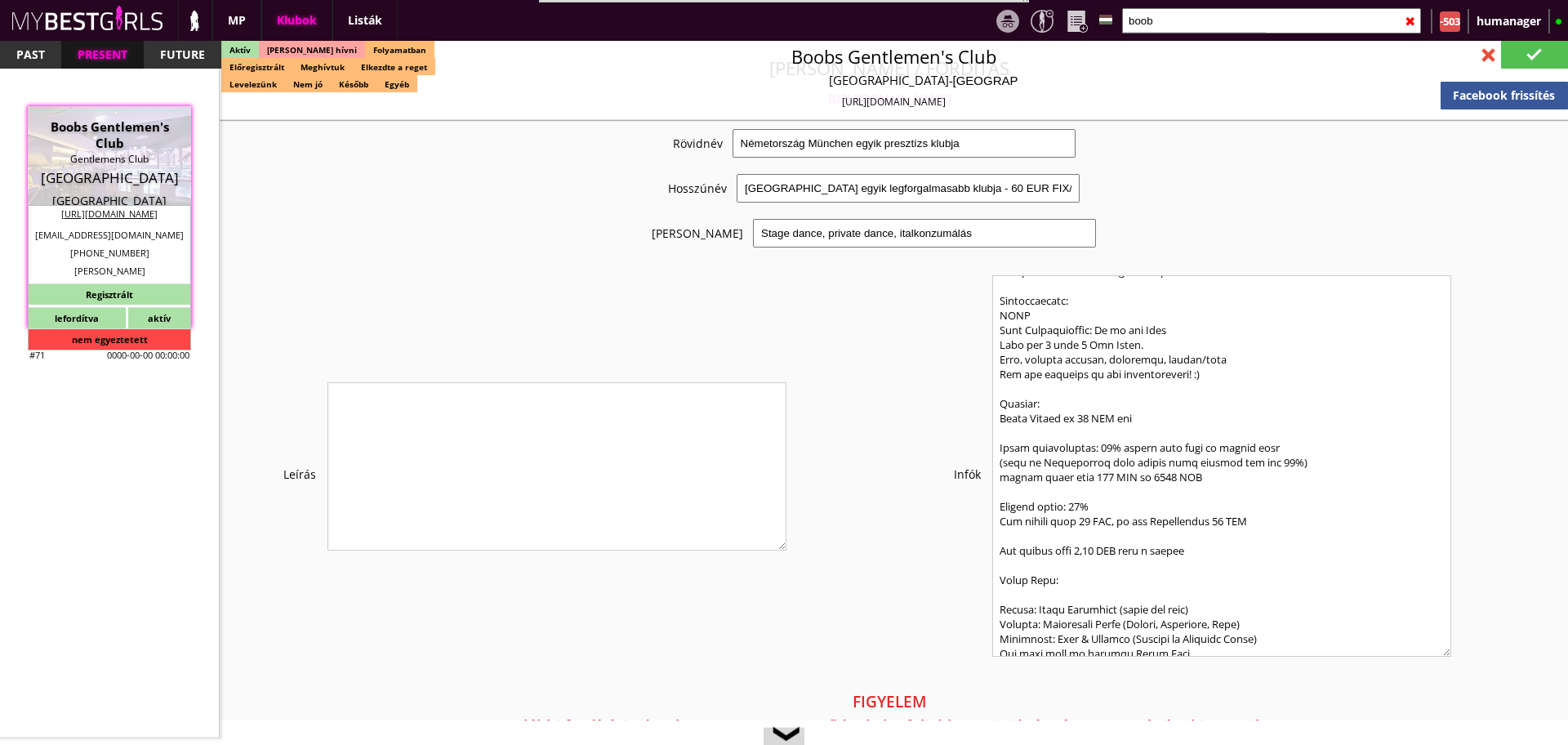
type input "100"
type input "7400"
type input "30"
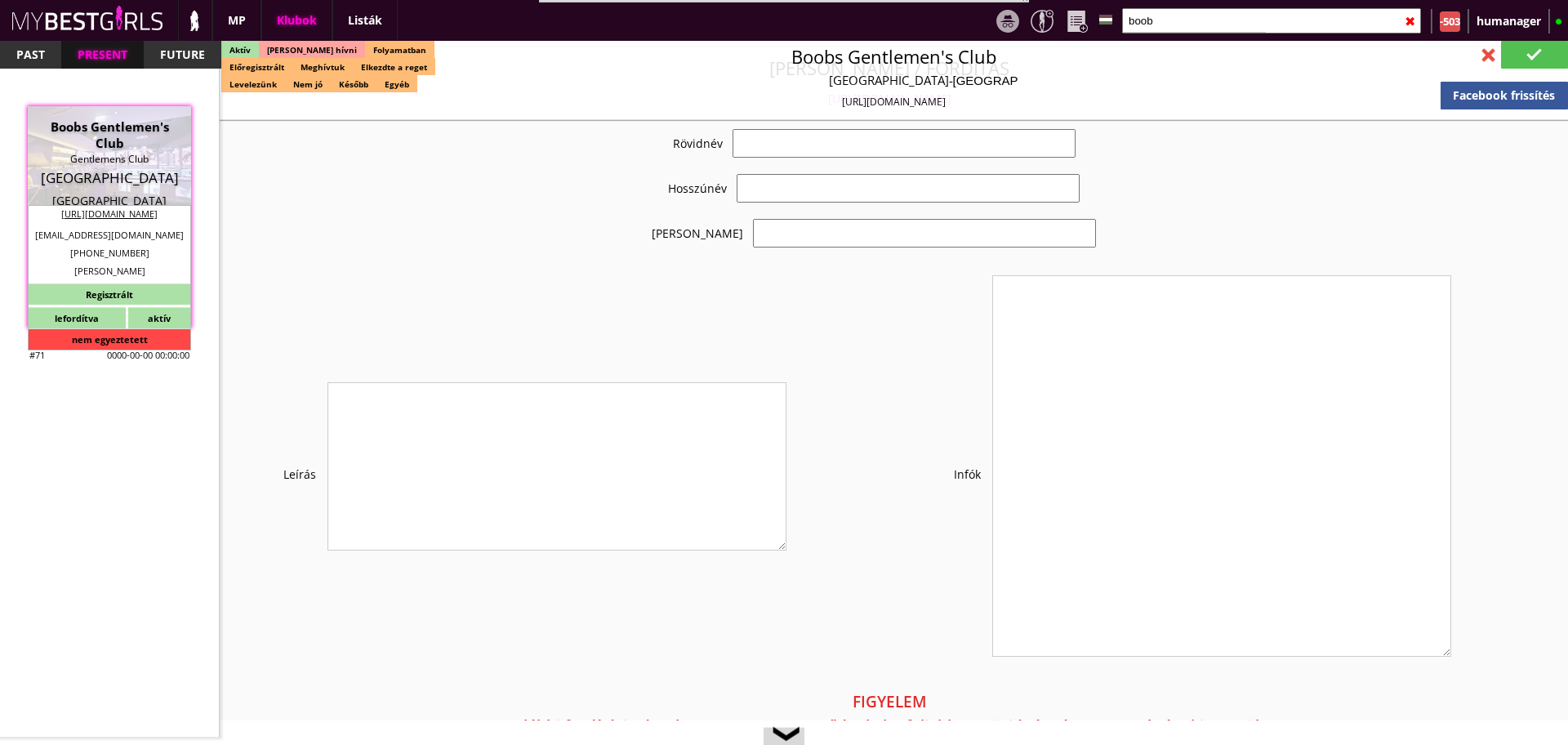
checkbox input "true"
type input "Németország München egyik presztízs klubja"
type input "München egyik legforgalmasabb klubja - 60 EUR FIX/nap"
type input "Stage dance, private dance, italkonzumálás"
type textarea "Country: Germany City: Munich Travel: Self-financing with airplane, bus or trai…"
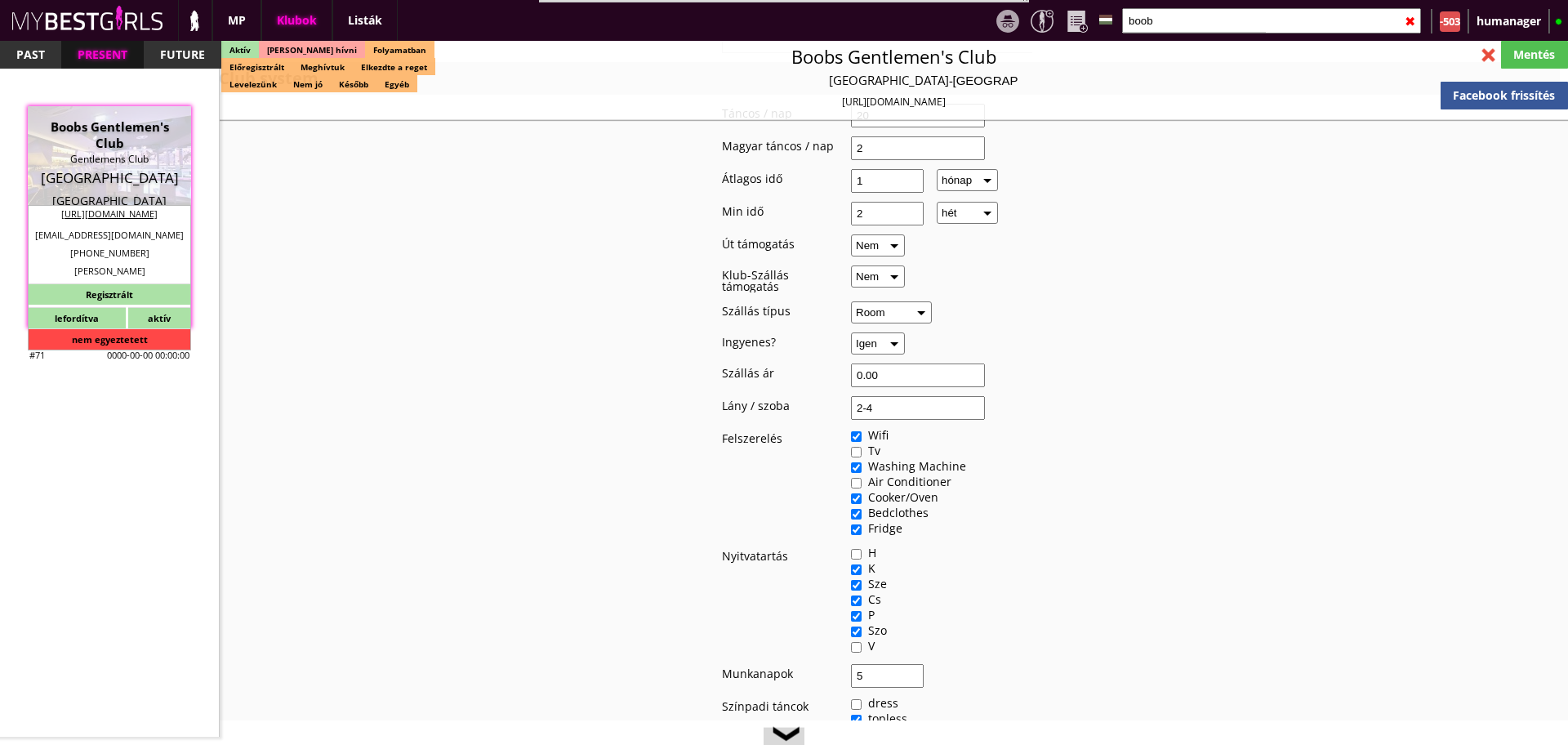
scroll to position [2049, 0]
click at [873, 341] on select "Igen Nem" at bounding box center [878, 345] width 54 height 22
select select "0"
click at [851, 334] on select "Igen Nem" at bounding box center [878, 345] width 54 height 22
click at [894, 370] on input "0.00" at bounding box center [918, 377] width 134 height 24
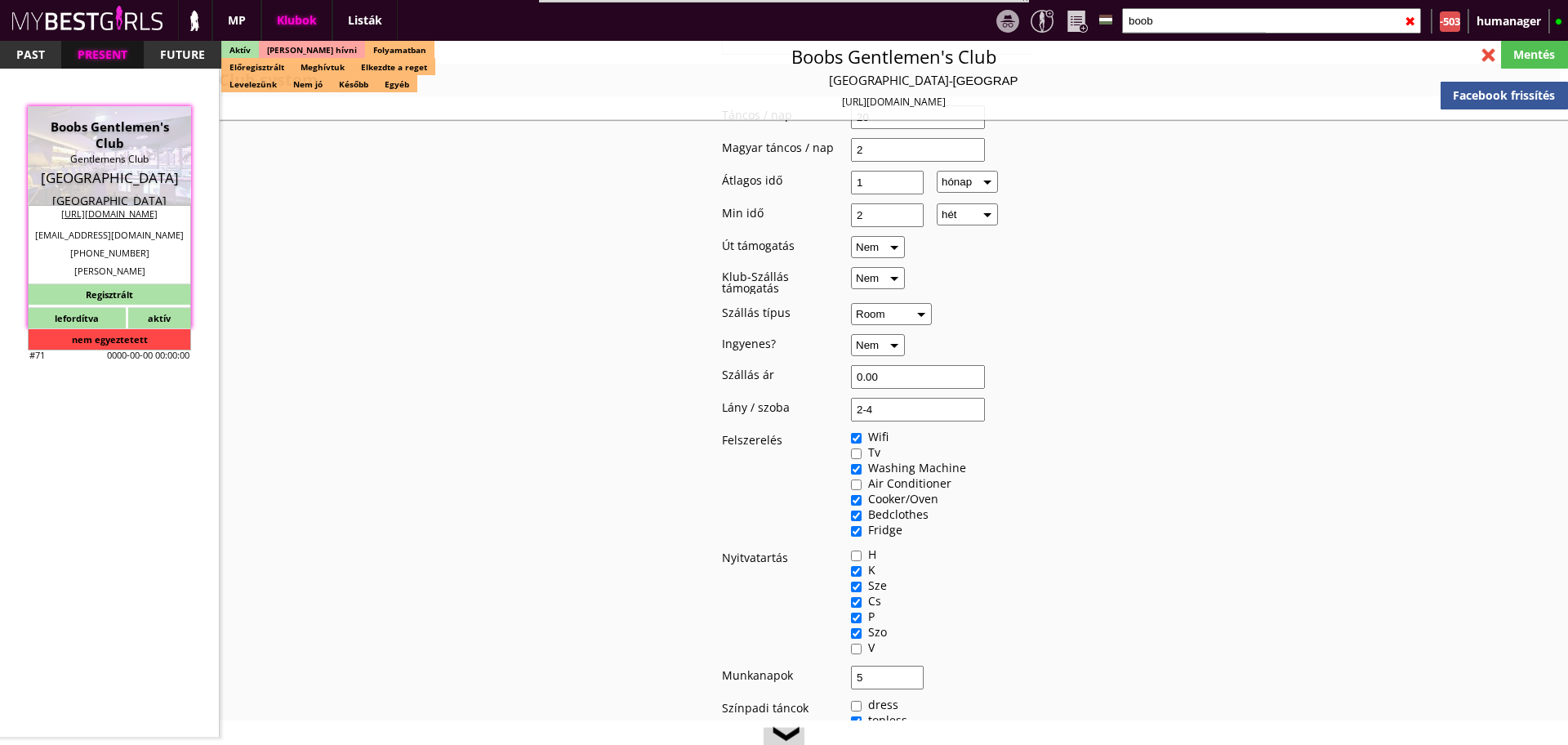
click at [894, 370] on input "0.00" at bounding box center [918, 377] width 134 height 24
type input "10"
click at [1196, 426] on div "Új memók Régi memók Fax: +498959918572 | Szilágyi Szilvi mondta, hogy "eszmélet…" at bounding box center [877, 12] width 1333 height 2681
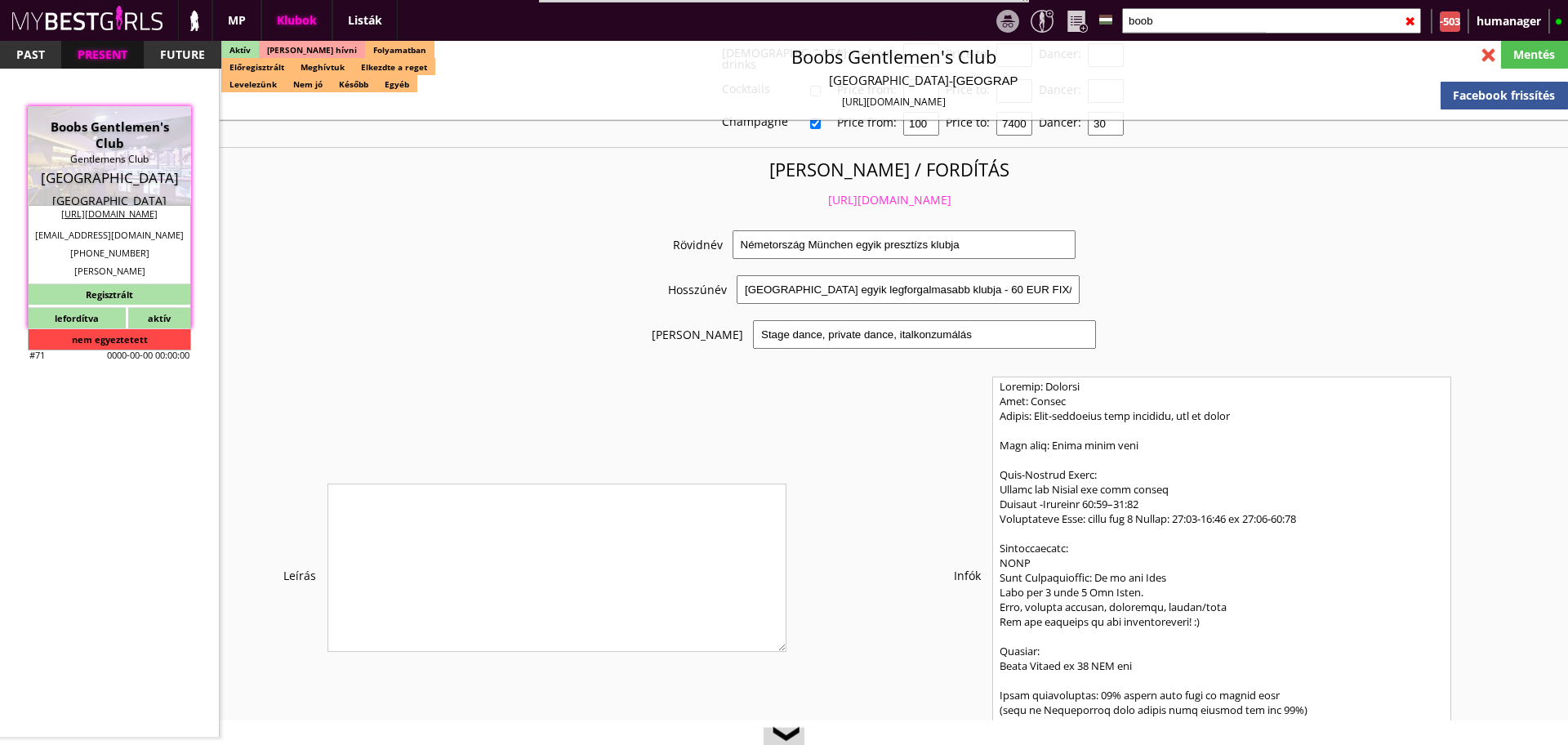
scroll to position [3319, 0]
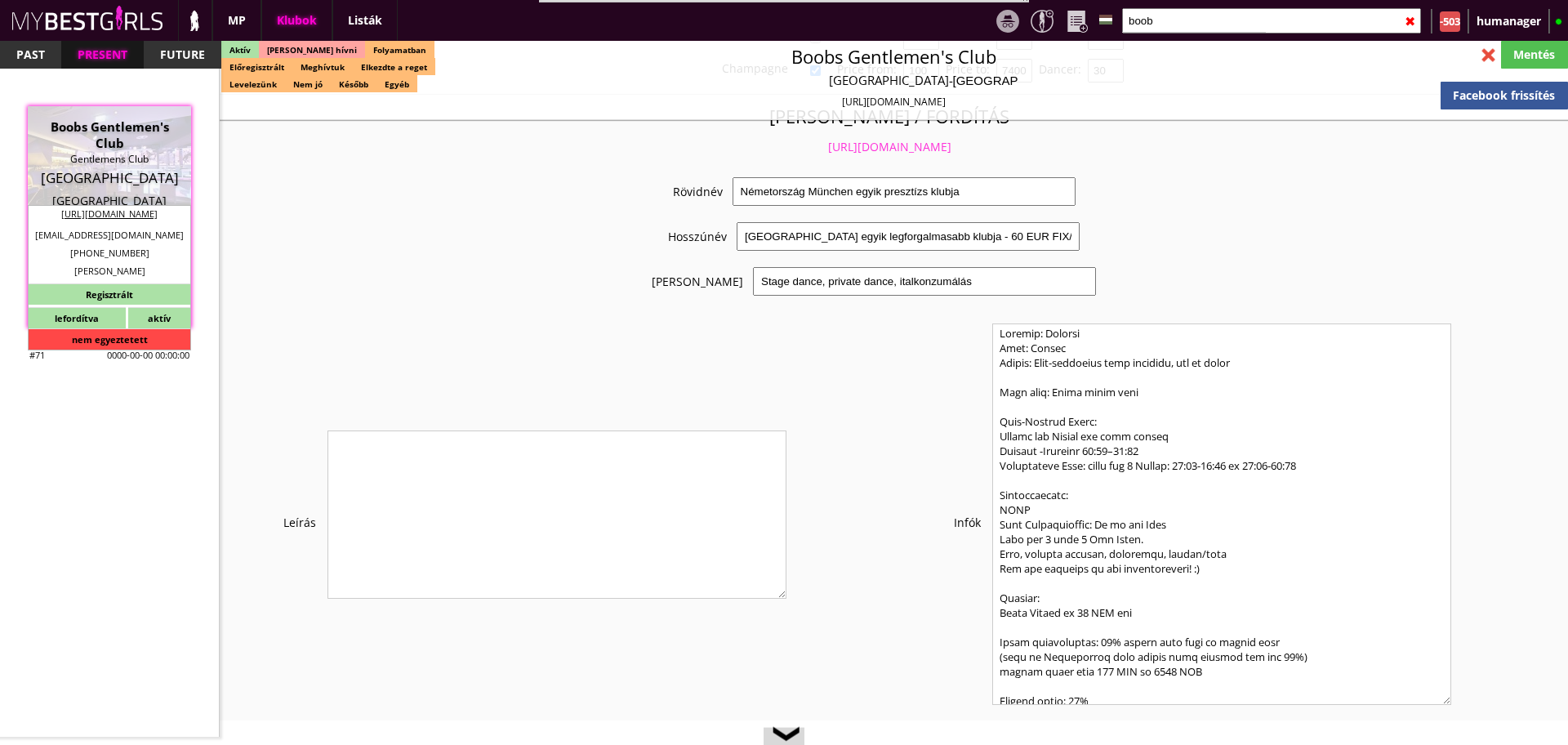
click at [1041, 503] on textarea at bounding box center [1222, 514] width 459 height 381
type textarea "Country: Germany City: Munich Travel: Self-financing with airplane, bus or trai…"
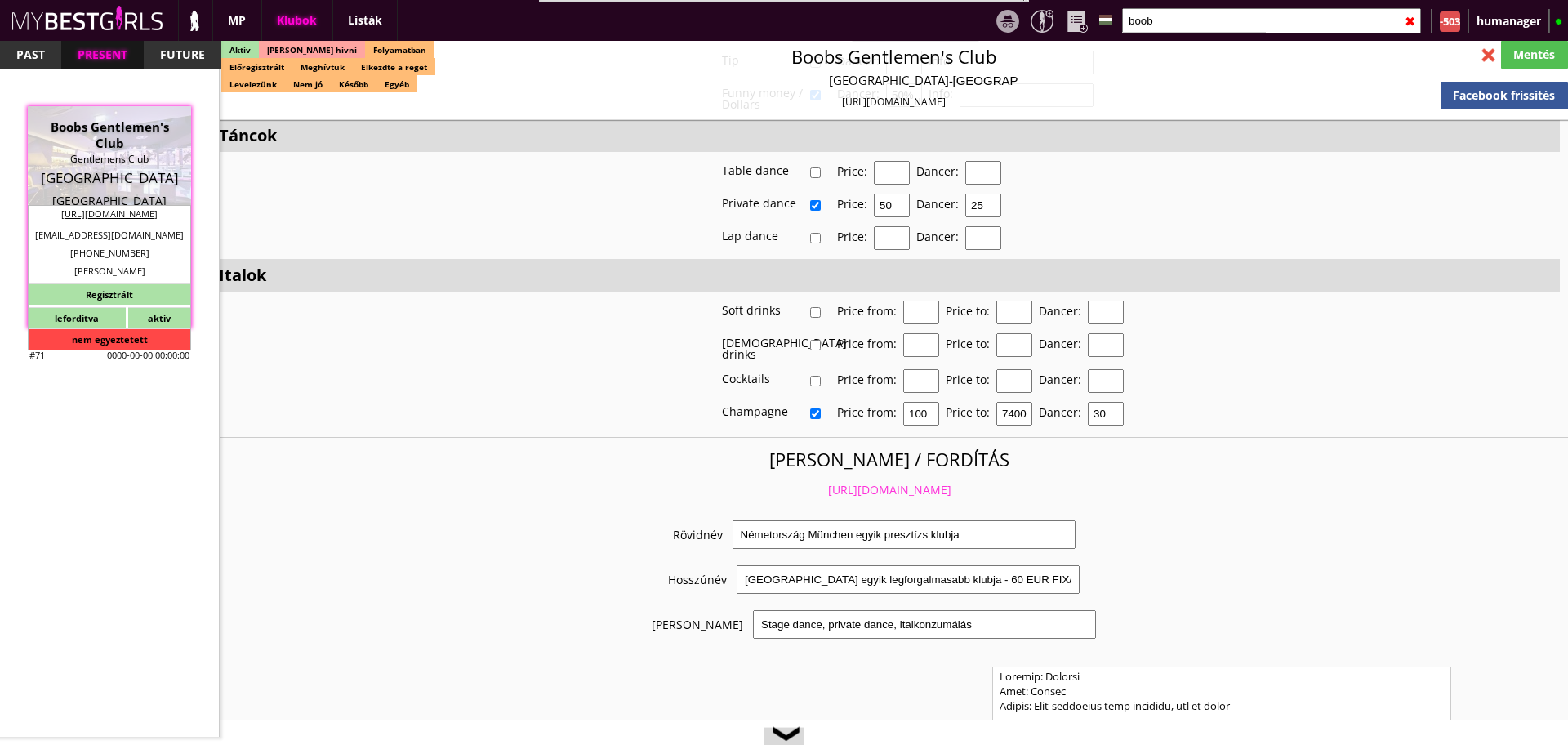
scroll to position [2963, 0]
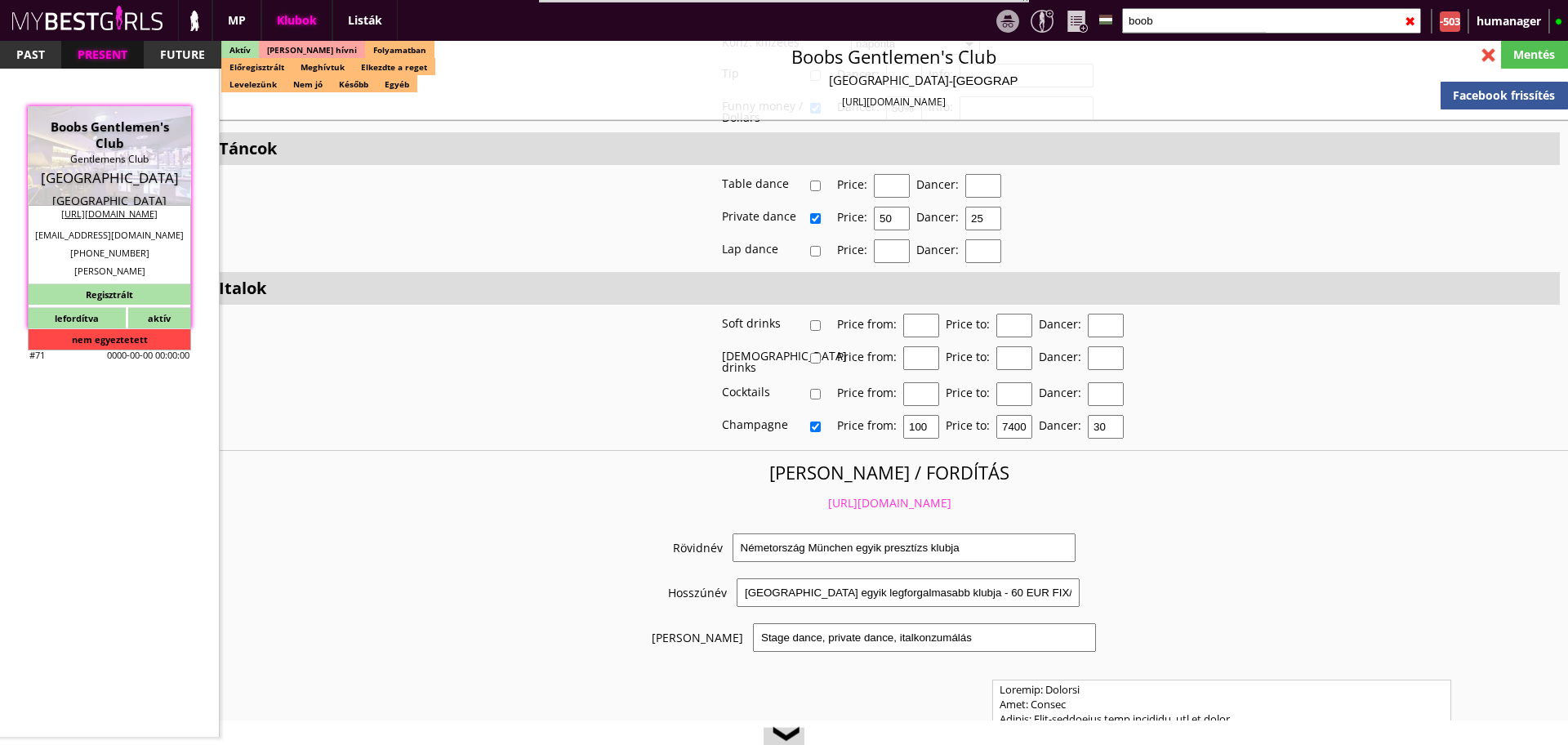
click at [896, 220] on input "50" at bounding box center [892, 219] width 36 height 24
type input "60"
click at [1000, 211] on input "25" at bounding box center [983, 219] width 36 height 24
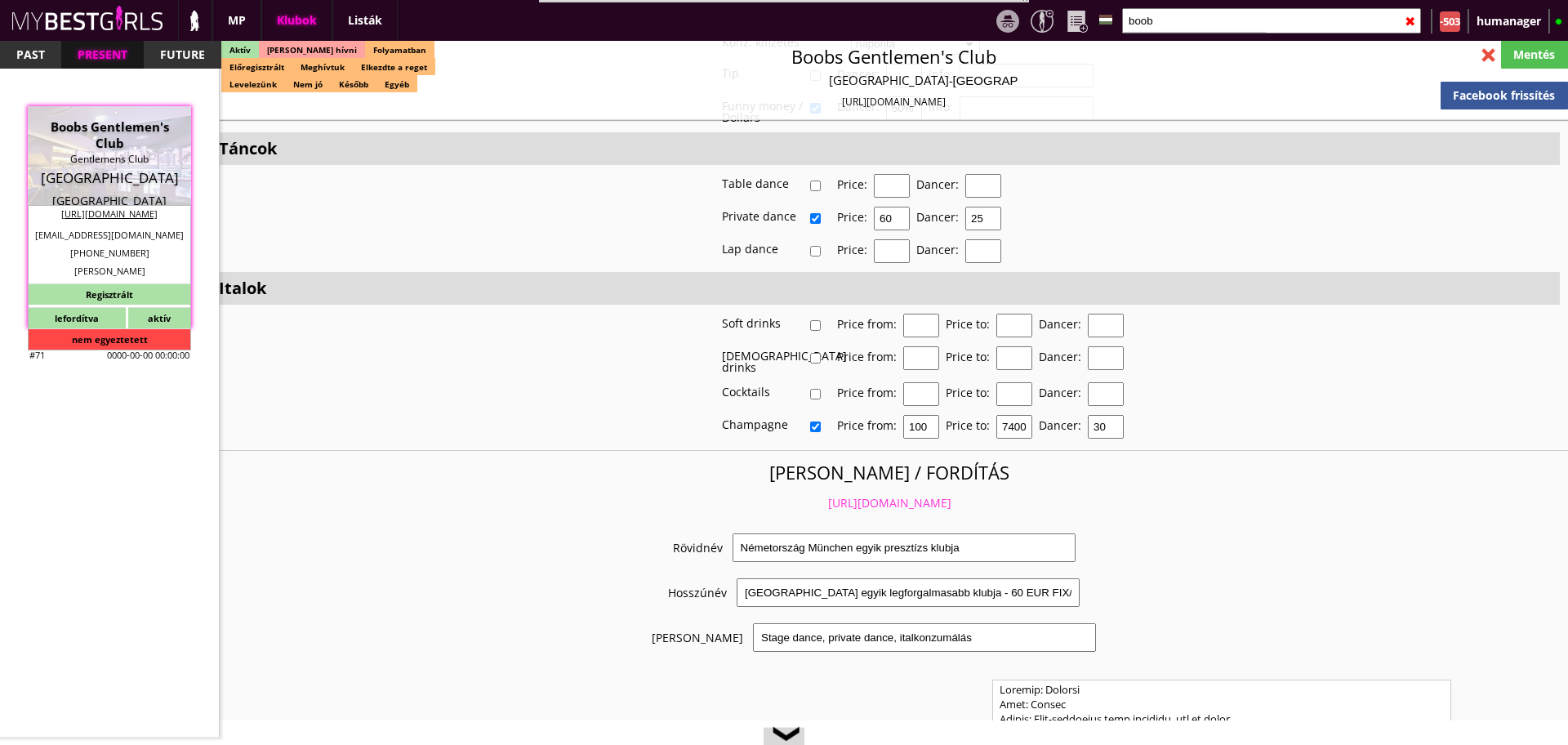
click at [1000, 211] on input "25" at bounding box center [983, 219] width 36 height 24
type input "30"
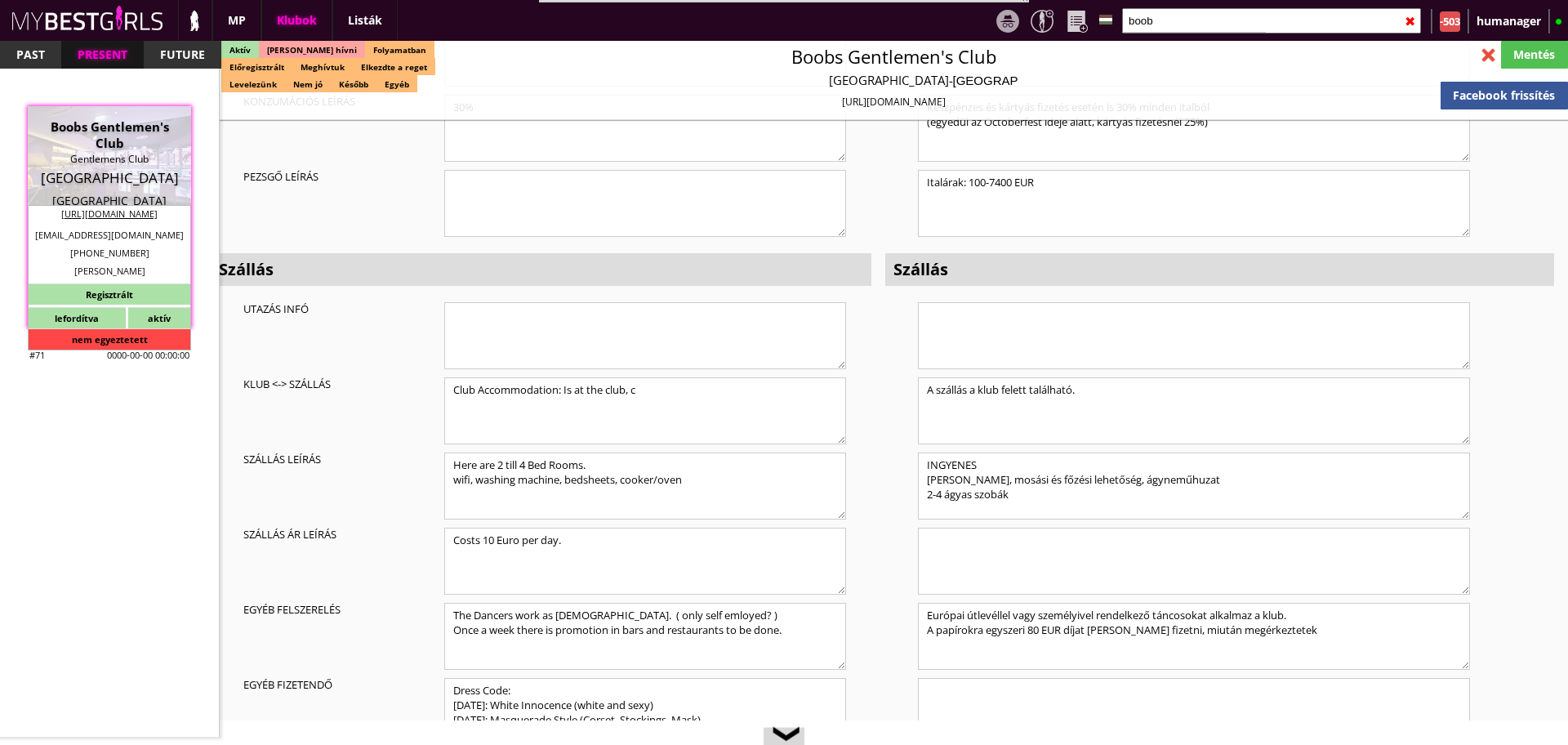
scroll to position [4713, 0]
click at [988, 454] on textarea "INGYENES Van wifi, mosási és főzési lehetőség, ágyneműhuzat 2-4 ágyas szobák" at bounding box center [1195, 485] width 552 height 67
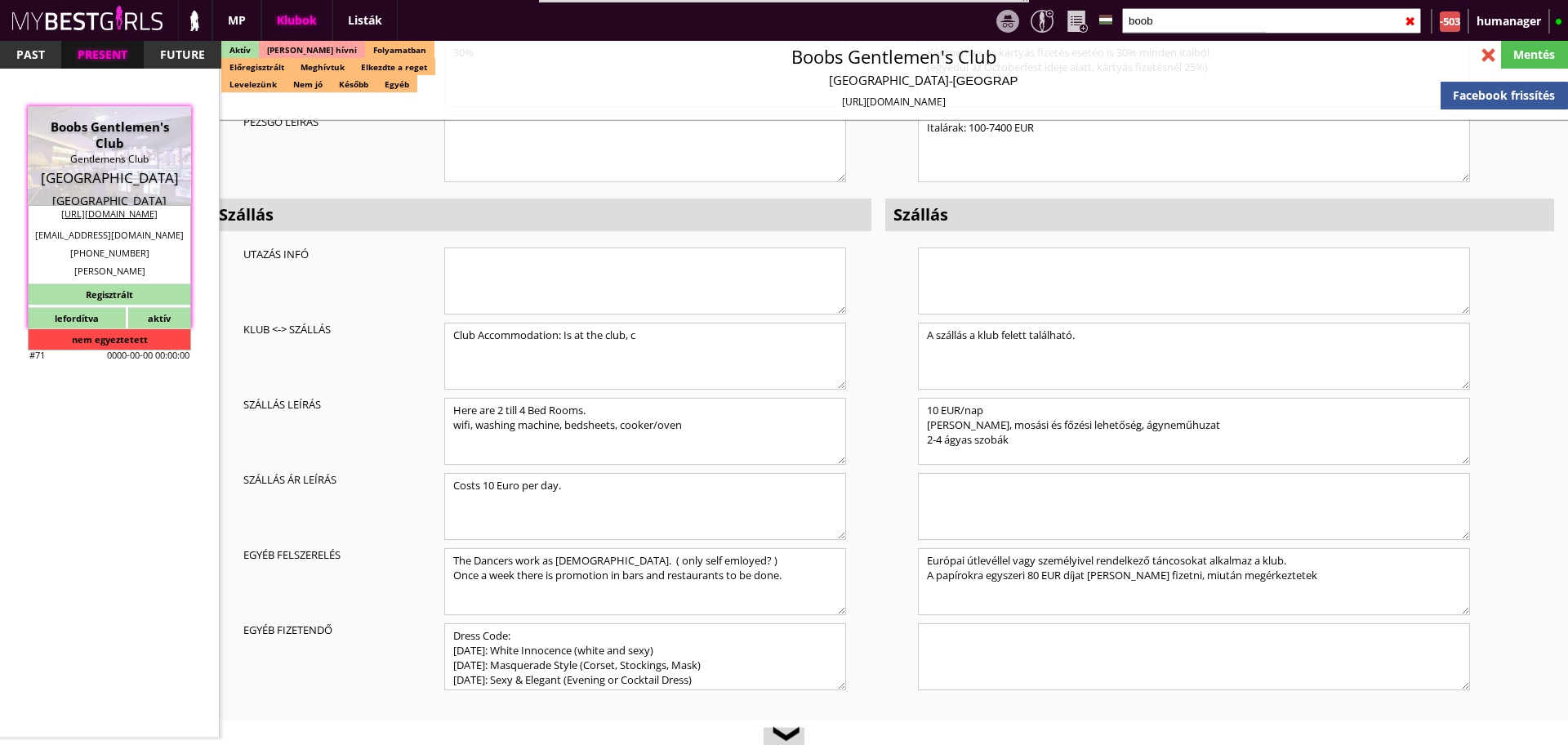
scroll to position [4769, 0]
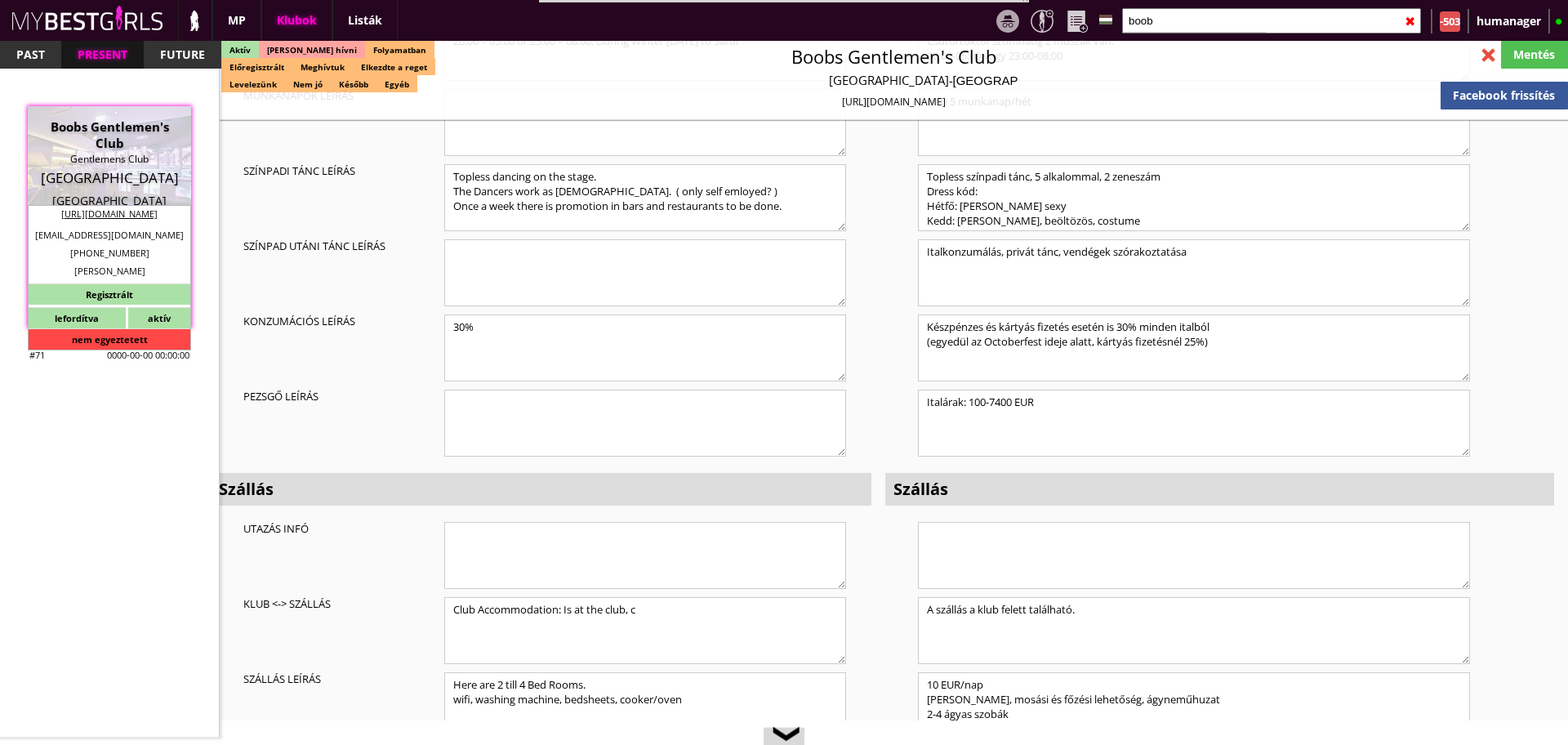
type textarea "10 EUR/nap Van wifi, mosási és főzési lehetőség, ágyneműhuzat 2-4 ágyas szobák"
click at [898, 562] on div "Alap Németország Munich EUR Gentlemens Club Club system 60 EUR a napi fix önköl…" at bounding box center [1220, 309] width 669 height 1392
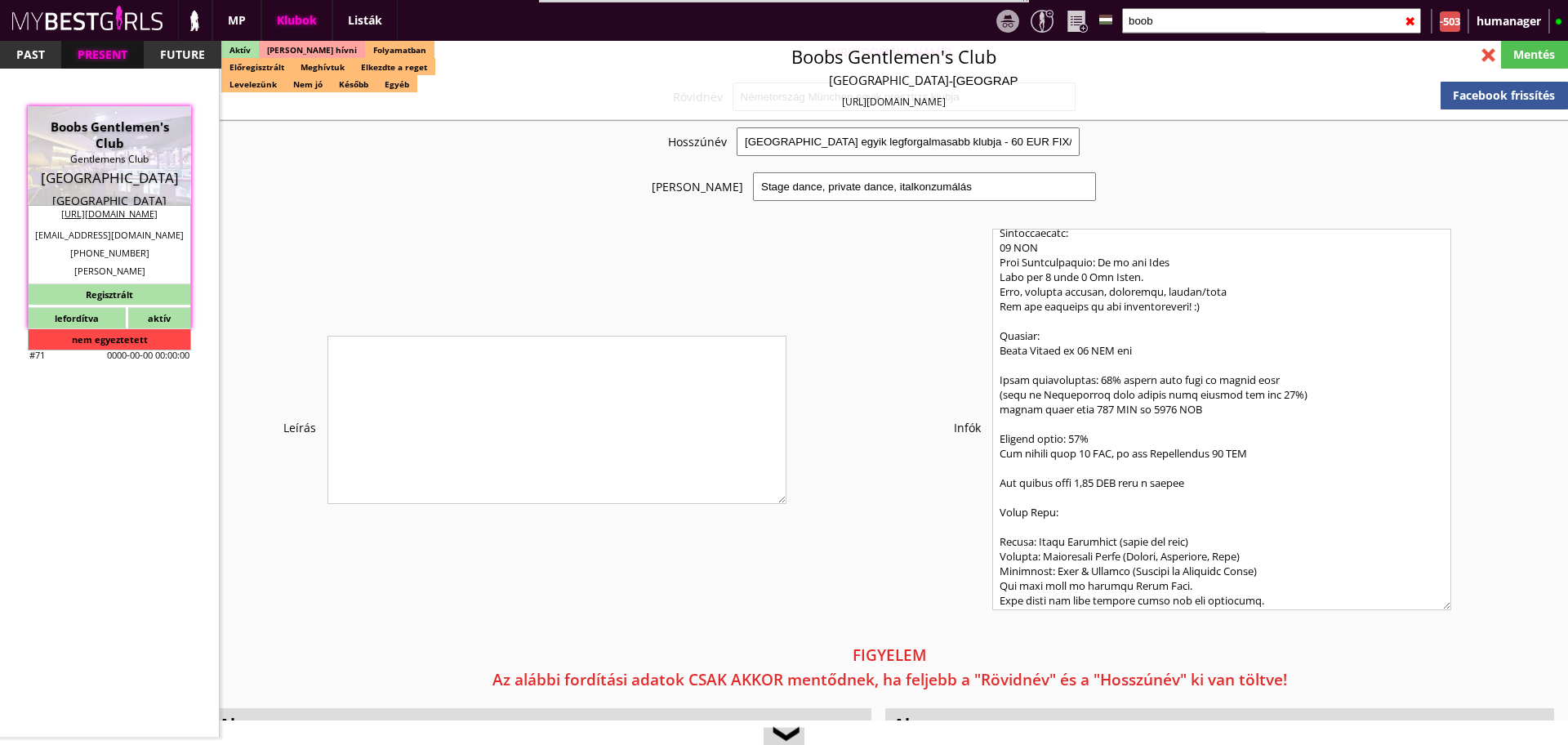
scroll to position [110, 0]
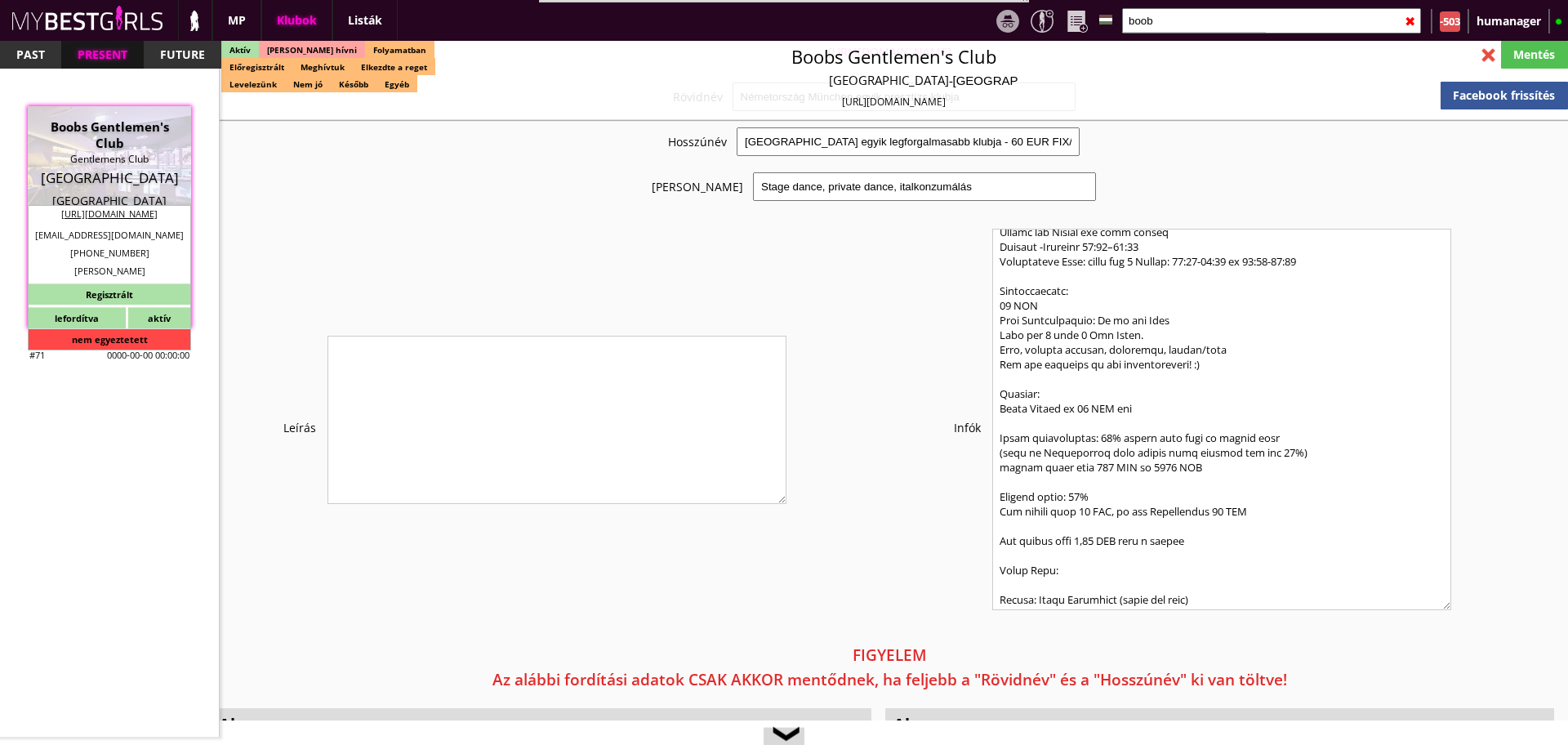
click at [1090, 501] on textarea at bounding box center [1222, 419] width 459 height 381
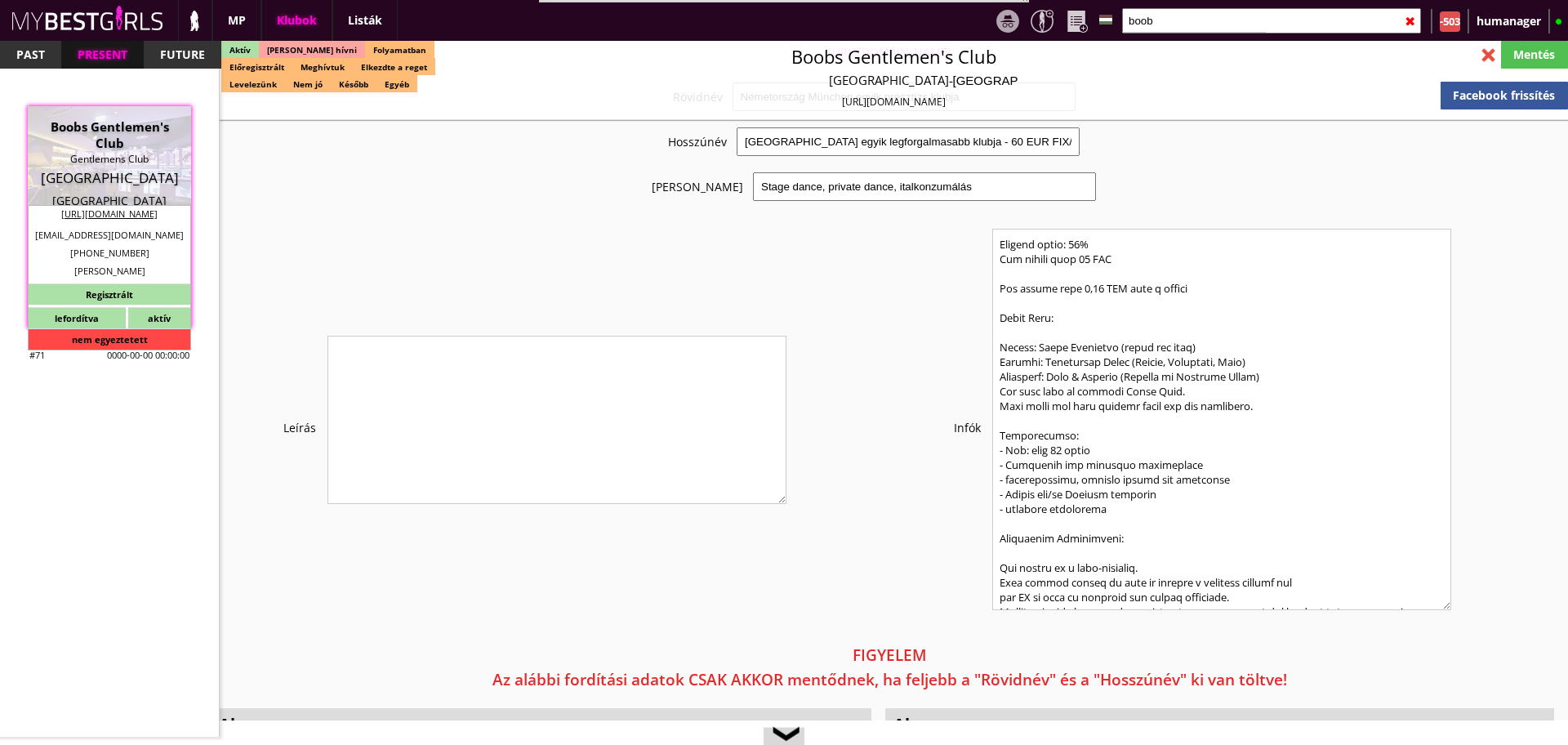
scroll to position [388, 0]
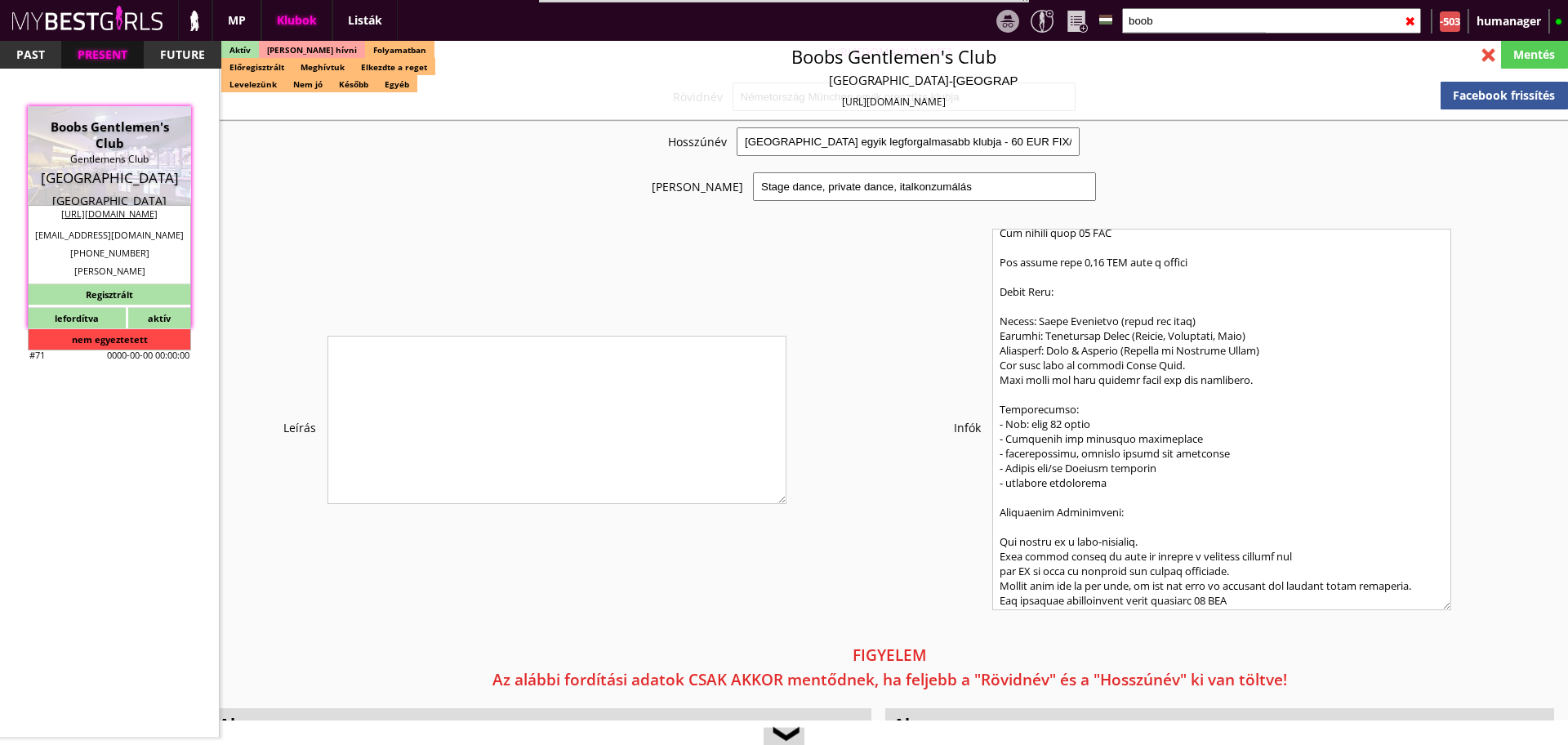
type textarea "Country: Germany City: Munich Travel: Self-financing with airplane, bus or trai…"
click at [1526, 49] on div "Mentés" at bounding box center [1535, 54] width 67 height 27
type input "Munich"
checkbox input "false"
type textarea "Domenico válasza a prosti papírokra Hi, these working papers have nothing to do…"
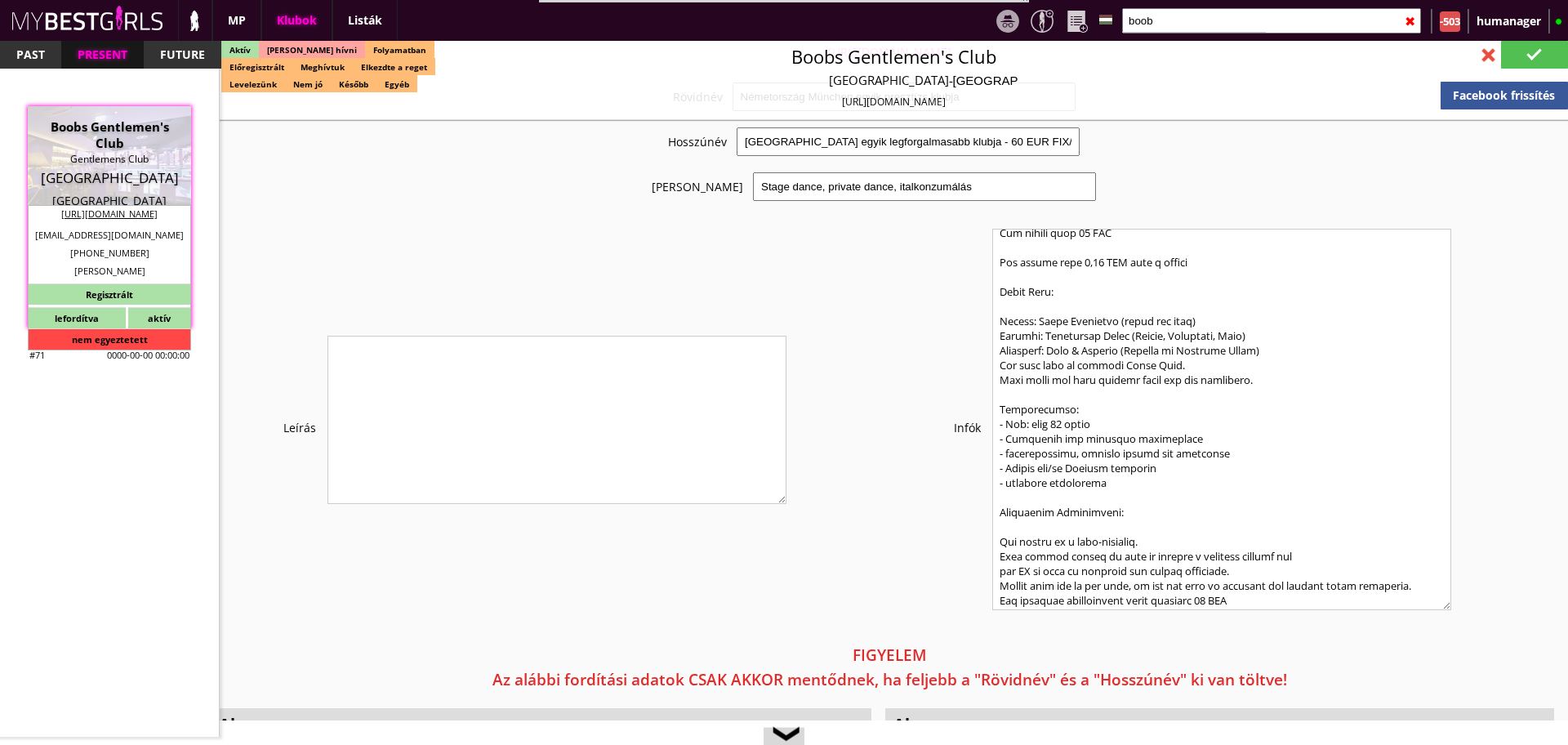
type textarea "Fax: +498959918572 | Szilágyi Szilvi mondta, hogy "eszméletlenül" jól lehet ker…"
type input "15.00"
type input "EUR"
type input "Boobs Gentlemen's Club"
type input "Gentlemens Club"
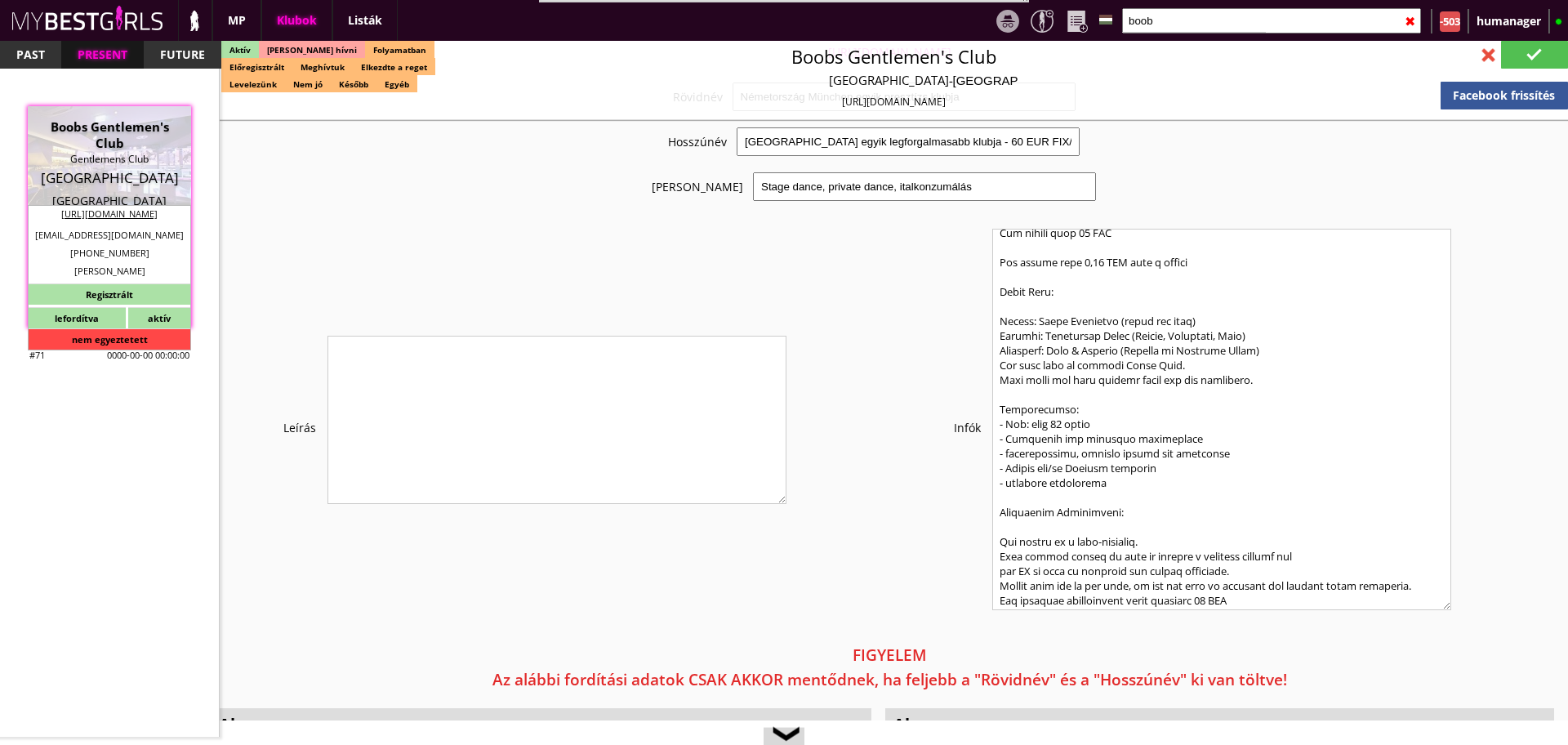
type input "80335"
type input "Dachauer Str. 17"
type input "+49"
type input "89 59918495"
type input "+498959918495"
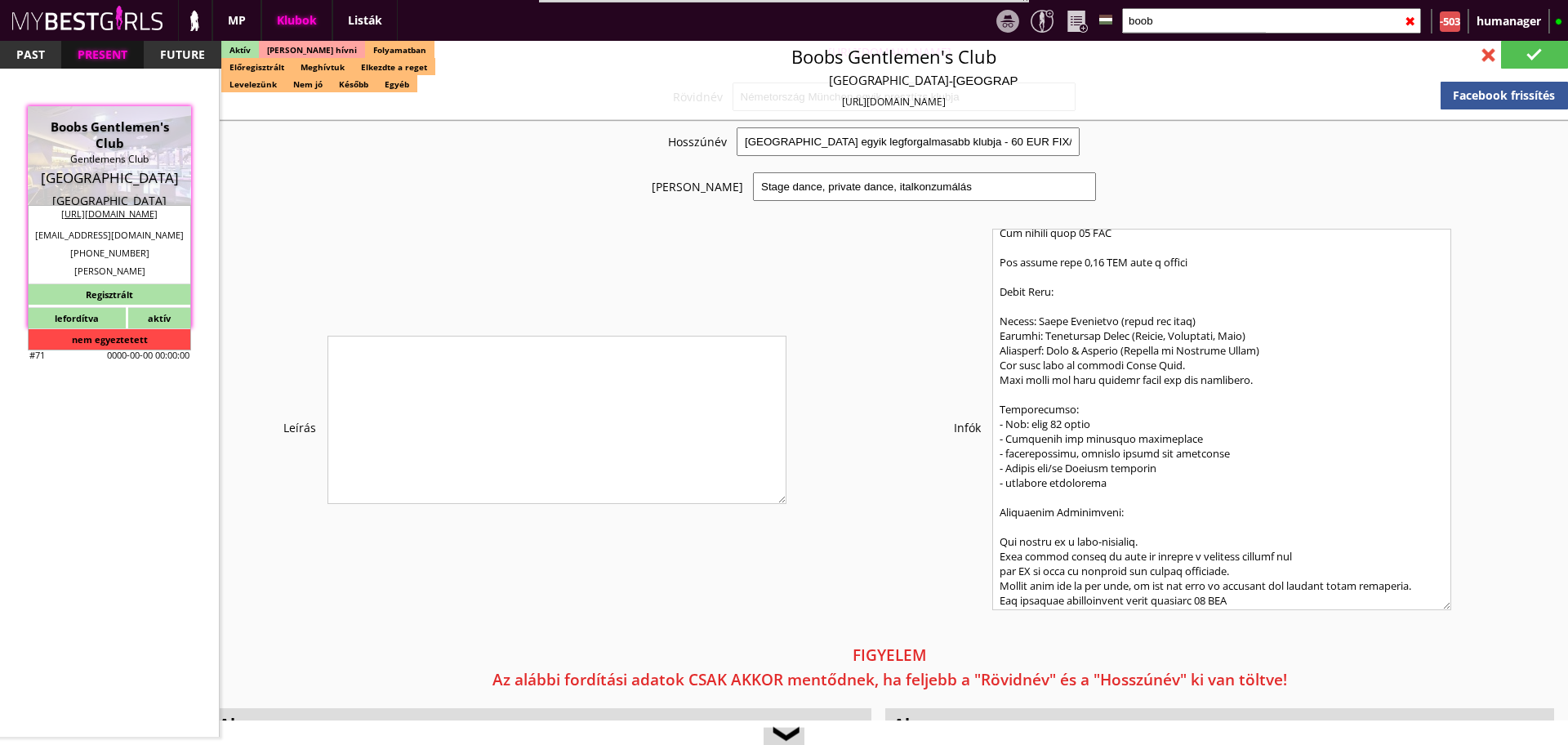
type input "contact@tabledanceboobs.de"
type input "https://boobs-tabledance.com/datenschutz/"
type textarea "A&R Handels GmbH DE170538935 80335 Munich Dachauerstr.17"
type input "A&R Handels GmbH"
type input "DE170538935"
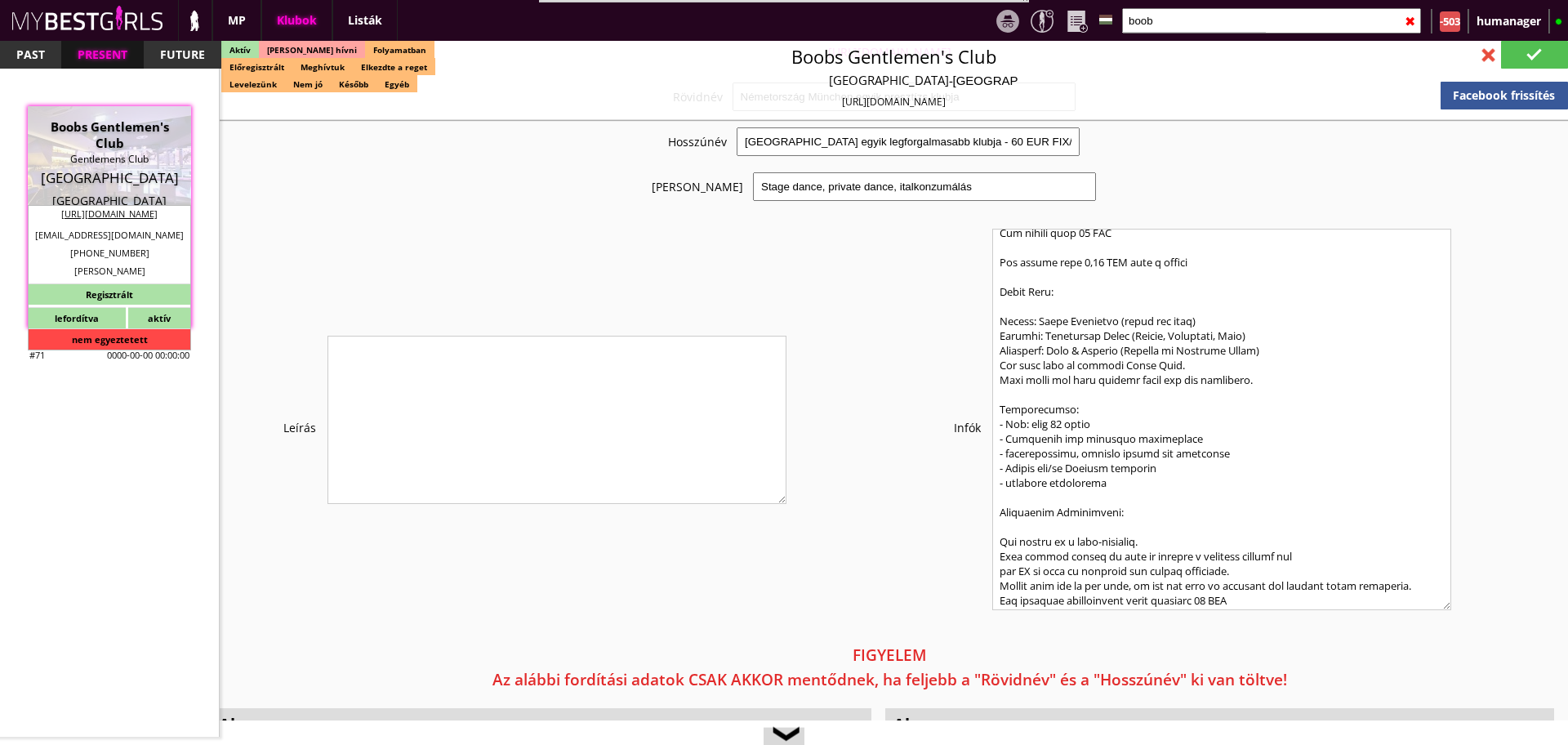
type input "80335"
type input "Munich"
type input "Dachauerstr.17"
type input "Domenico"
type input "Albenzio"
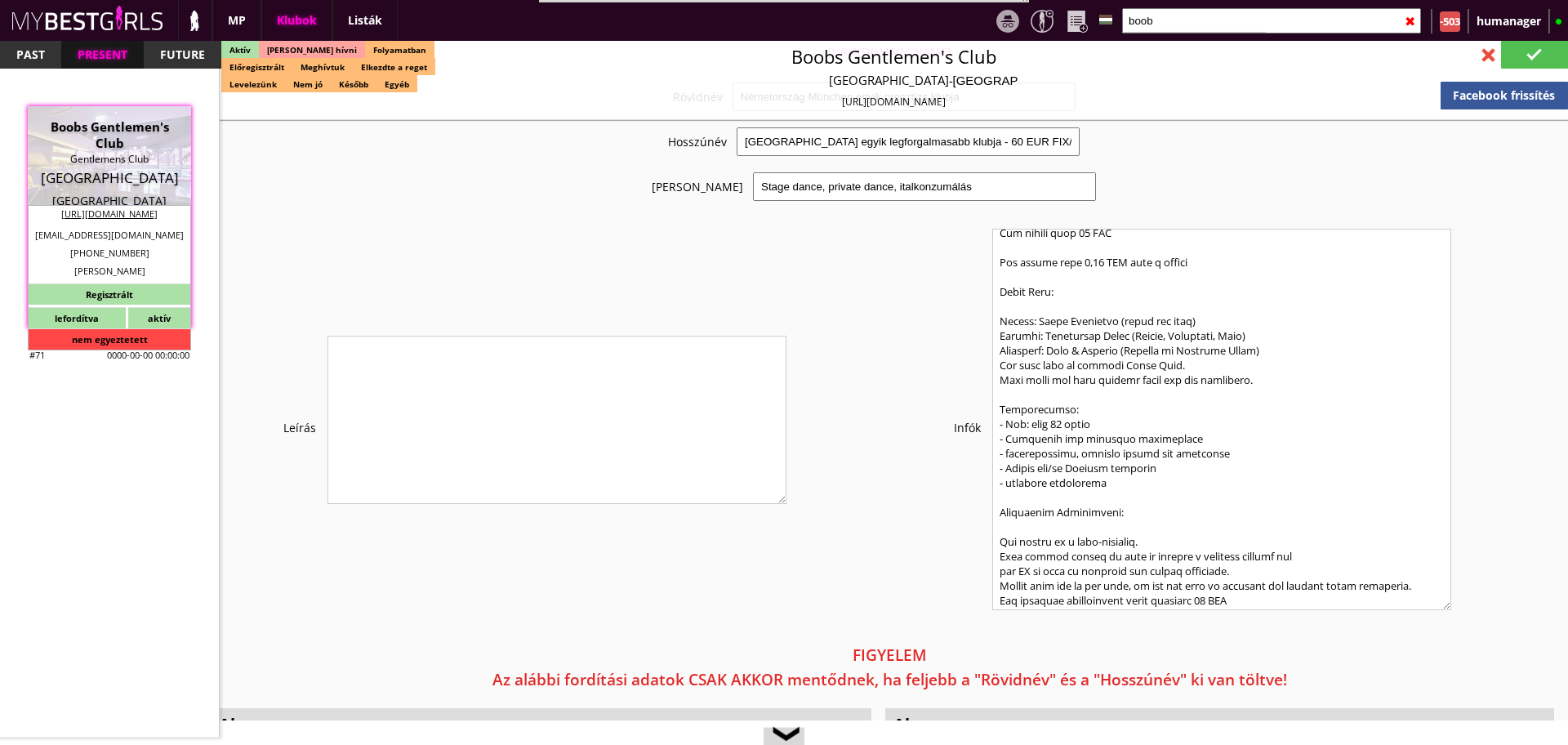
type input "49"
type input "172 8953528"
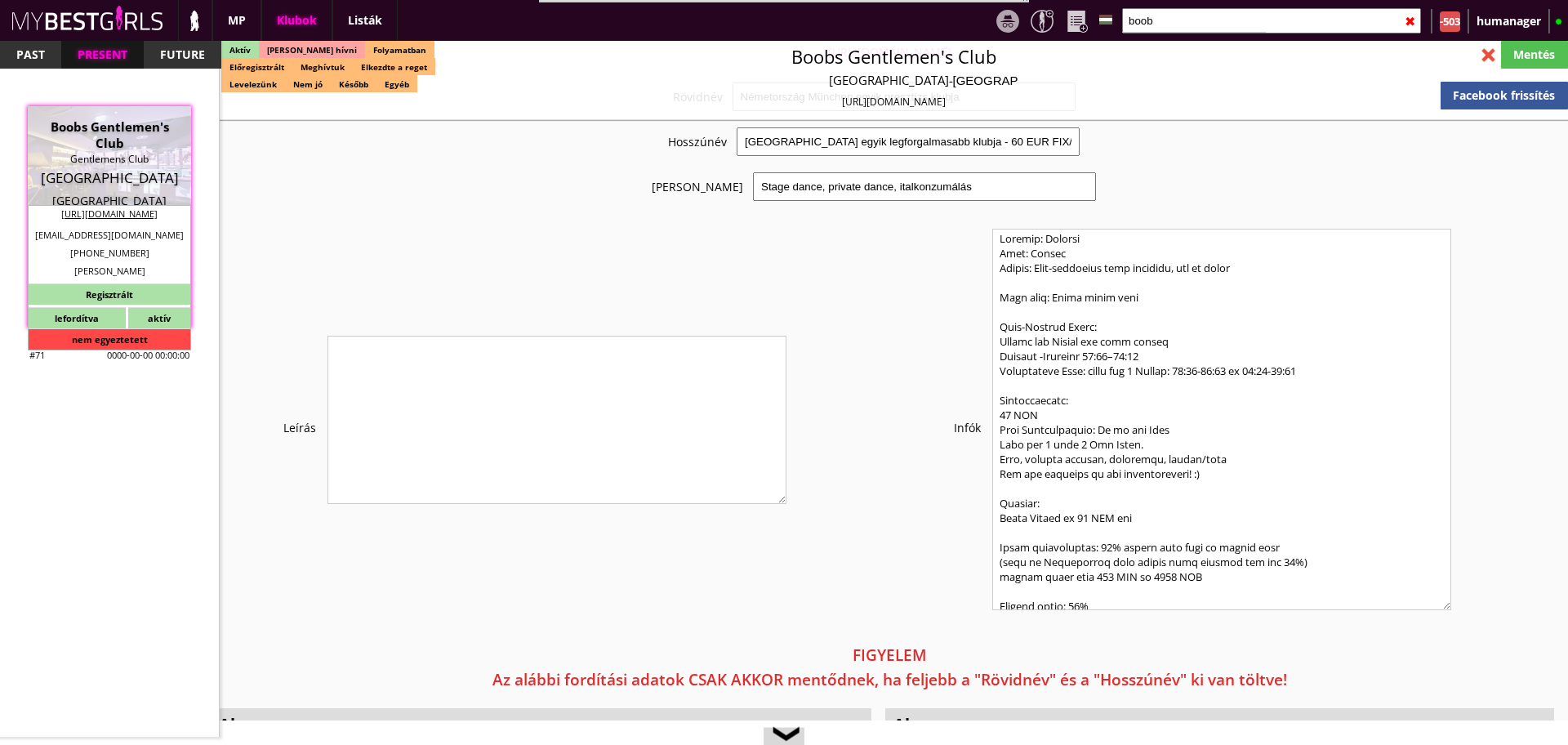
click at [1480, 51] on div at bounding box center [1488, 55] width 28 height 28
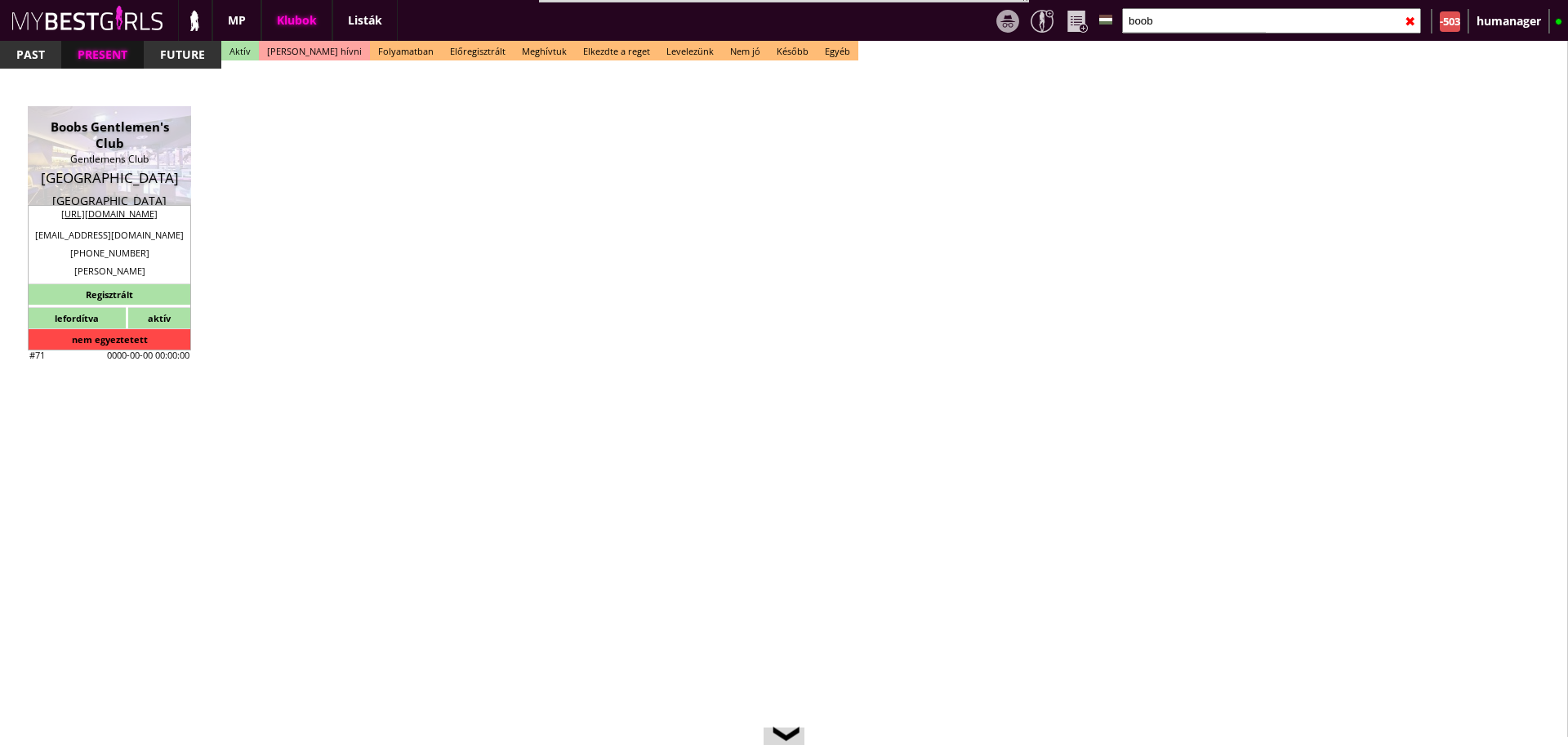
click at [1418, 21] on input "boob" at bounding box center [1272, 20] width 299 height 26
click at [1407, 19] on div "✖" at bounding box center [1410, 21] width 11 height 41
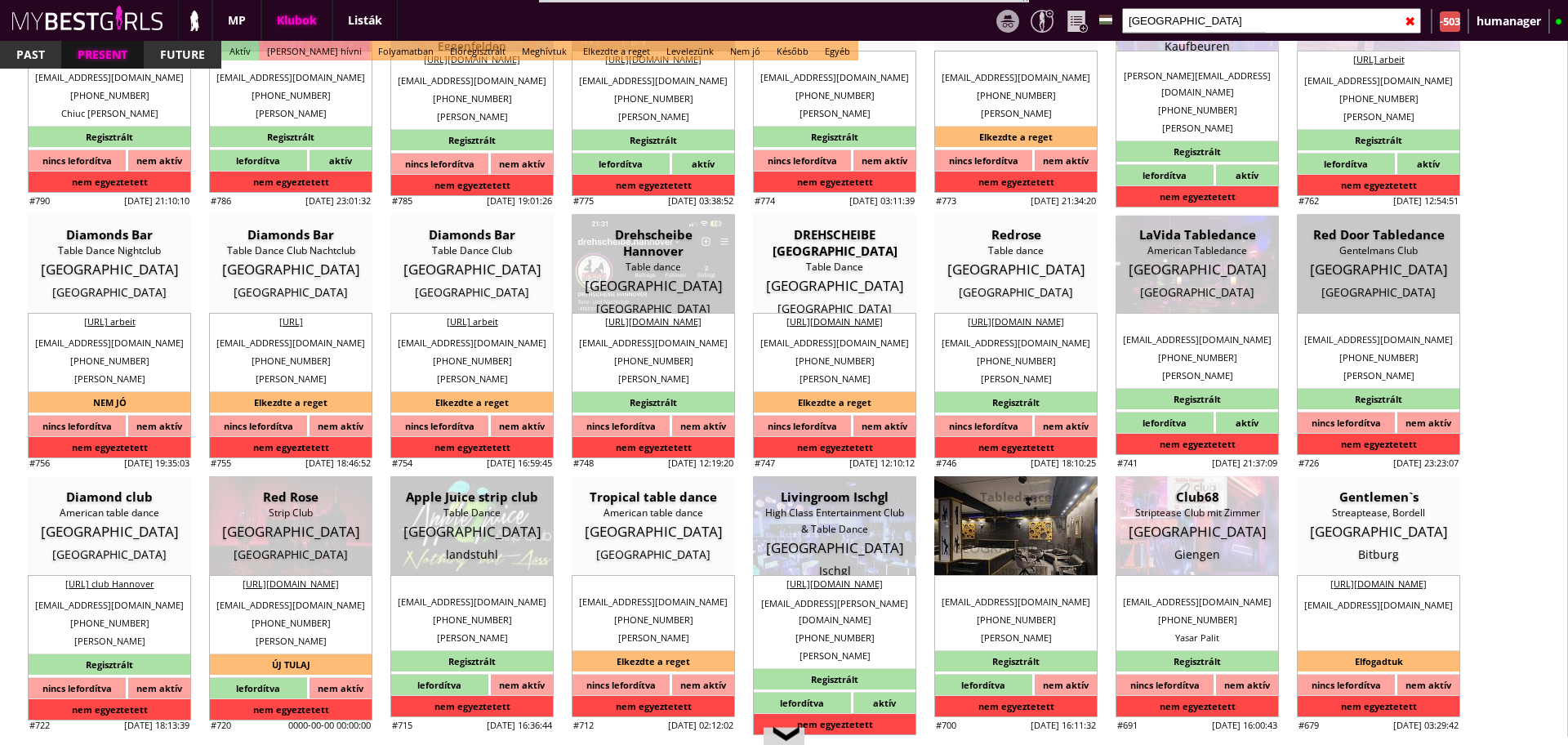
scroll to position [173, 0]
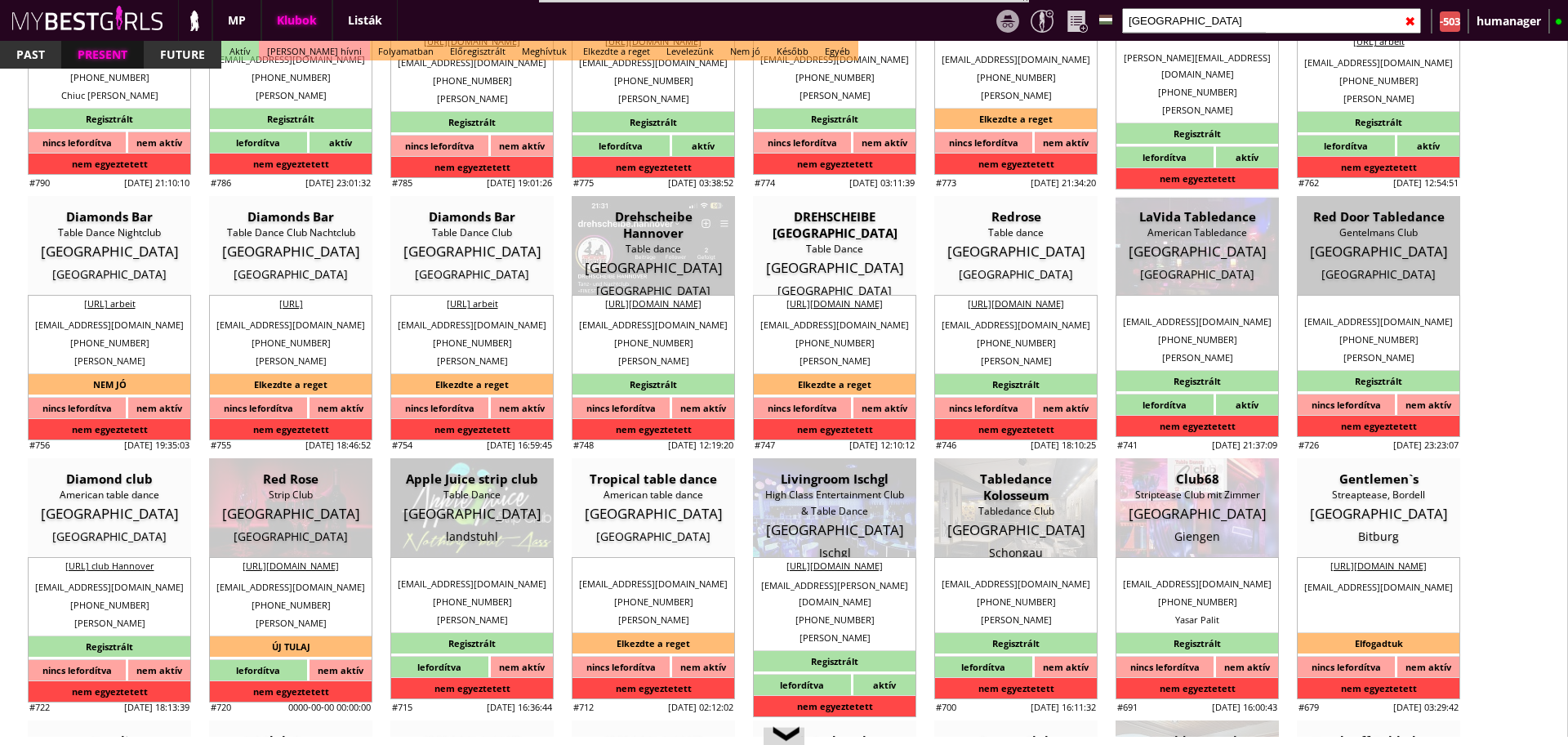
click at [1170, 12] on input "germany" at bounding box center [1272, 20] width 299 height 26
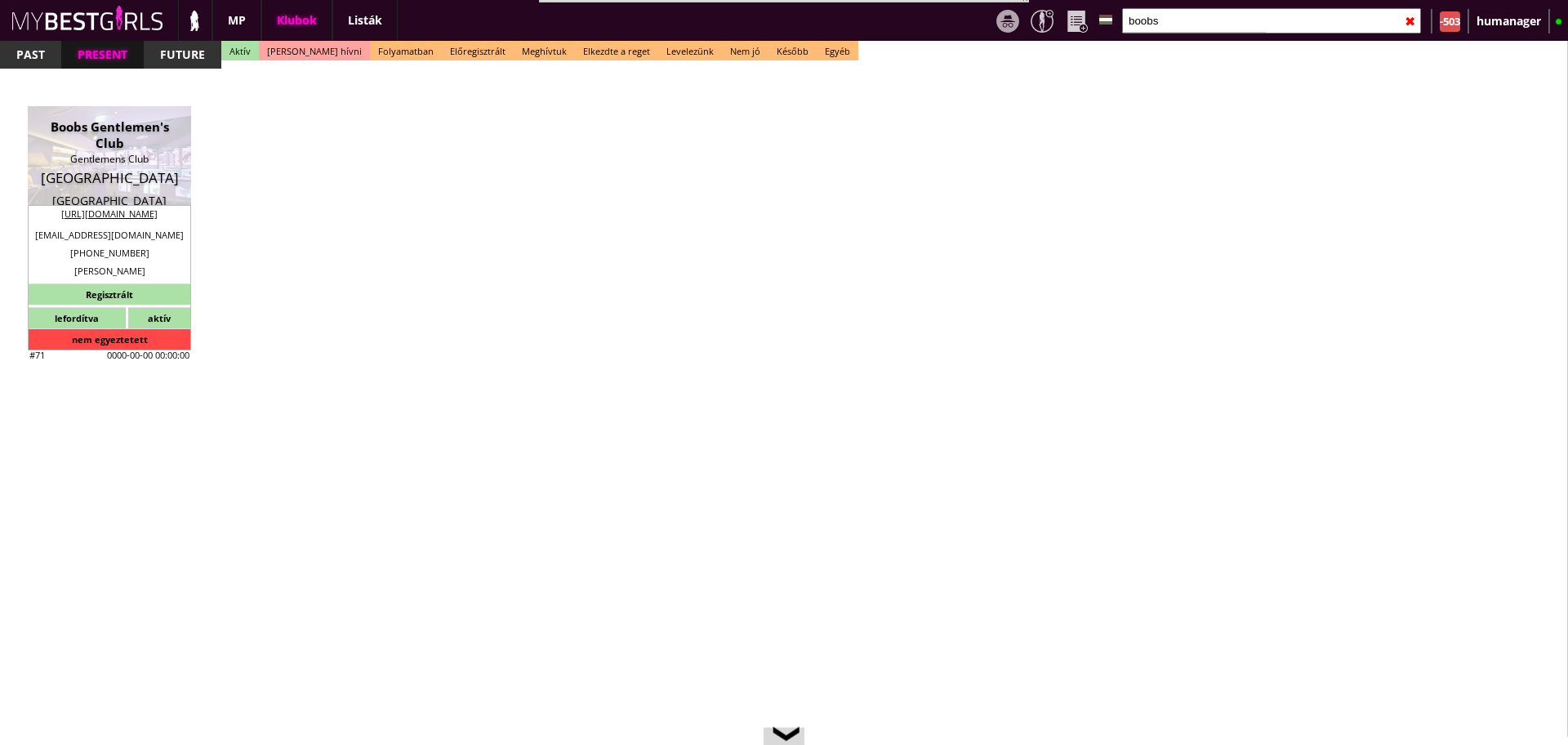
scroll to position [0, 0]
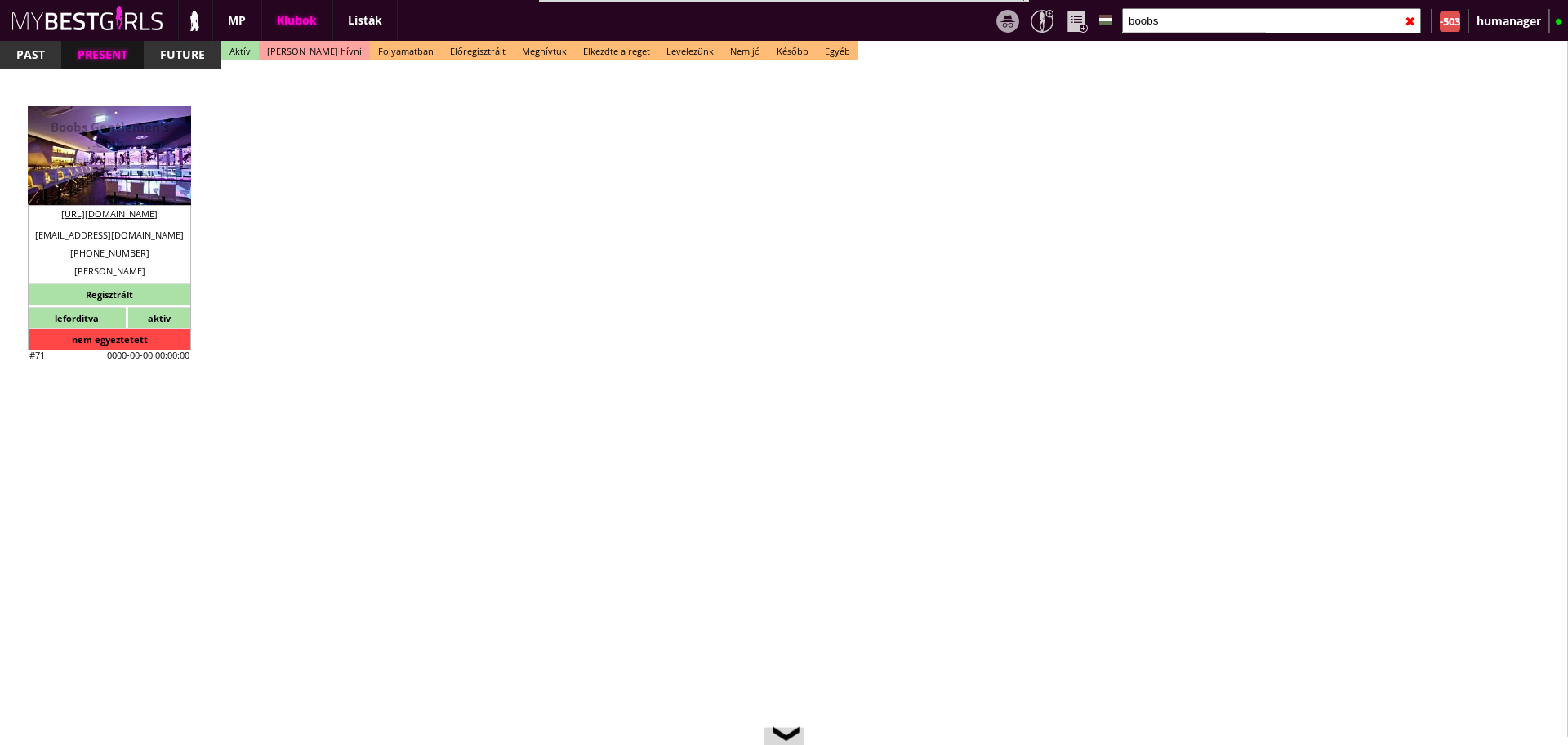
click at [165, 151] on div "Gentlemens Club" at bounding box center [109, 159] width 139 height 16
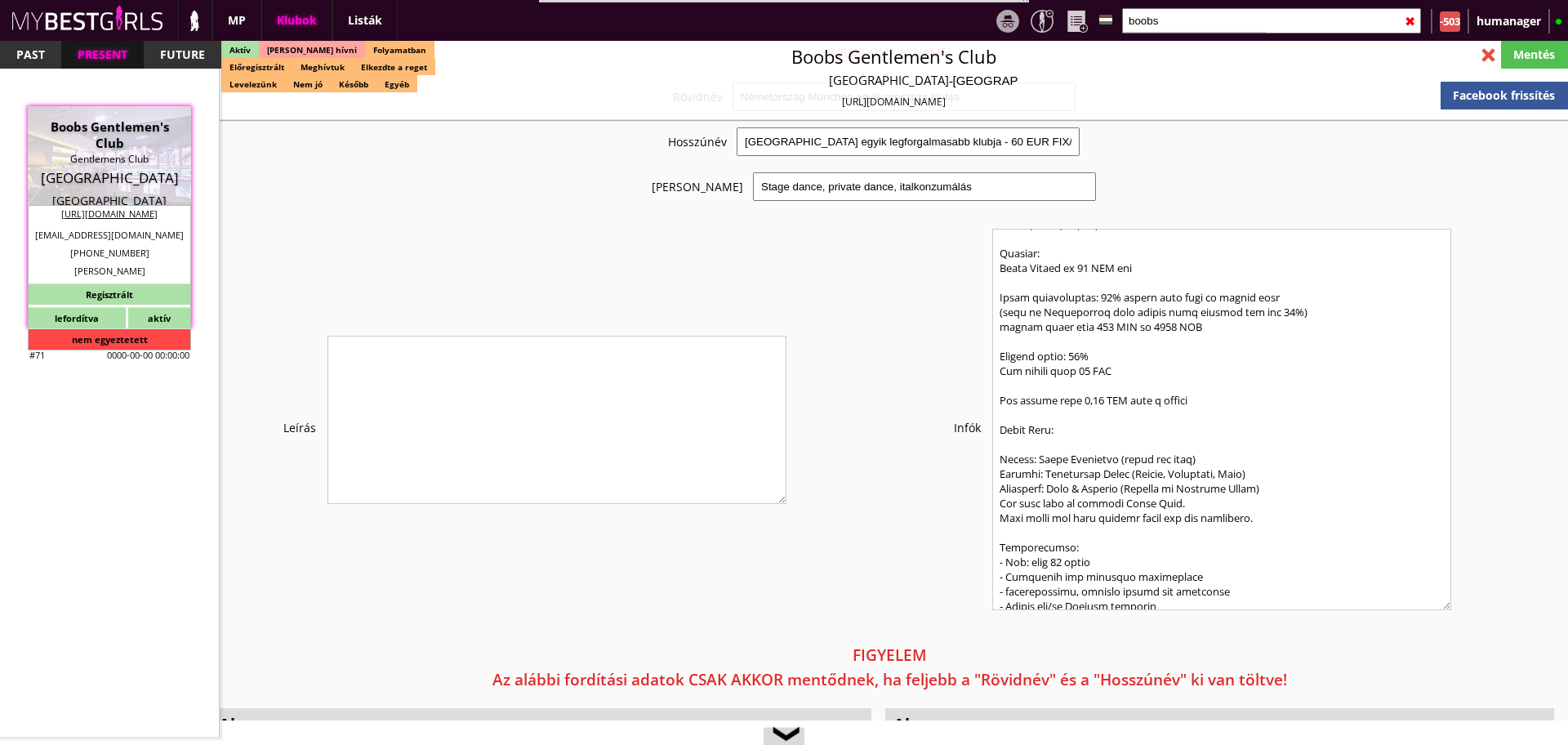
scroll to position [388, 0]
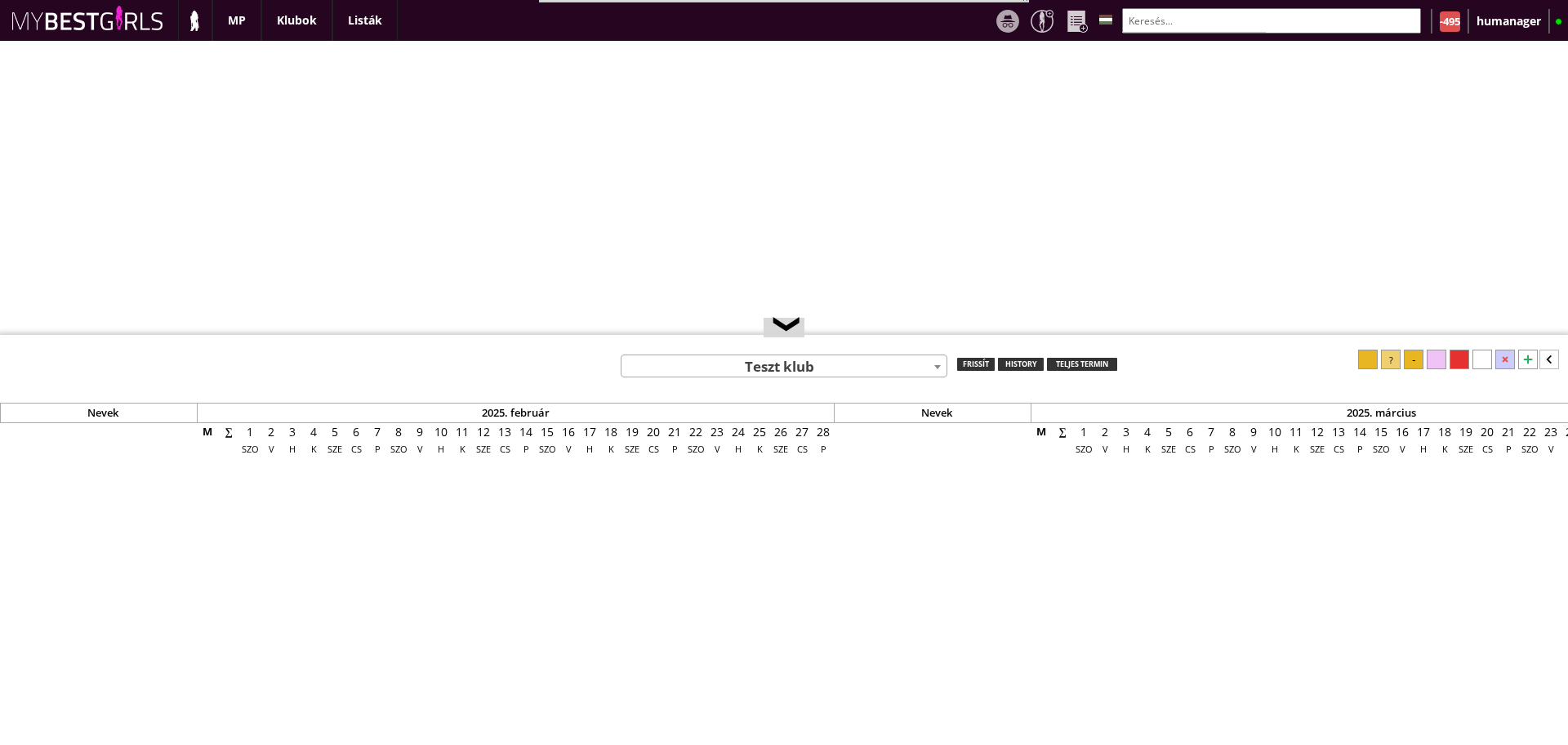
select select "0"
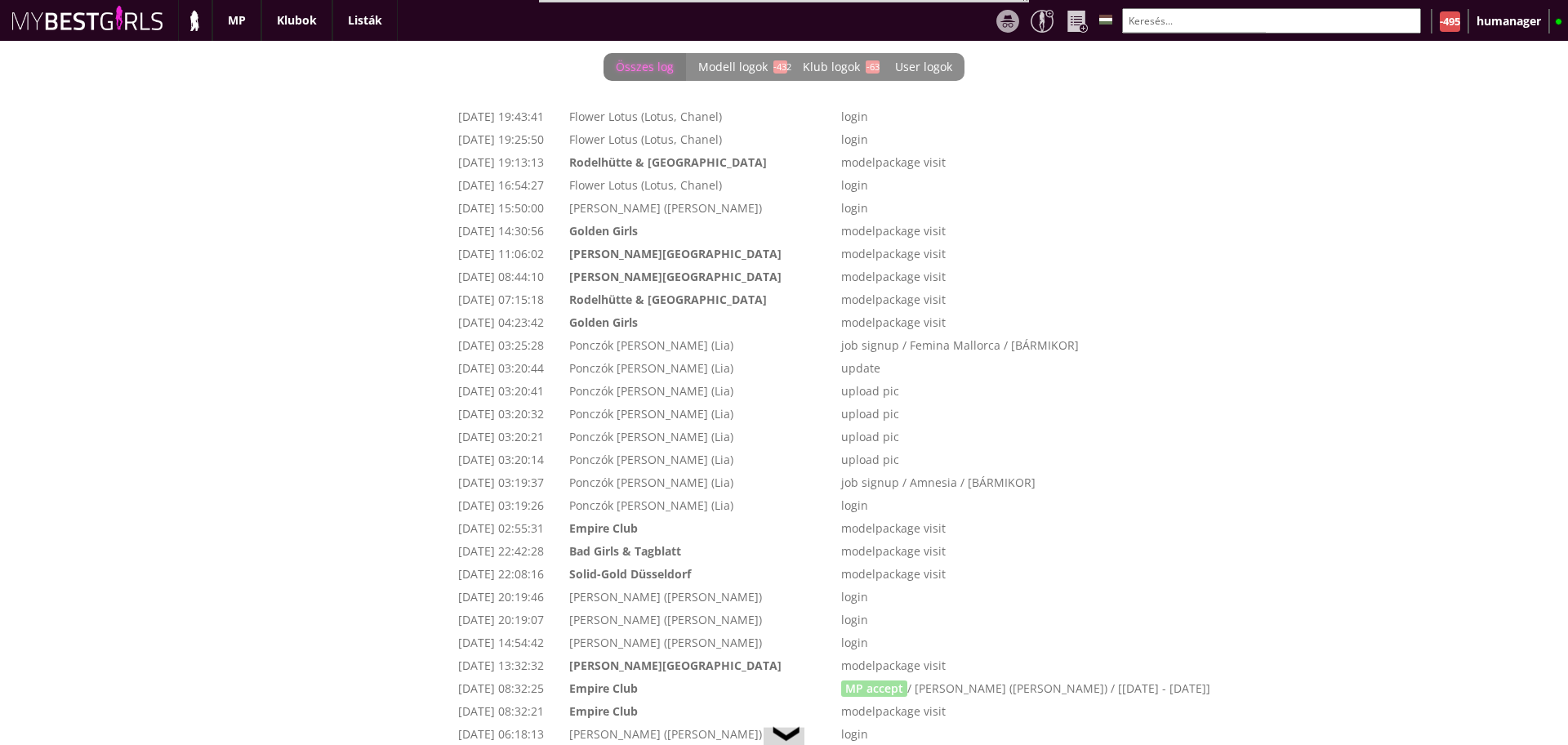
scroll to position [0, 6626]
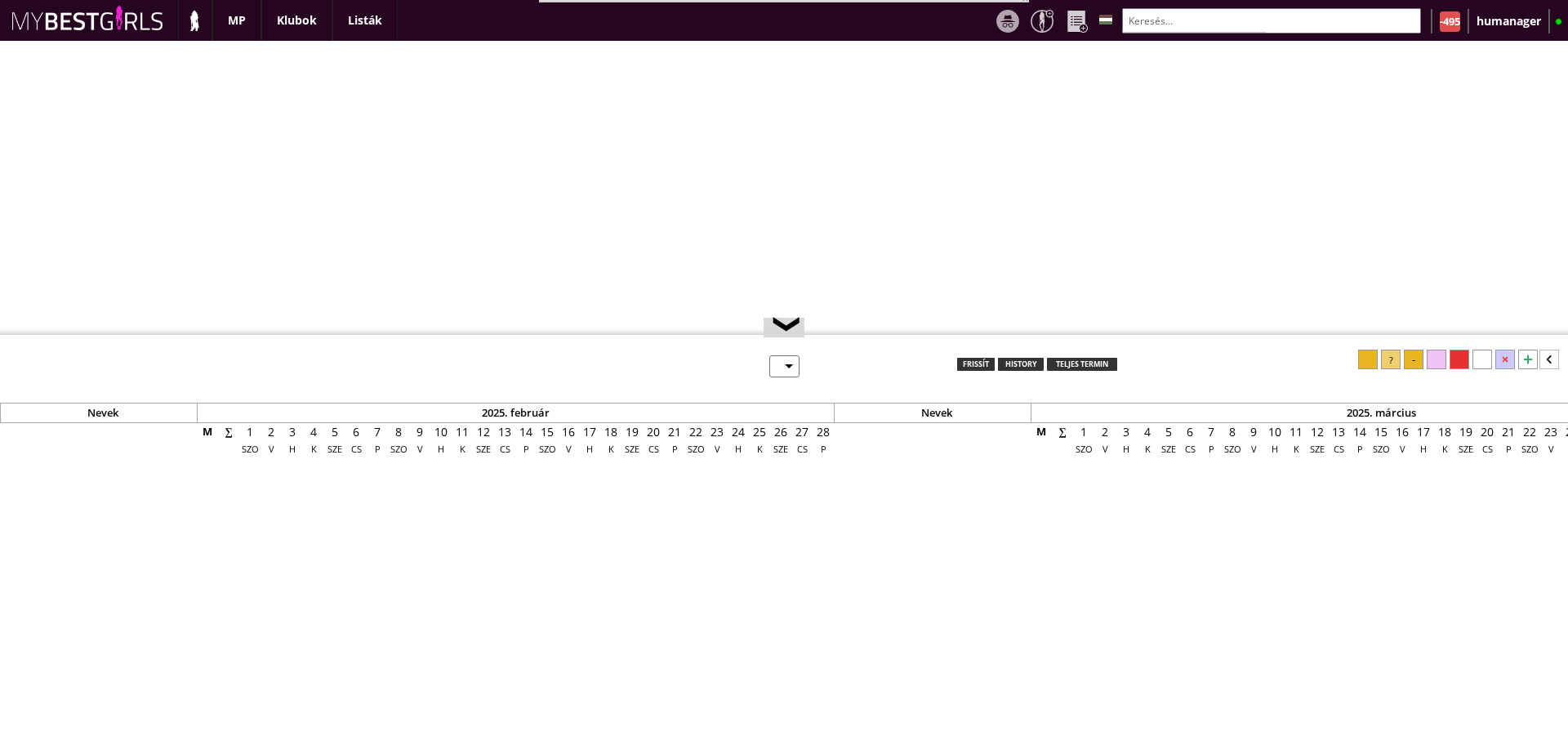
select select "0"
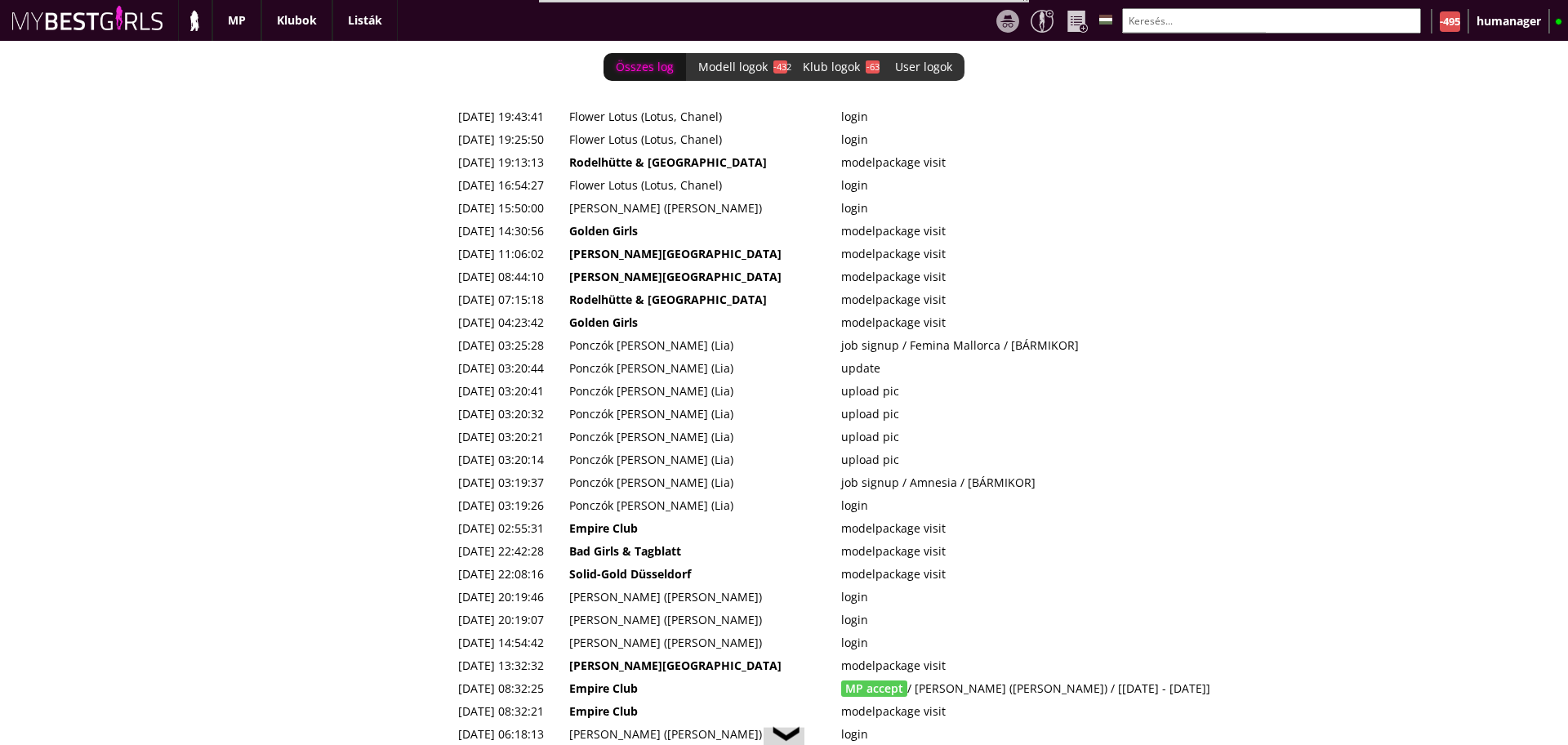
scroll to position [0, 6626]
